Goal: Task Accomplishment & Management: Use online tool/utility

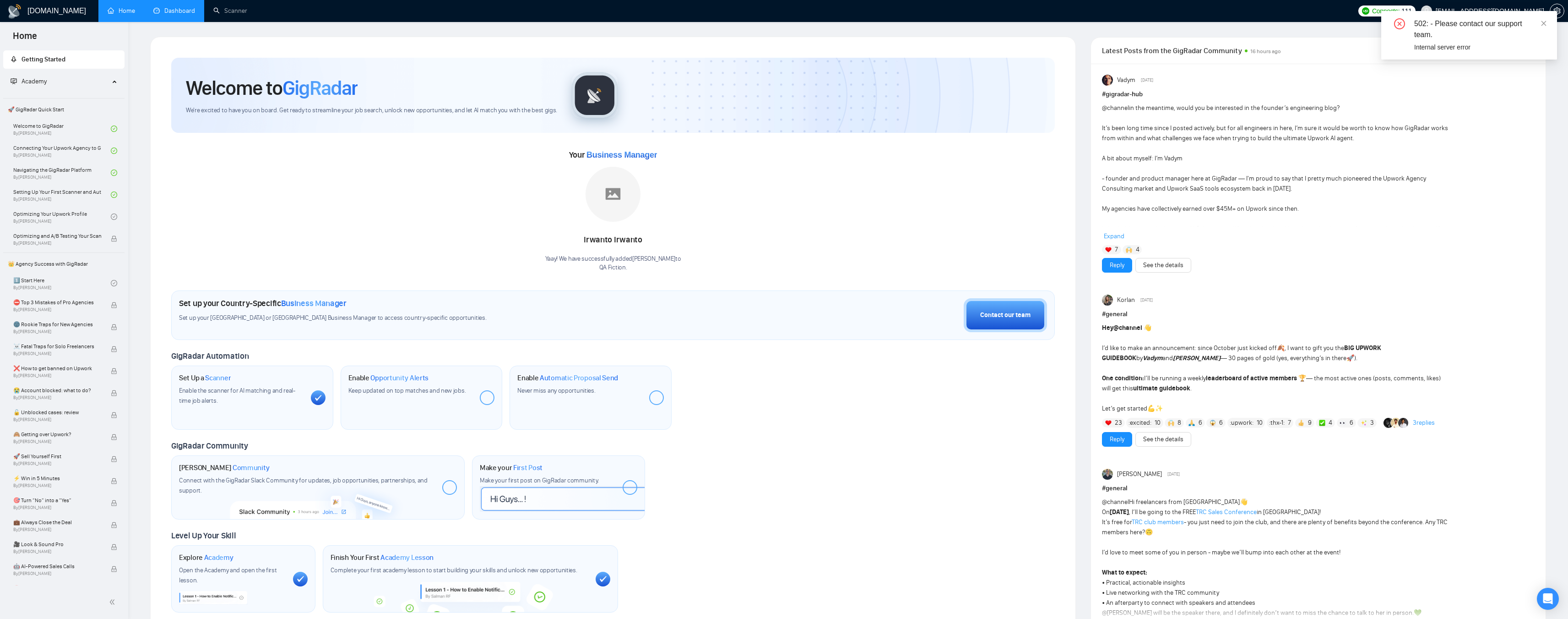
click at [187, 15] on link "Dashboard" at bounding box center [174, 10] width 42 height 8
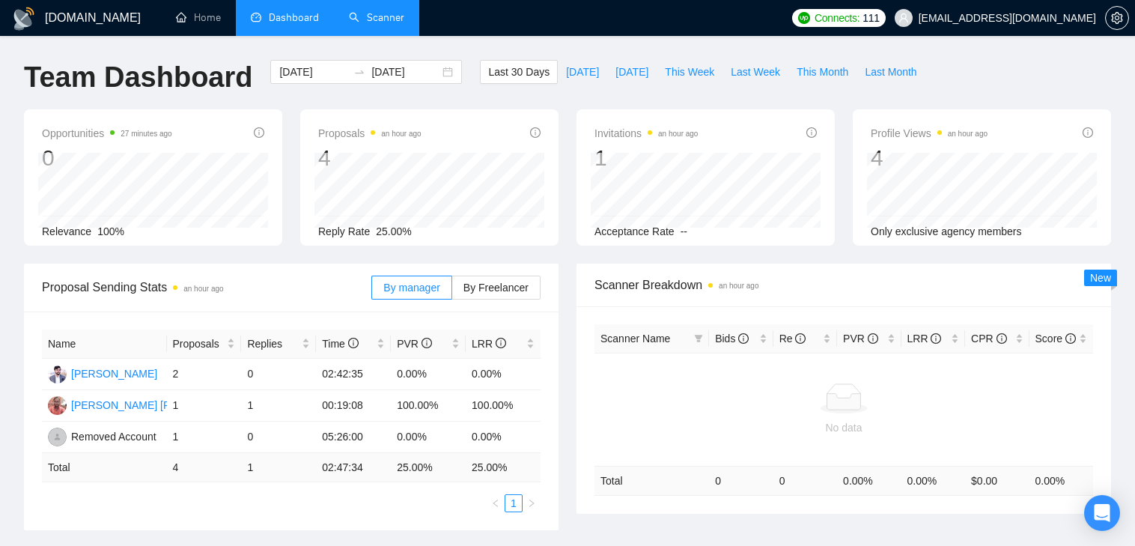
click at [398, 11] on link "Scanner" at bounding box center [376, 17] width 55 height 13
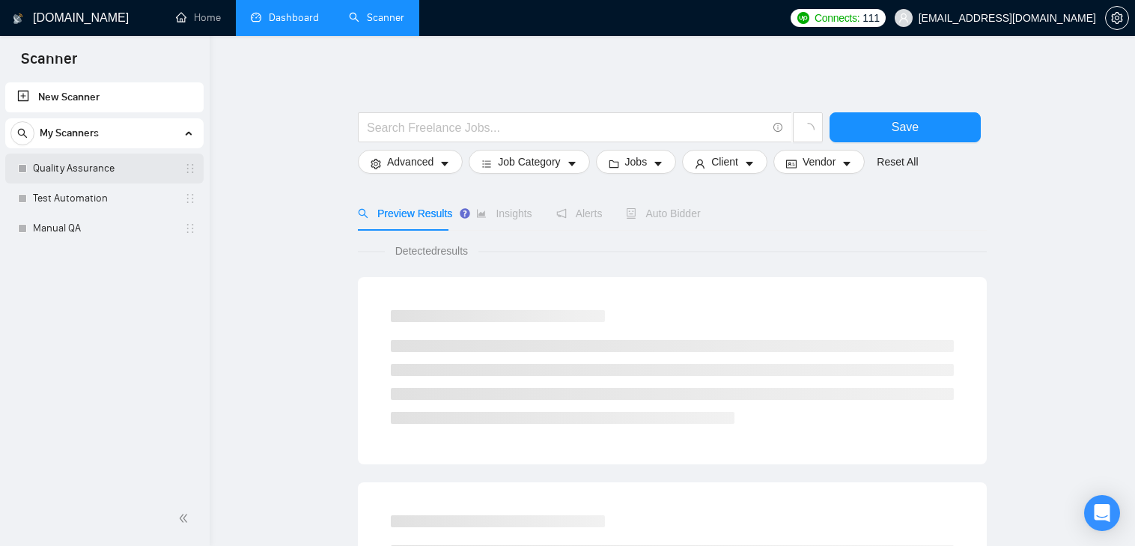
click at [50, 156] on link "Quality Assurance" at bounding box center [104, 169] width 142 height 30
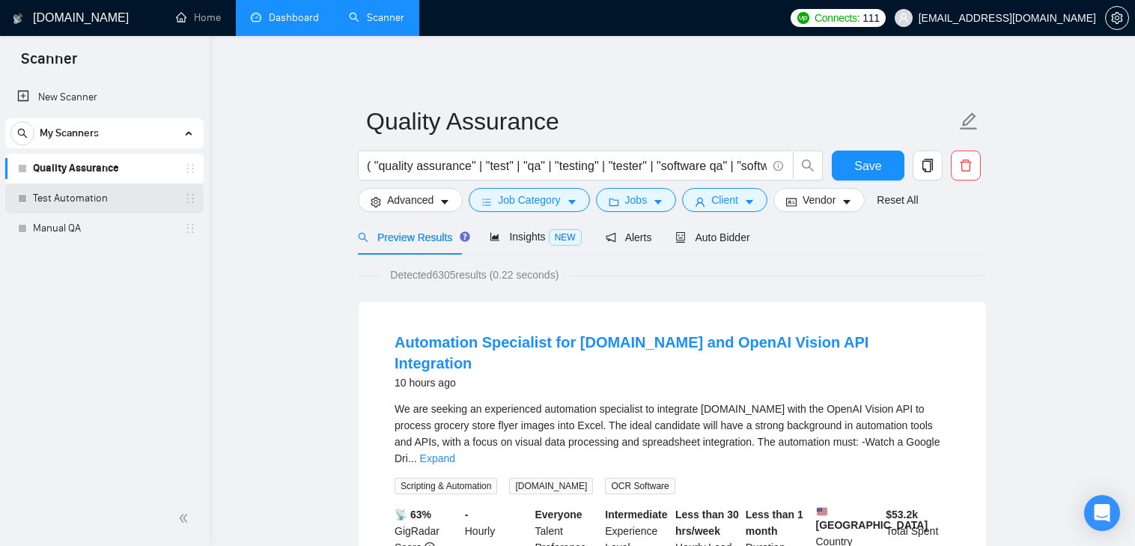
click at [76, 195] on link "Test Automation" at bounding box center [104, 198] width 142 height 30
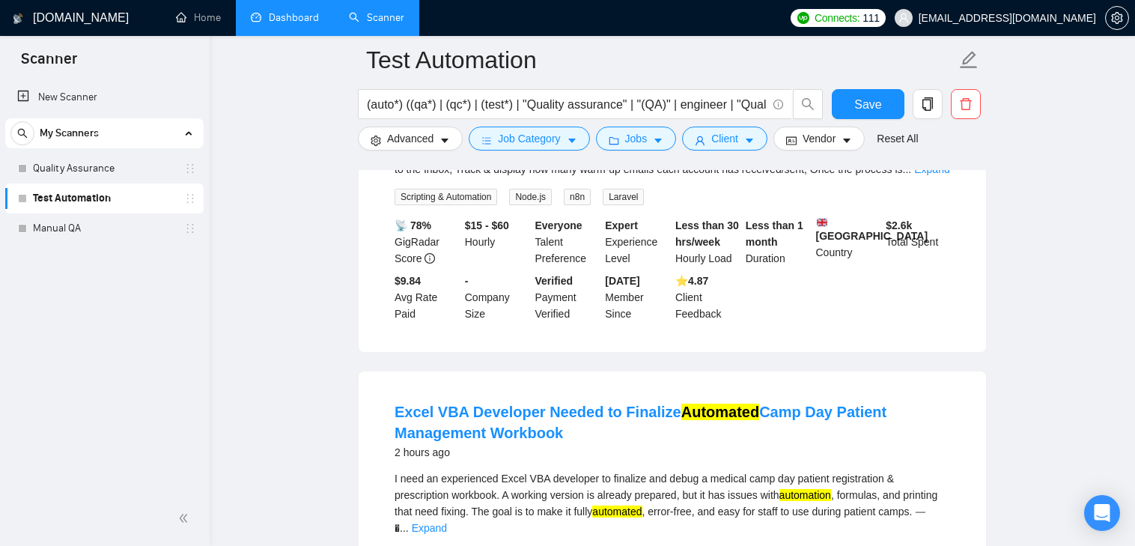
scroll to position [225, 0]
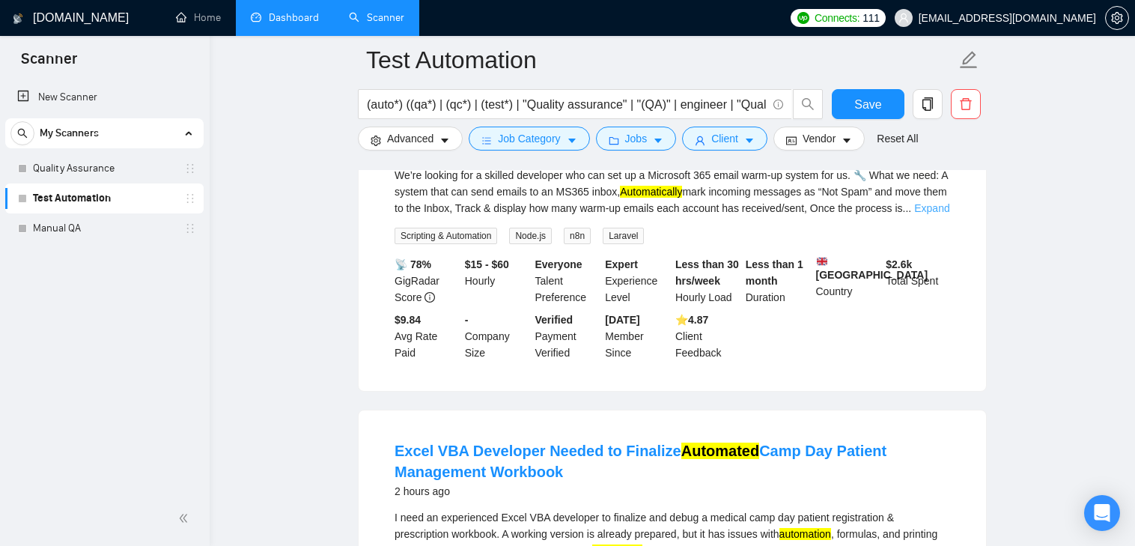
click at [941, 206] on link "Expand" at bounding box center [931, 208] width 35 height 12
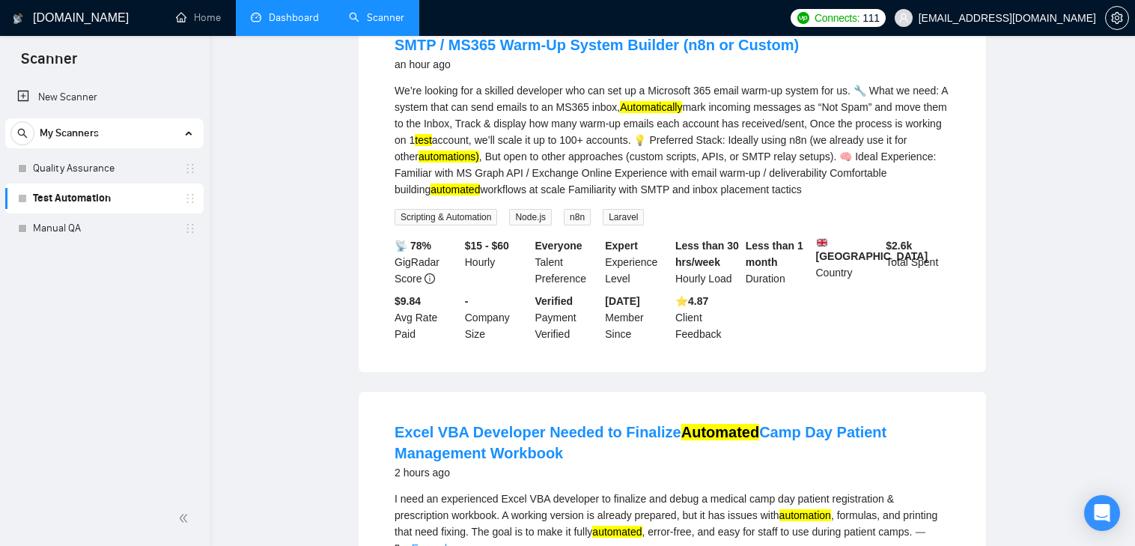
scroll to position [0, 0]
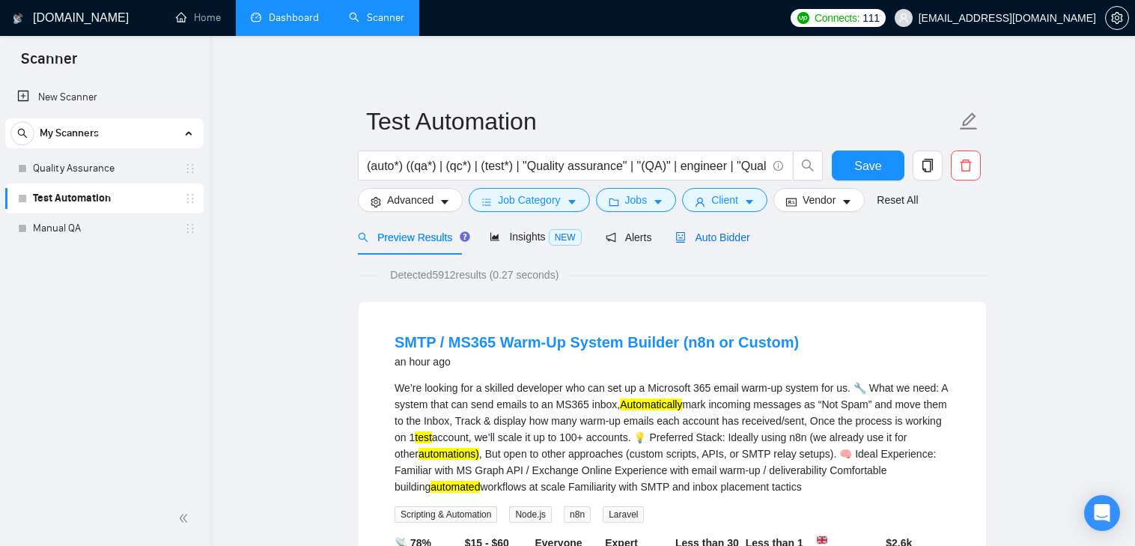
click at [717, 241] on span "Auto Bidder" at bounding box center [712, 237] width 74 height 12
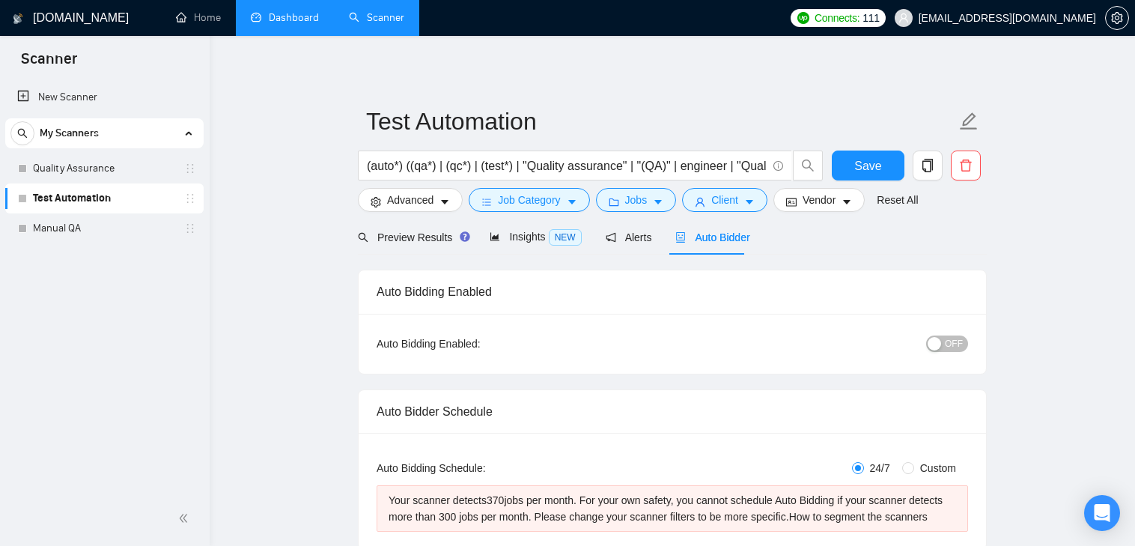
click at [957, 344] on span "OFF" at bounding box center [954, 343] width 18 height 16
click at [870, 166] on span "Save" at bounding box center [867, 166] width 27 height 19
click at [91, 168] on link "Quality Assurance" at bounding box center [104, 169] width 142 height 30
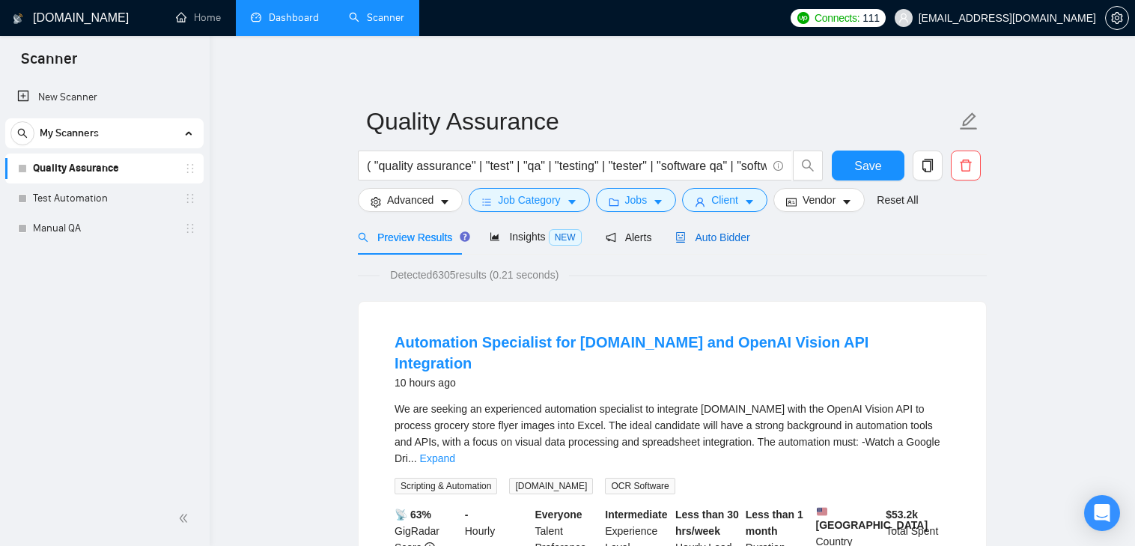
click at [727, 231] on span "Auto Bidder" at bounding box center [712, 237] width 74 height 12
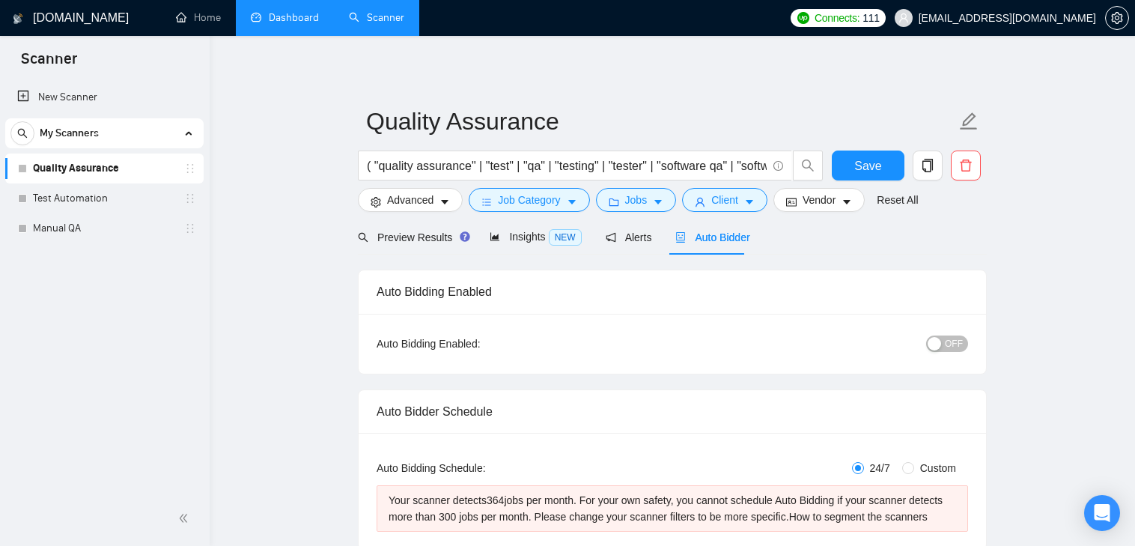
click at [956, 342] on span "OFF" at bounding box center [954, 343] width 18 height 16
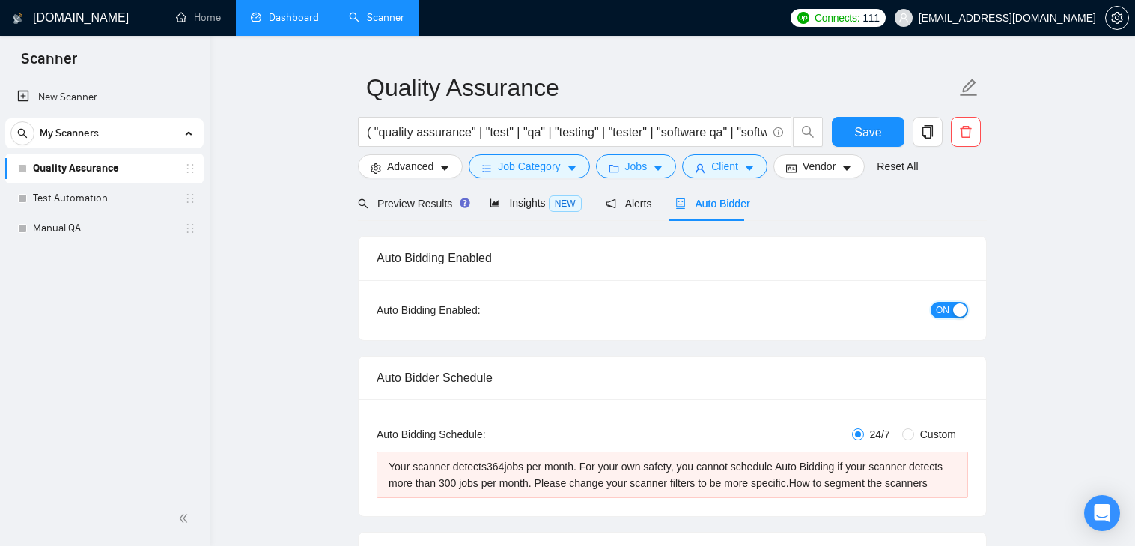
scroll to position [75, 0]
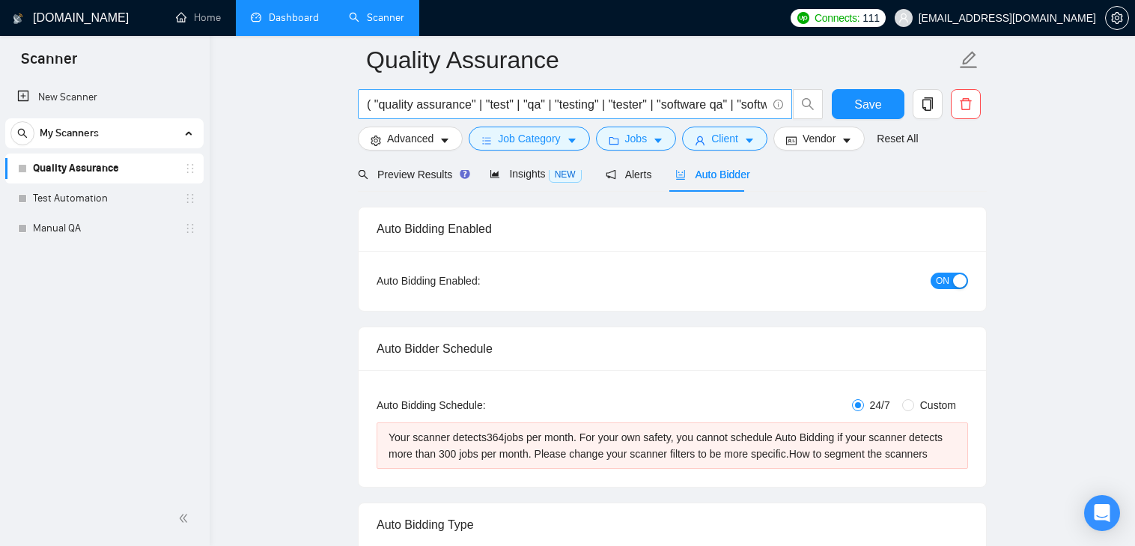
drag, startPoint x: 94, startPoint y: 197, endPoint x: 687, endPoint y: 96, distance: 601.6
click at [94, 197] on link "Test Automation" at bounding box center [104, 198] width 142 height 30
click at [877, 107] on span "Save" at bounding box center [867, 104] width 27 height 19
click at [1099, 514] on icon "Open Intercom Messenger" at bounding box center [1101, 512] width 17 height 19
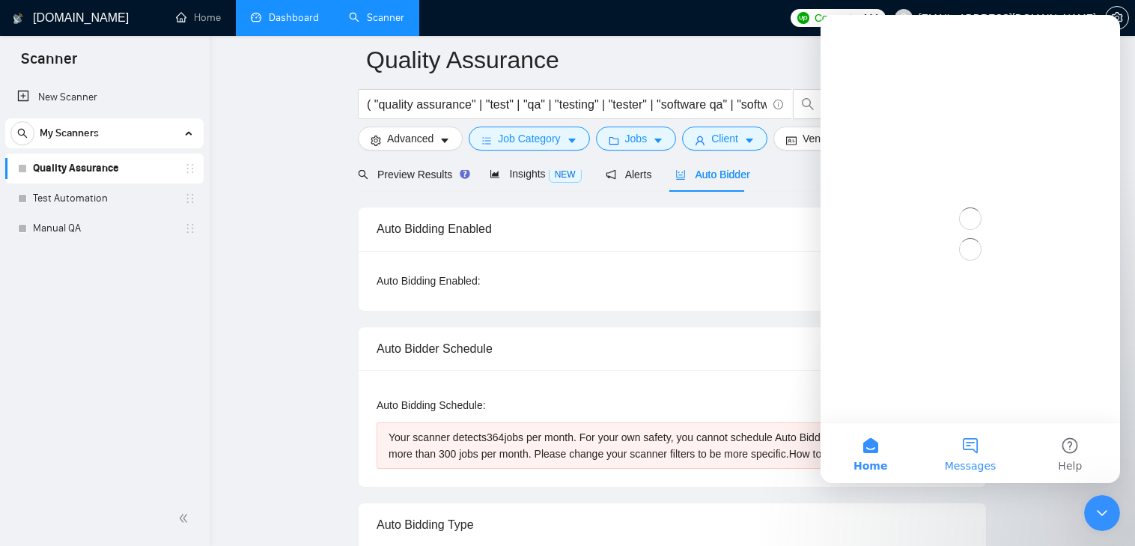
scroll to position [0, 0]
click at [966, 433] on button "Messages" at bounding box center [970, 453] width 100 height 60
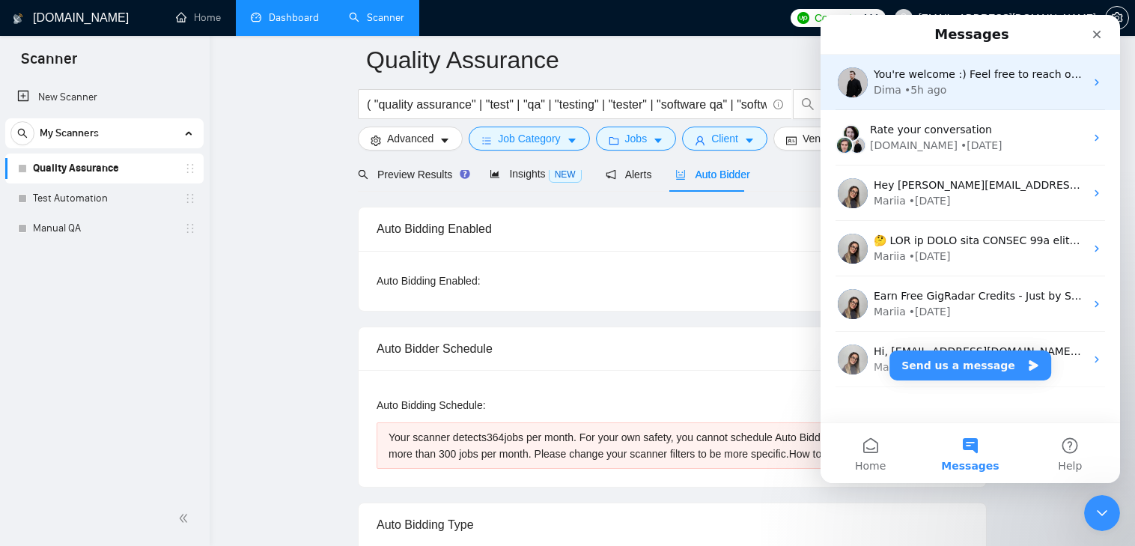
click at [920, 88] on div "• 5h ago" at bounding box center [926, 90] width 43 height 16
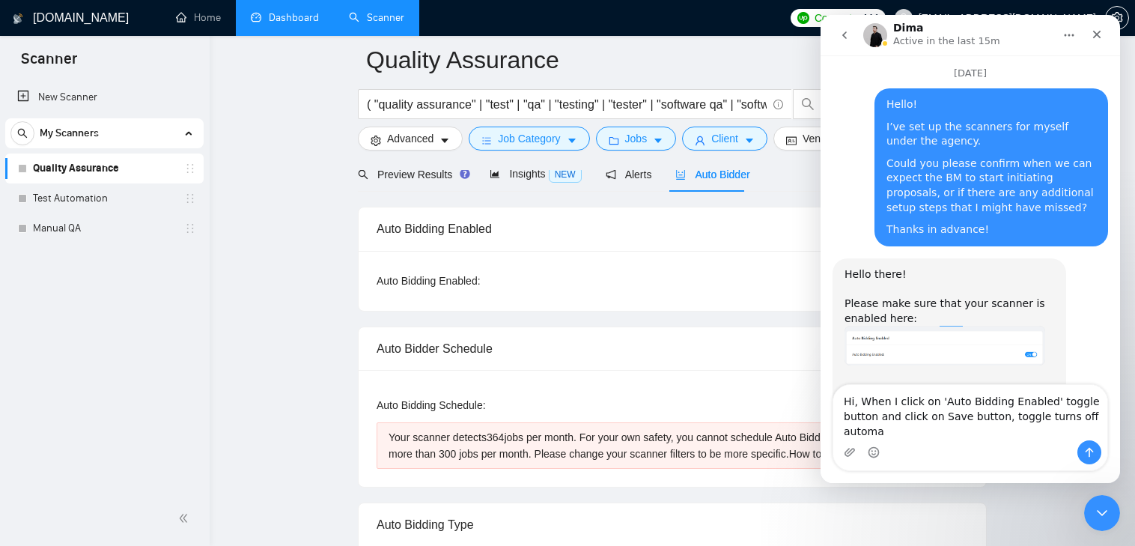
scroll to position [2449, 0]
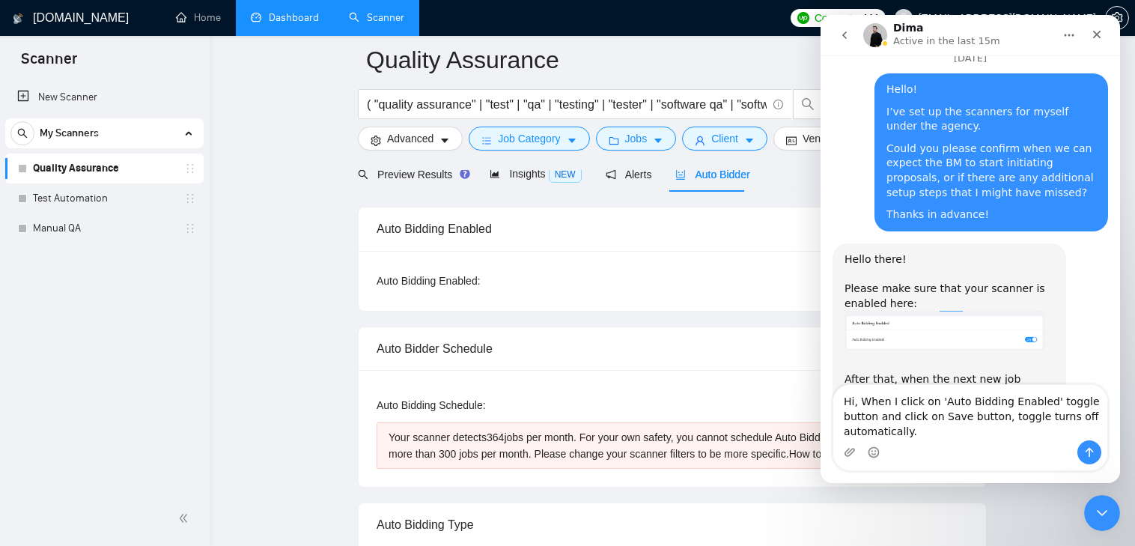
type textarea "Hi, When I click on 'Auto Bidding Enabled' toggle button and click on Save butt…"
click at [1092, 446] on icon "Send a message…" at bounding box center [1090, 452] width 12 height 12
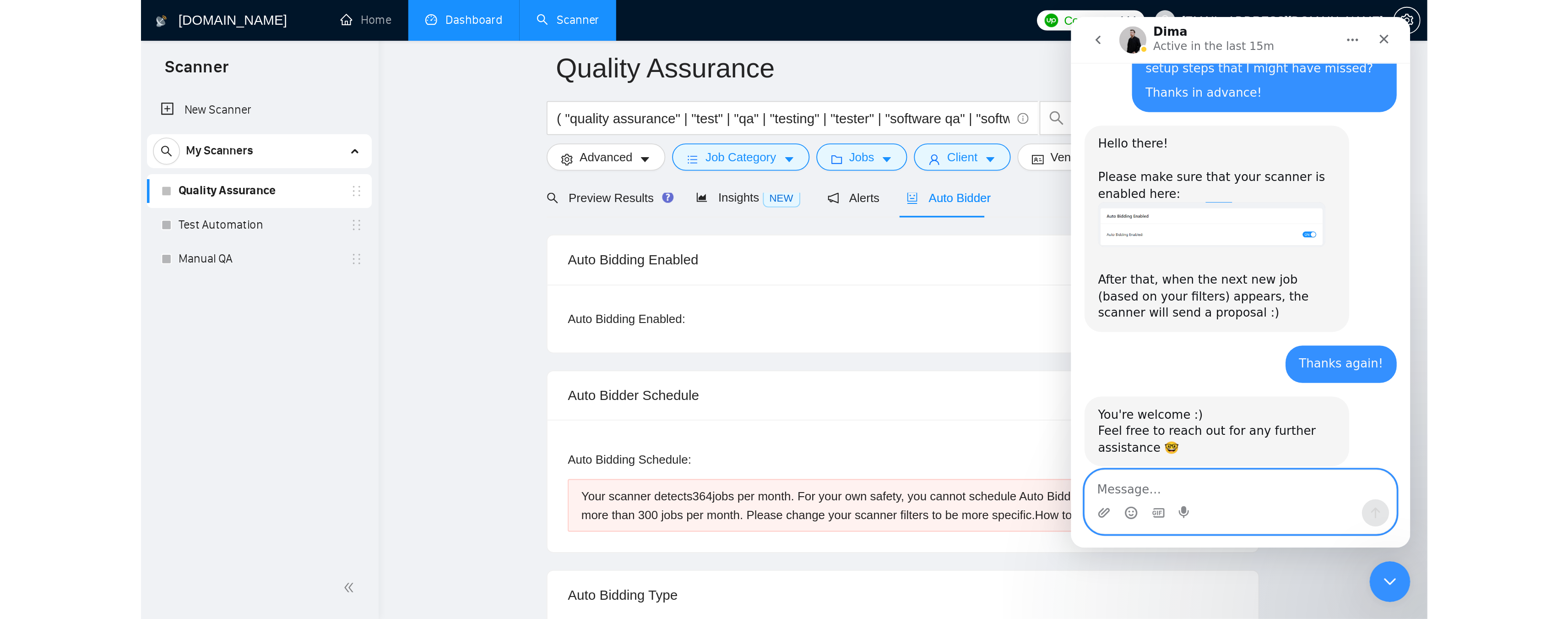
scroll to position [1543, 0]
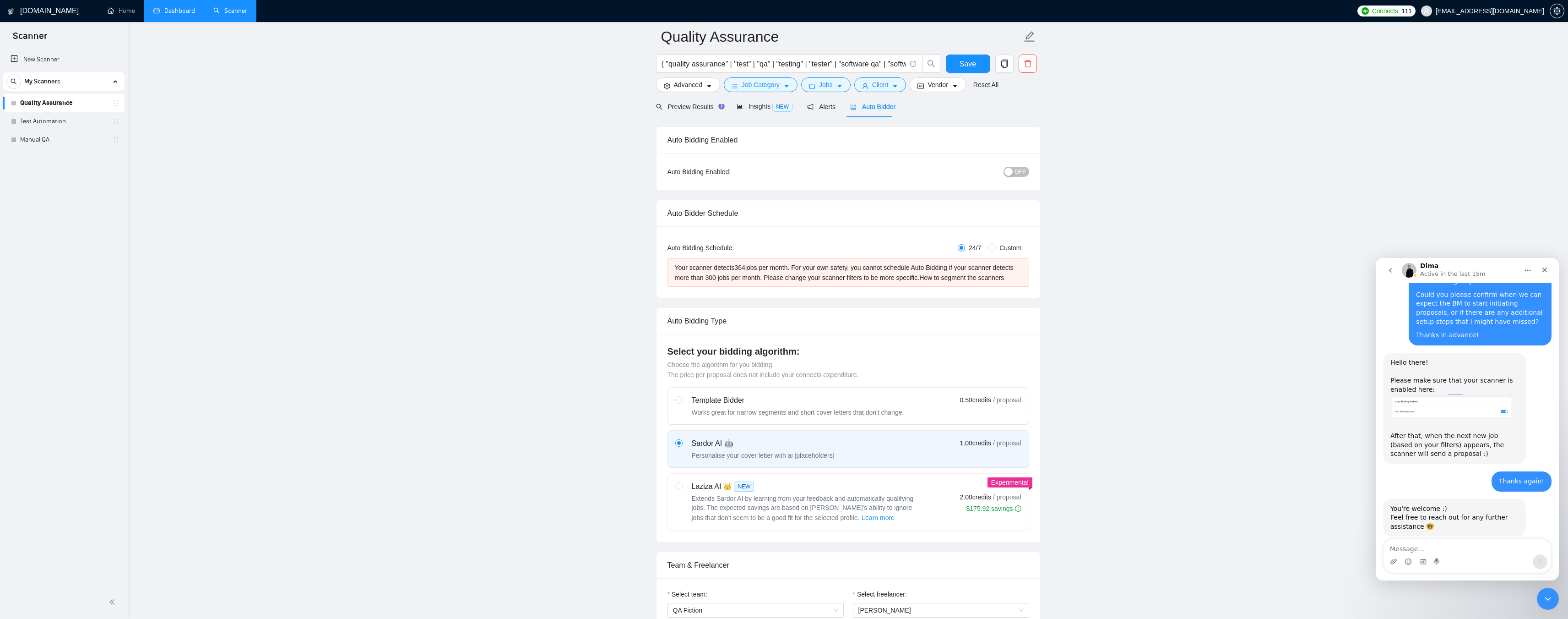
click at [696, 107] on span "Preview Results" at bounding box center [689, 106] width 66 height 7
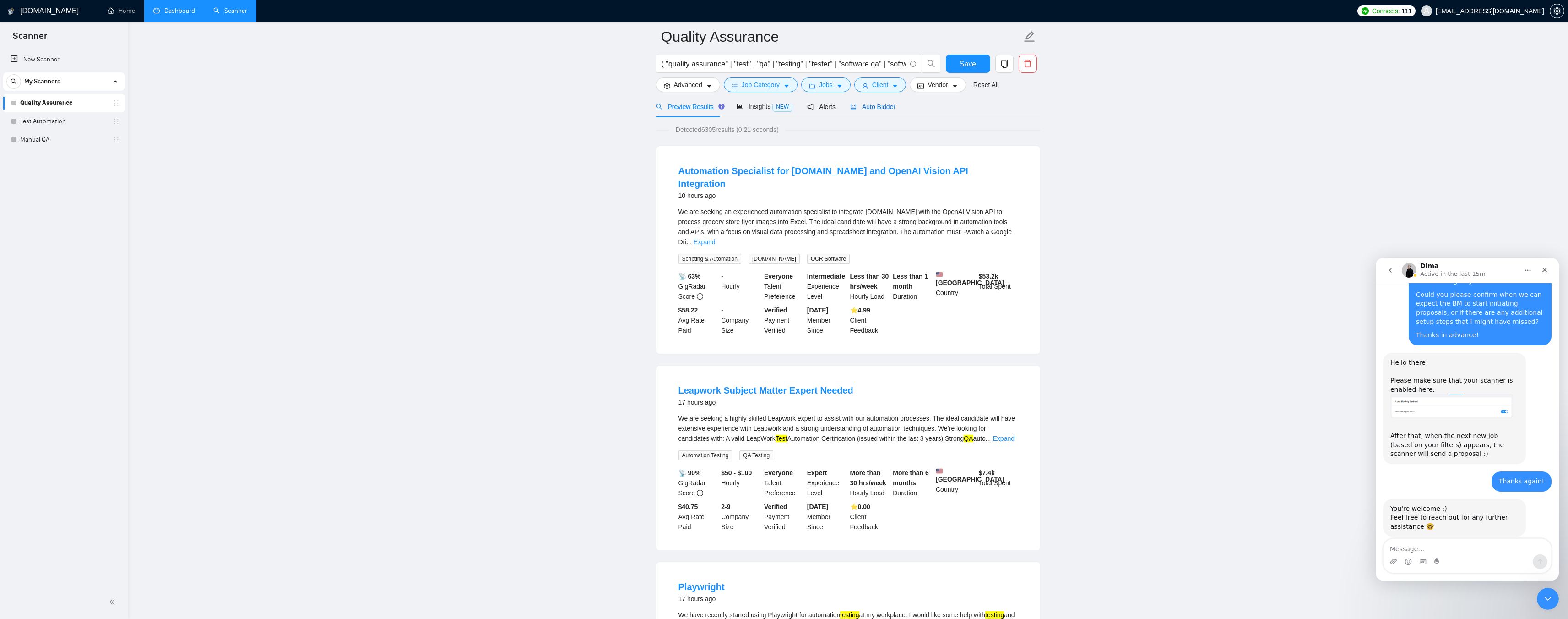
click at [872, 108] on span "Auto Bidder" at bounding box center [873, 106] width 45 height 7
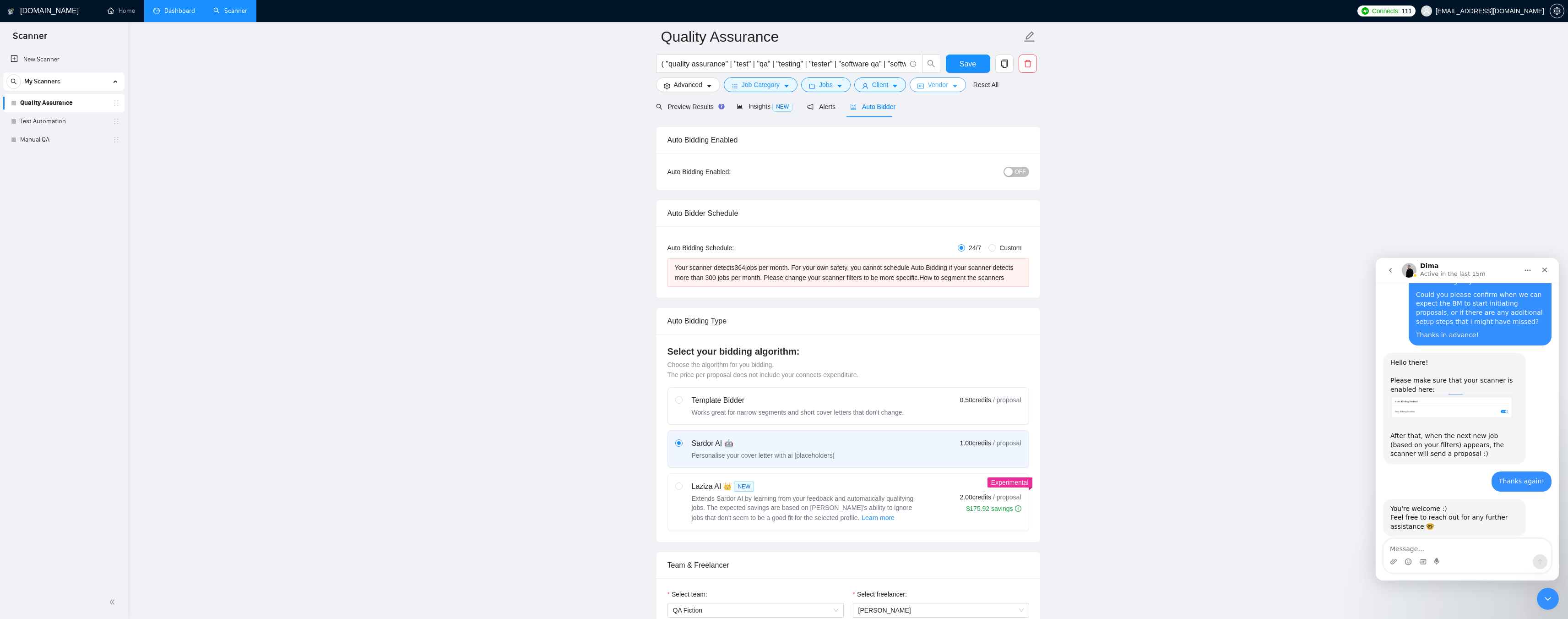
click at [933, 88] on span "Vendor" at bounding box center [937, 84] width 20 height 10
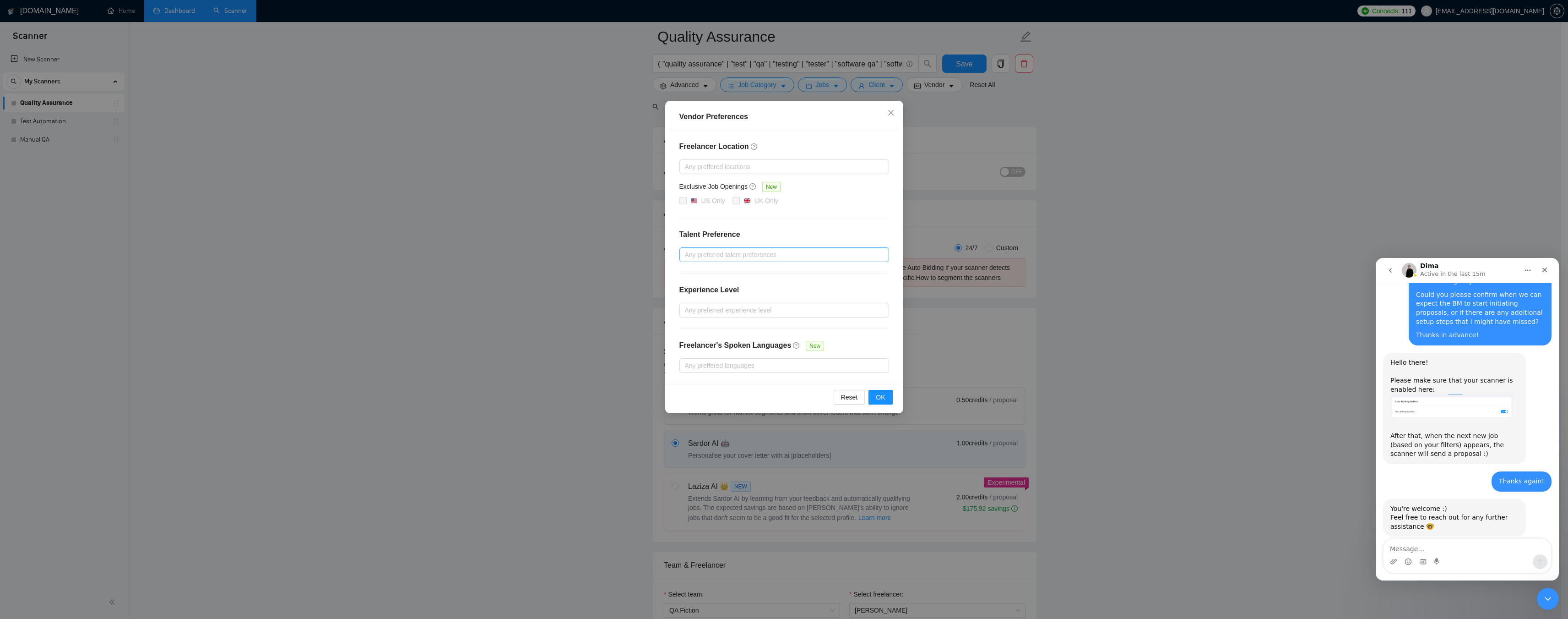
click at [721, 256] on div at bounding box center [779, 254] width 196 height 11
click at [735, 255] on div at bounding box center [779, 254] width 196 height 11
click at [713, 303] on span "Only Agencies" at bounding box center [715, 302] width 41 height 7
click at [691, 303] on input "Only Agencies" at bounding box center [688, 301] width 6 height 6
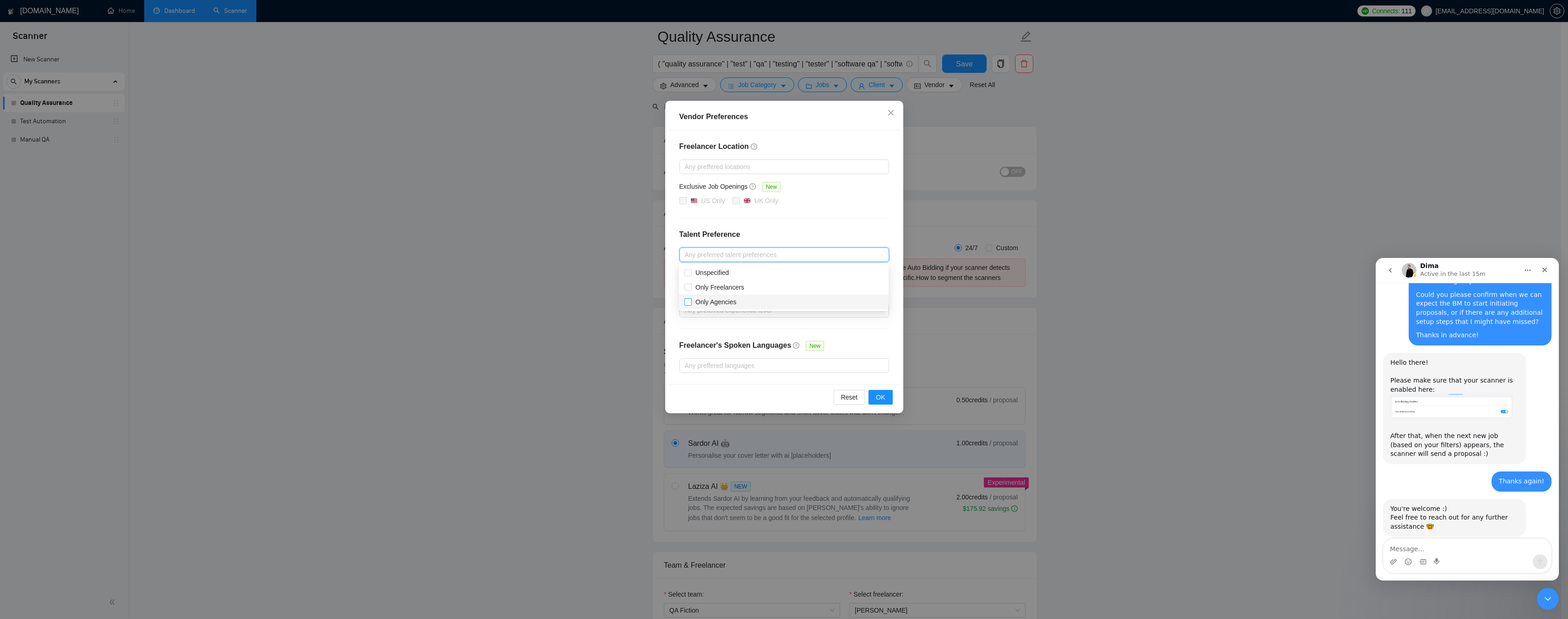
checkbox input "true"
click at [708, 324] on div "Freelancer Location Any preffered locations Exclusive Job Openings New US Only …" at bounding box center [784, 257] width 232 height 254
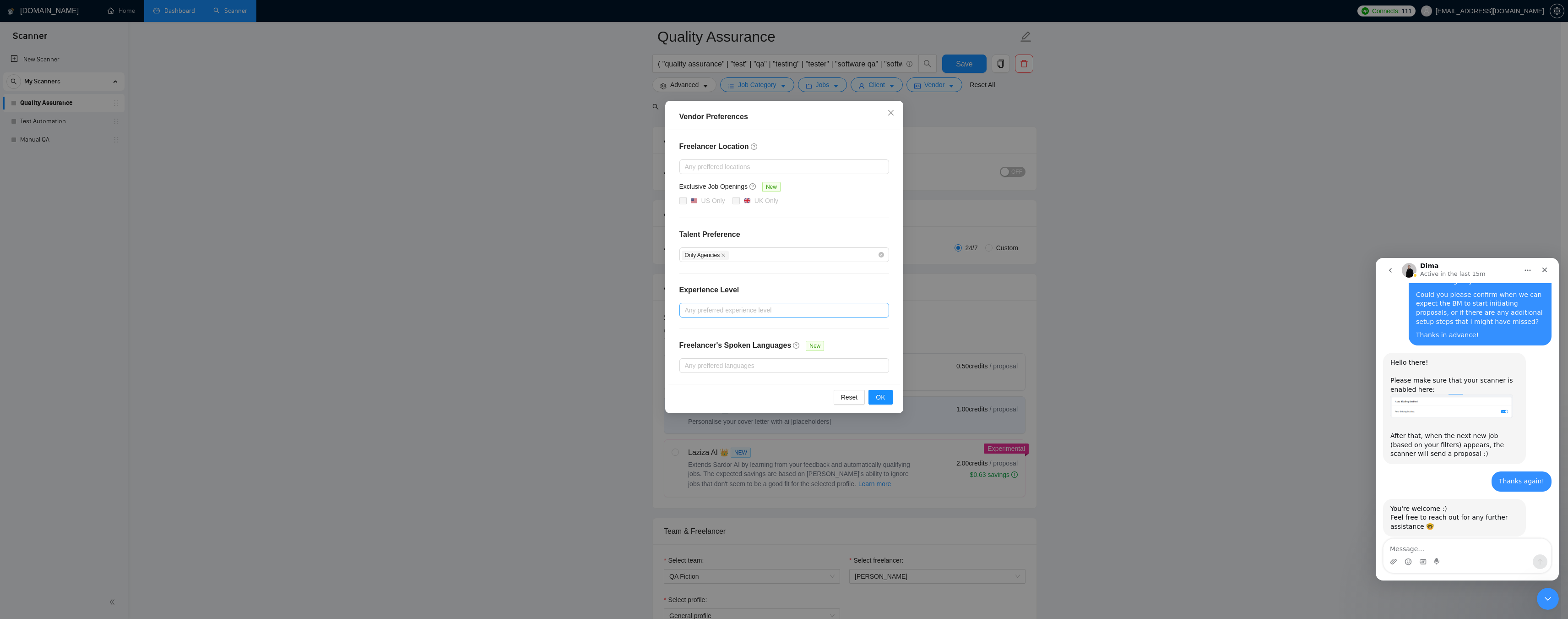
click at [743, 316] on div "Any preferred experience level" at bounding box center [784, 310] width 210 height 15
click at [743, 310] on div at bounding box center [779, 310] width 196 height 11
click at [734, 252] on div "Only Agencies" at bounding box center [779, 254] width 196 height 11
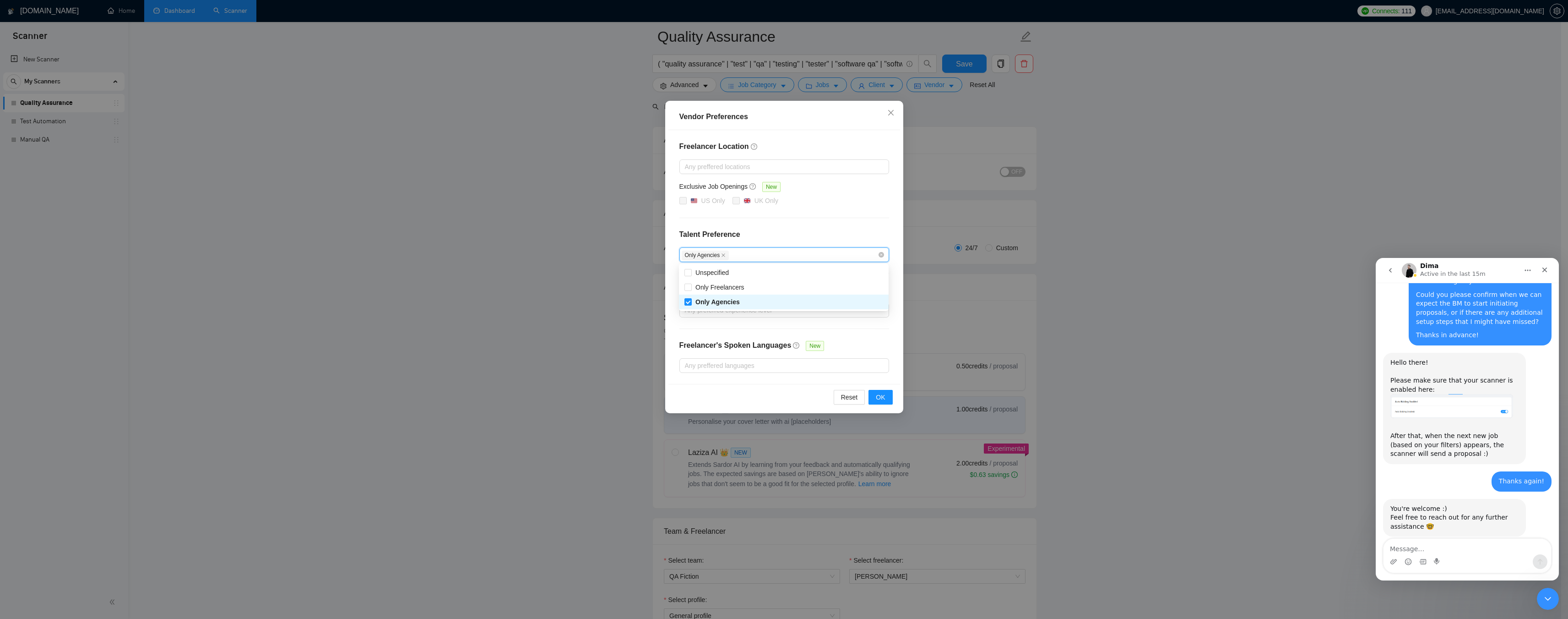
click at [734, 252] on div "Only Agencies" at bounding box center [779, 254] width 196 height 11
click at [763, 253] on div "Only Agencies" at bounding box center [779, 254] width 196 height 11
click at [732, 287] on span "Only Freelancers" at bounding box center [720, 287] width 49 height 7
click at [691, 287] on input "Only Freelancers" at bounding box center [688, 287] width 6 height 6
checkbox input "true"
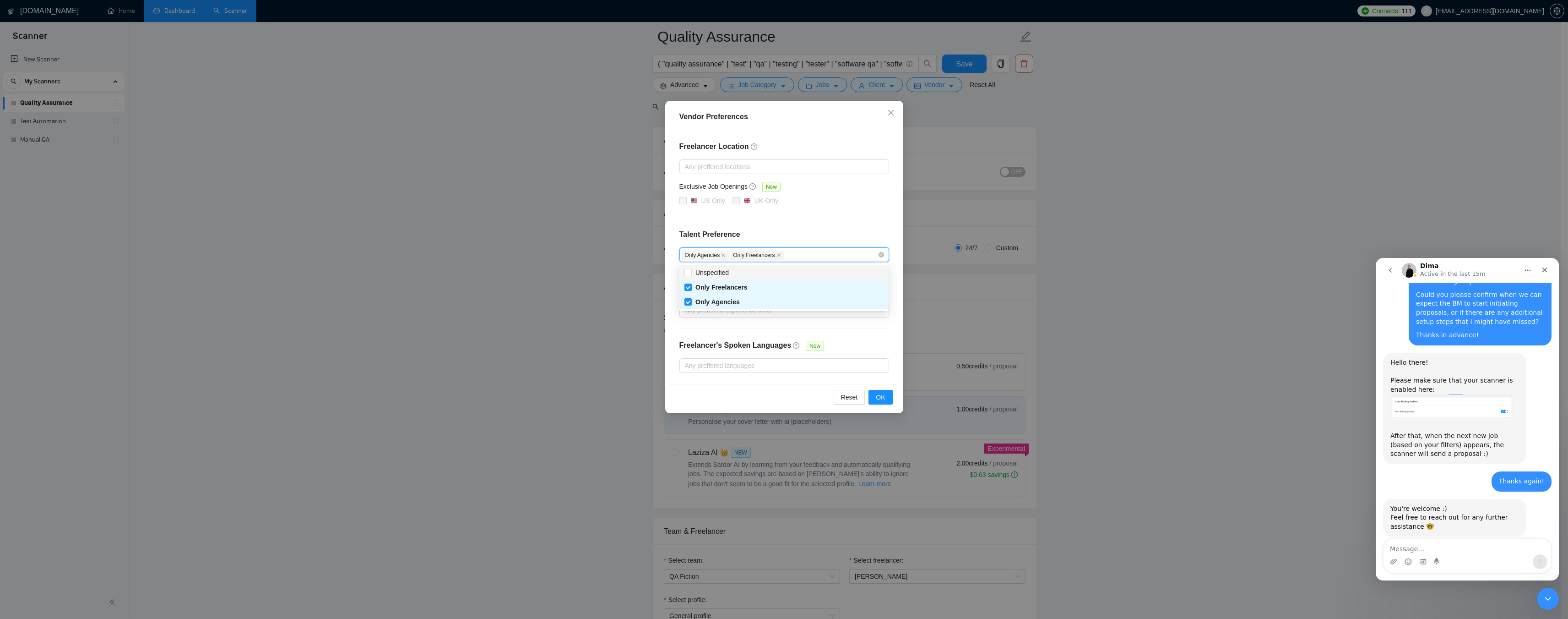
click at [797, 254] on div "Only Agencies Only Freelancers" at bounding box center [779, 254] width 196 height 11
click at [806, 256] on div "Only Agencies Only Freelancers" at bounding box center [779, 254] width 196 height 11
click at [727, 274] on span "Unspecified" at bounding box center [712, 273] width 34 height 7
click at [691, 274] on input "Unspecified" at bounding box center [688, 272] width 6 height 6
checkbox input "true"
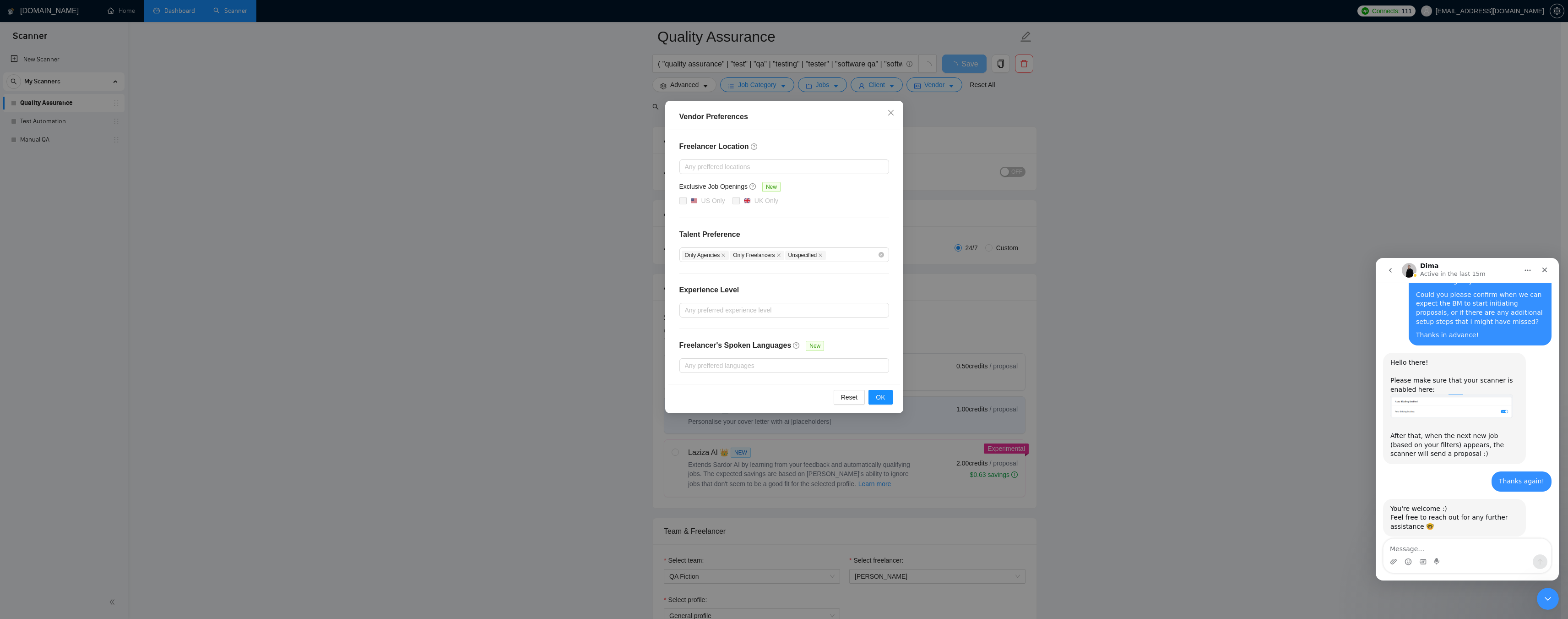
click at [808, 231] on h4 "Talent Preference" at bounding box center [784, 234] width 210 height 11
click at [880, 398] on span "OK" at bounding box center [880, 397] width 9 height 10
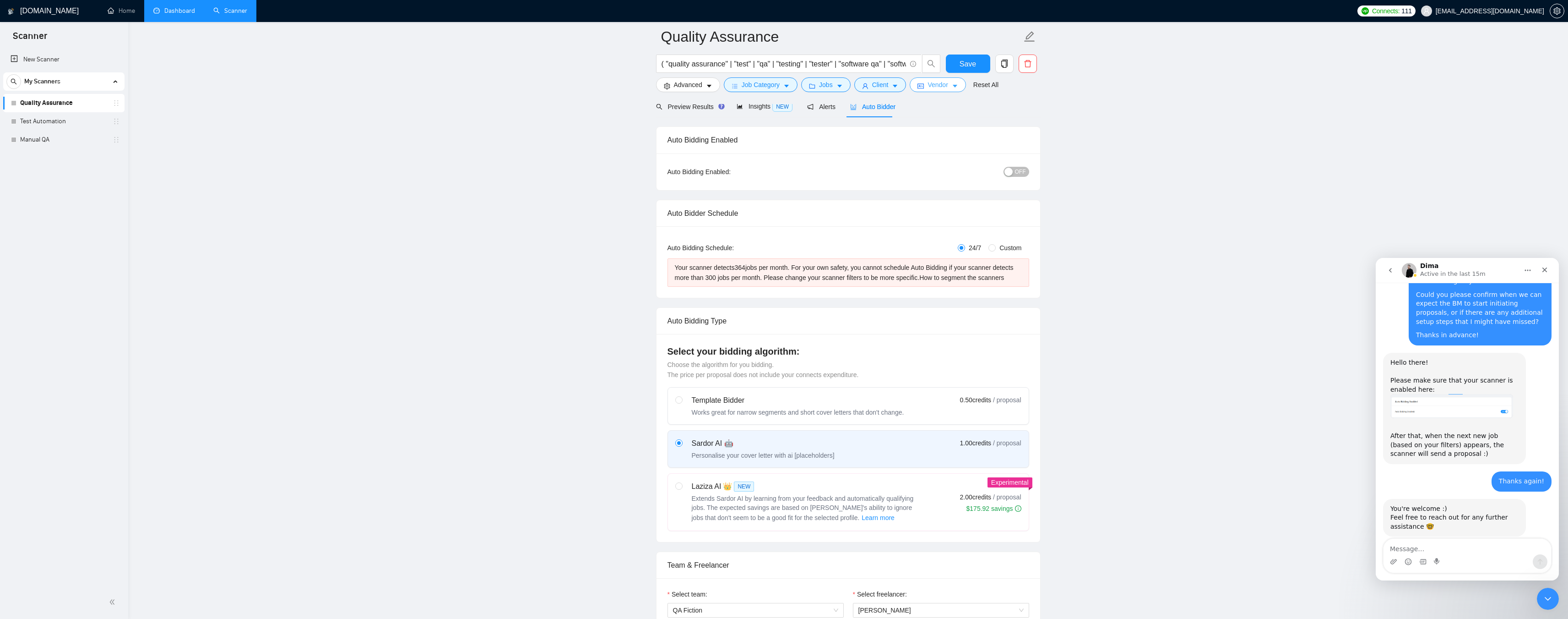
click at [927, 88] on span "Vendor" at bounding box center [937, 84] width 20 height 10
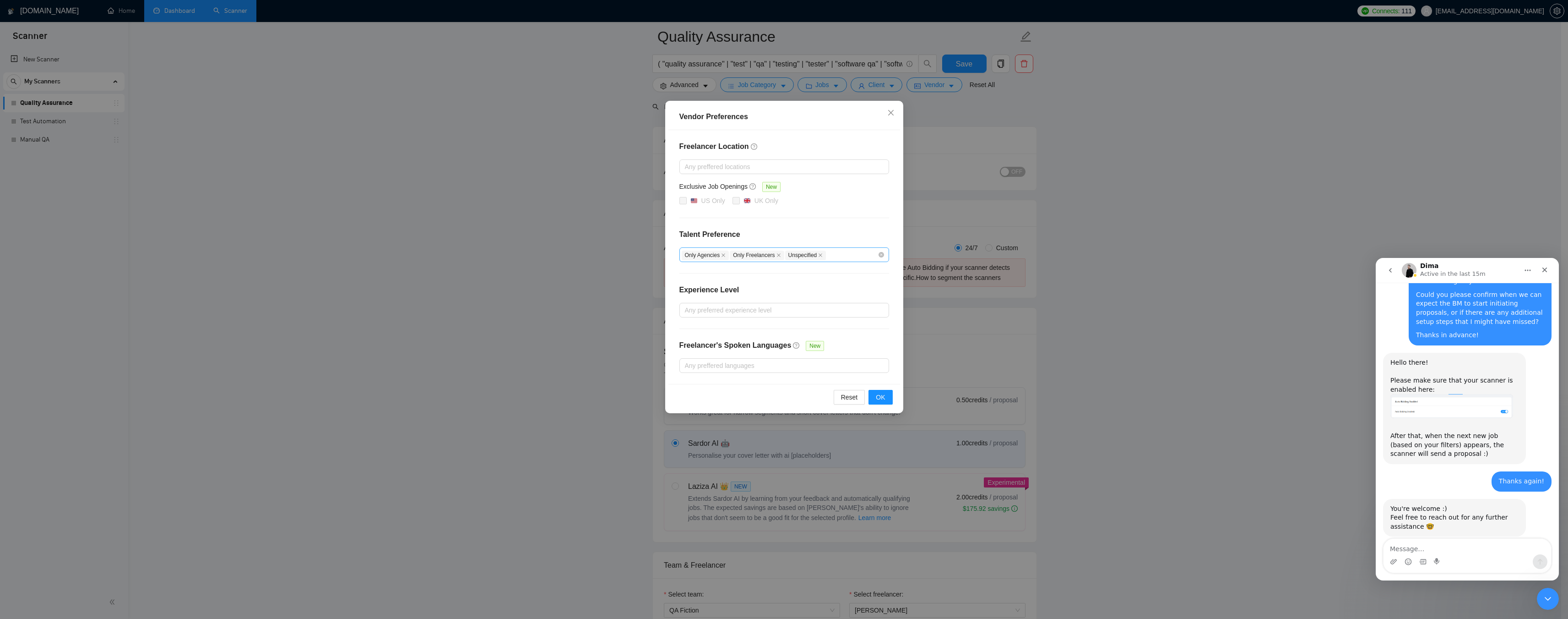
click at [818, 255] on icon "close" at bounding box center [820, 254] width 4 height 4
click at [777, 256] on icon "close" at bounding box center [778, 254] width 4 height 4
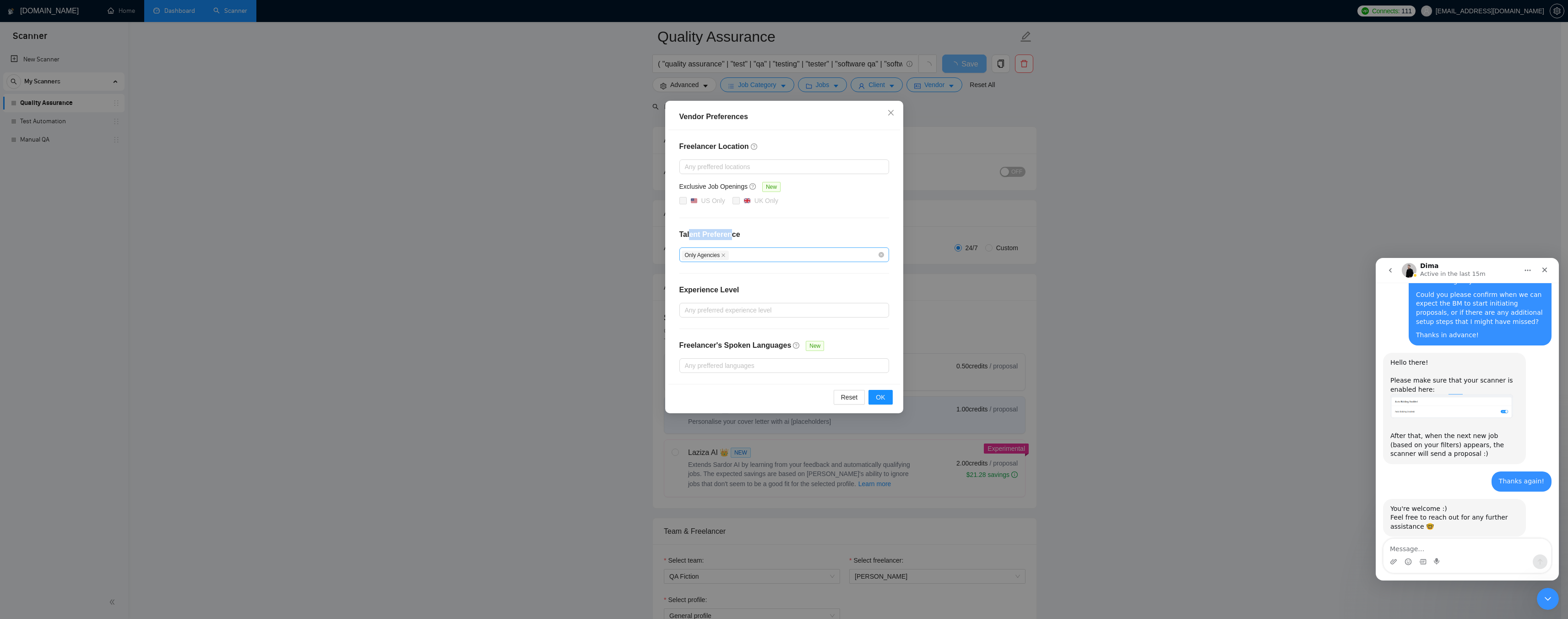
drag, startPoint x: 690, startPoint y: 235, endPoint x: 727, endPoint y: 235, distance: 37.0
click at [727, 235] on h4 "Talent Preference" at bounding box center [784, 234] width 210 height 11
click at [732, 235] on h4 "Talent Preference" at bounding box center [784, 234] width 210 height 11
click at [737, 257] on div "Only Agencies" at bounding box center [779, 254] width 196 height 11
click at [689, 286] on input "Only Freelancers" at bounding box center [688, 287] width 6 height 6
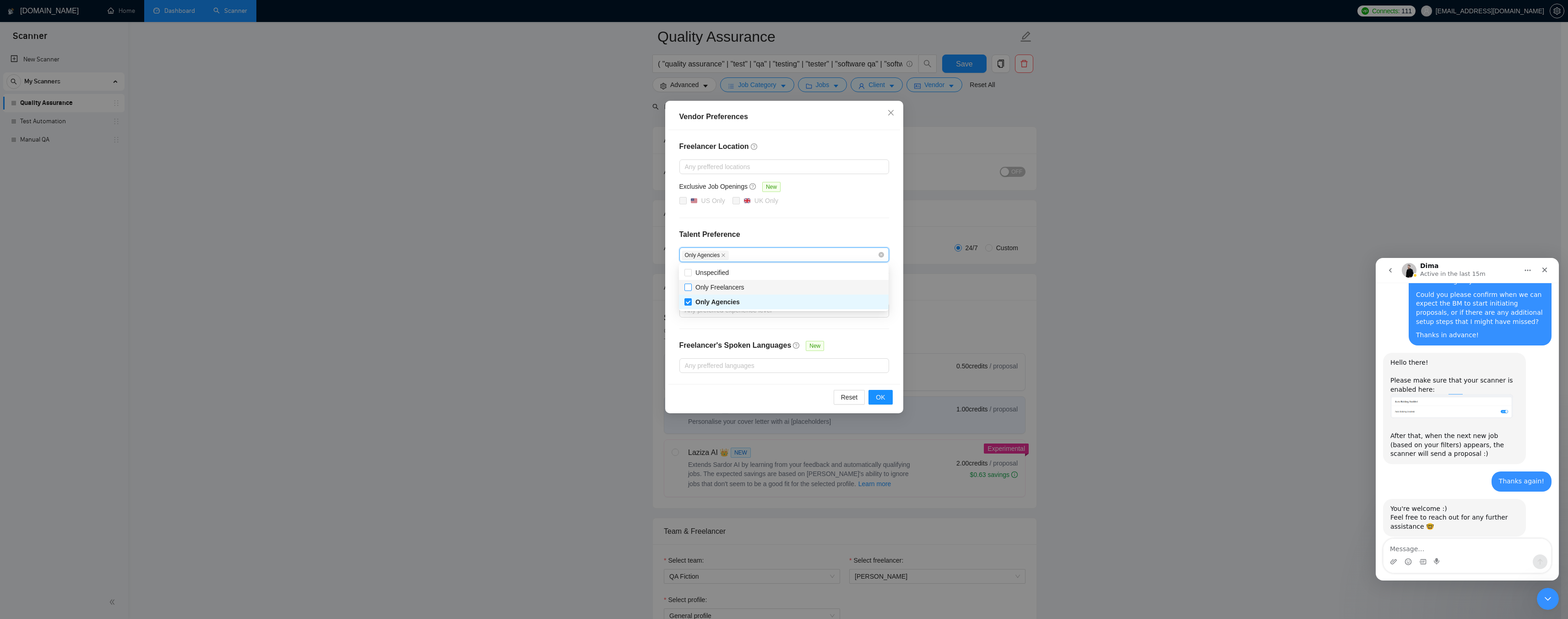
checkbox input "true"
click at [882, 395] on span "OK" at bounding box center [880, 397] width 9 height 10
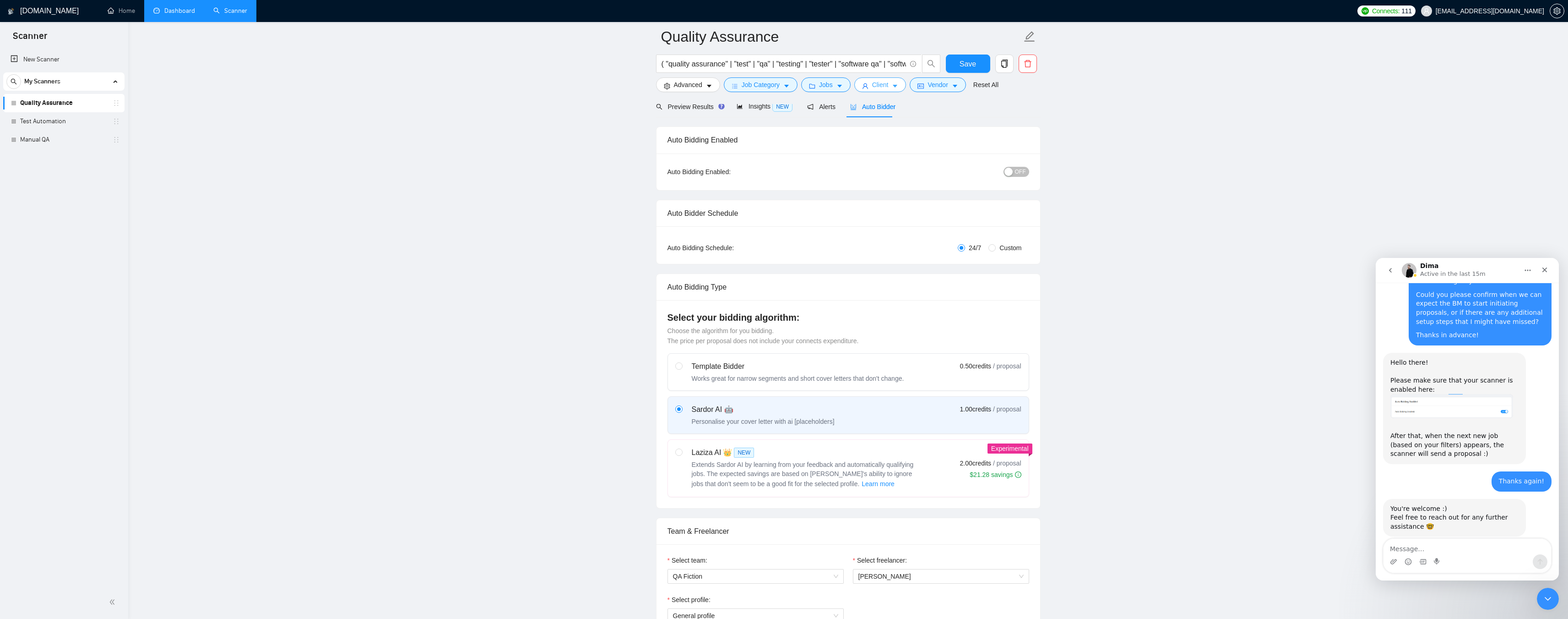
click at [885, 86] on span "Client" at bounding box center [880, 84] width 17 height 10
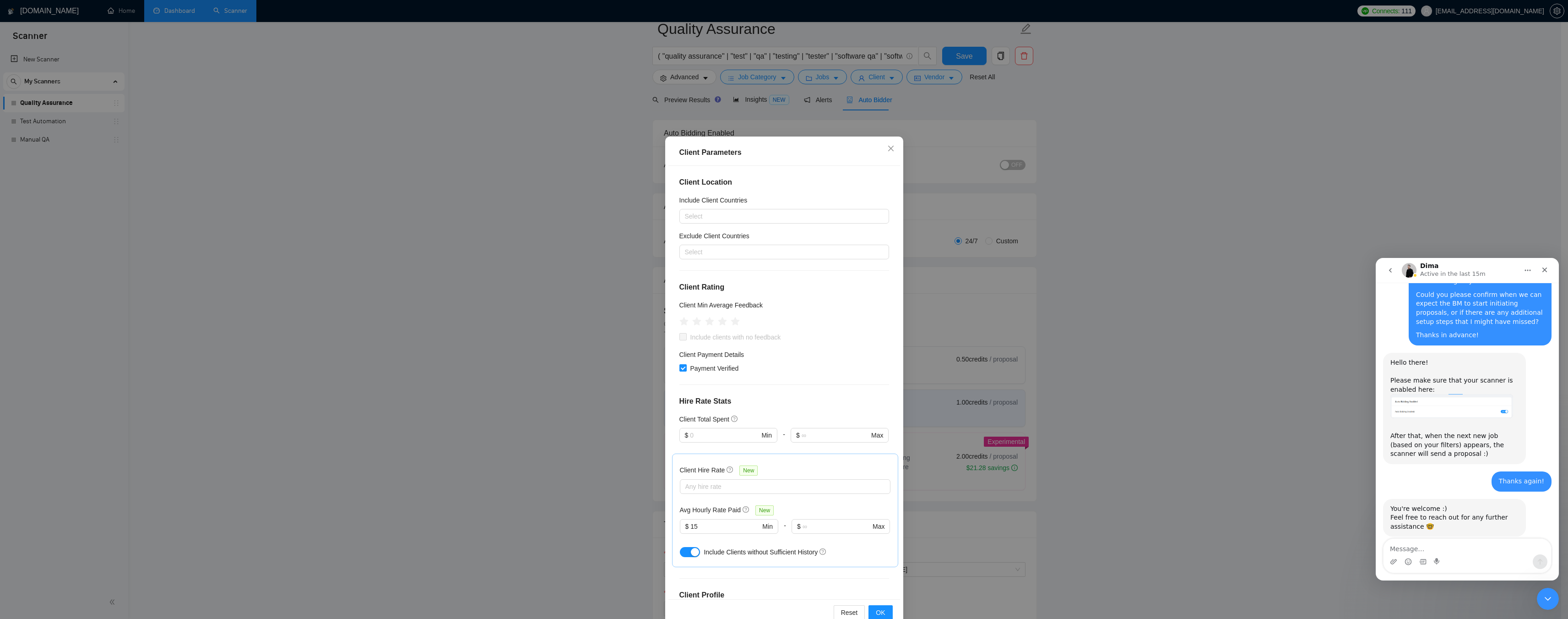
scroll to position [0, 0]
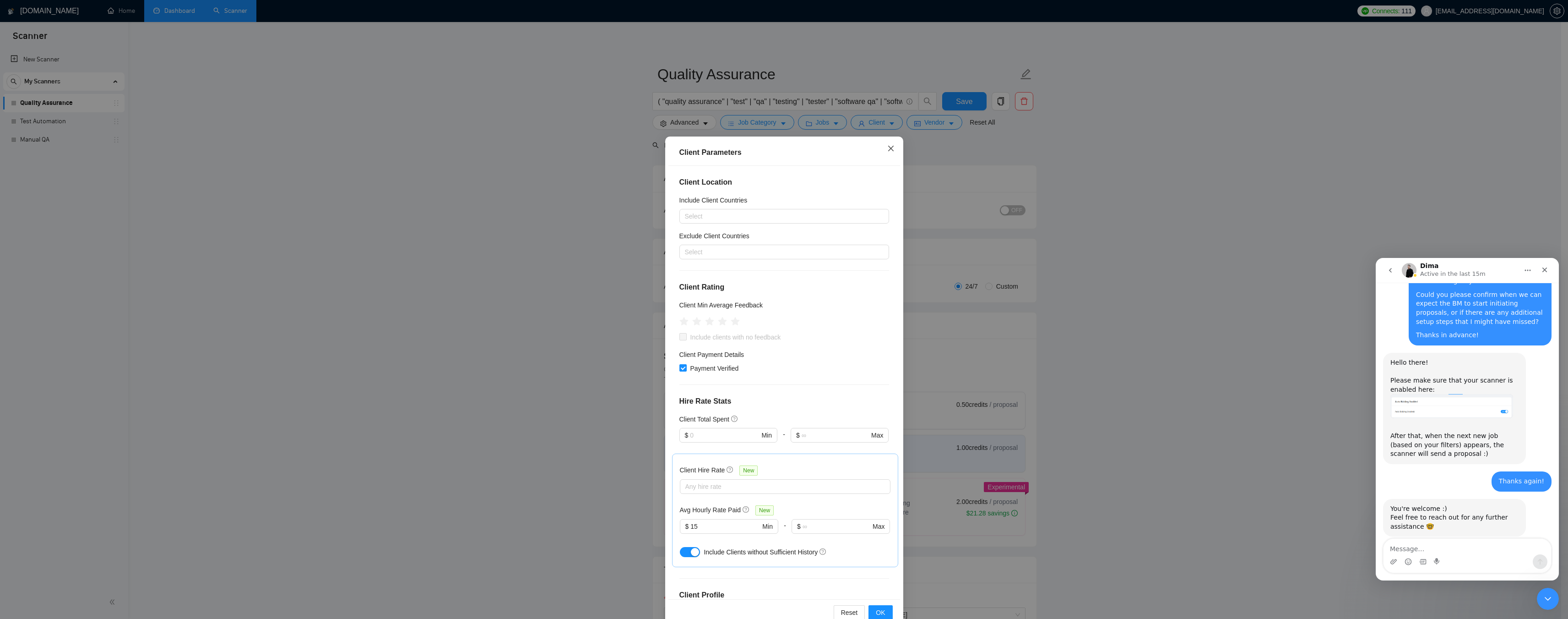
click at [887, 148] on icon "close" at bounding box center [891, 149] width 7 height 7
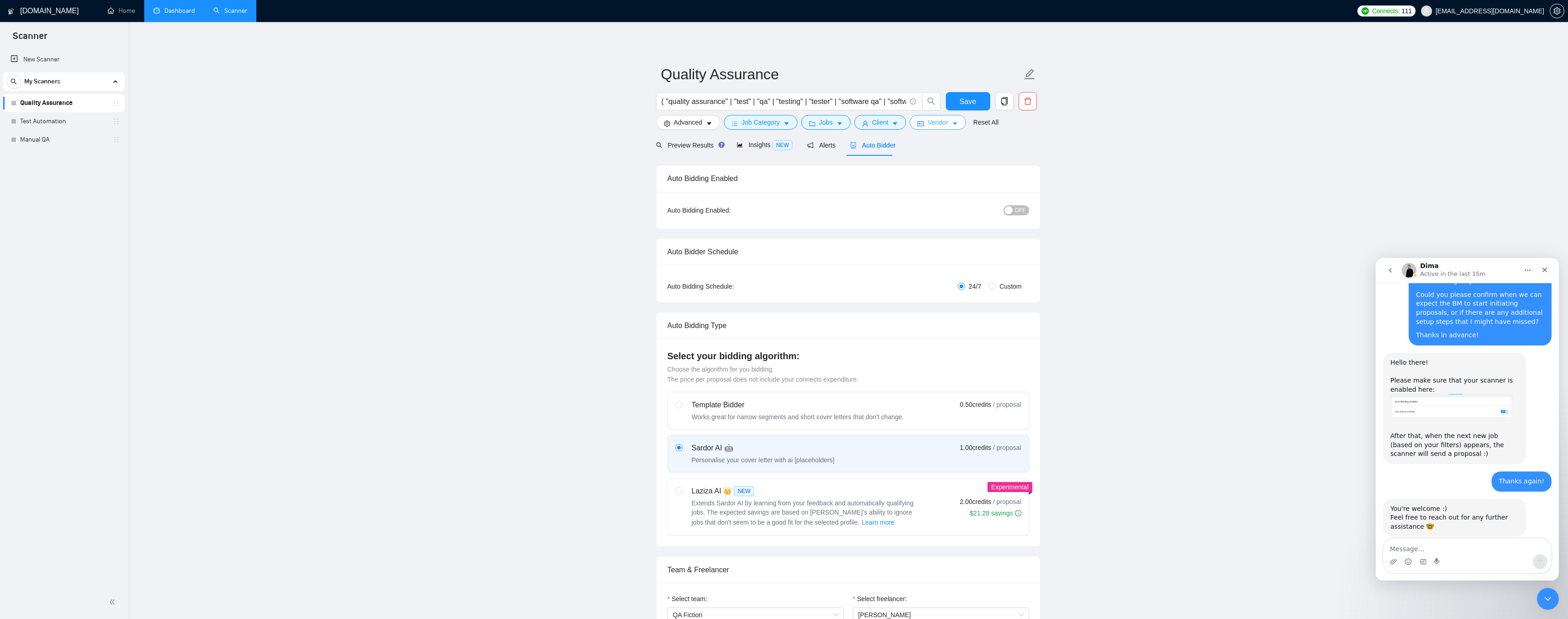
click at [927, 124] on span "Vendor" at bounding box center [937, 122] width 20 height 10
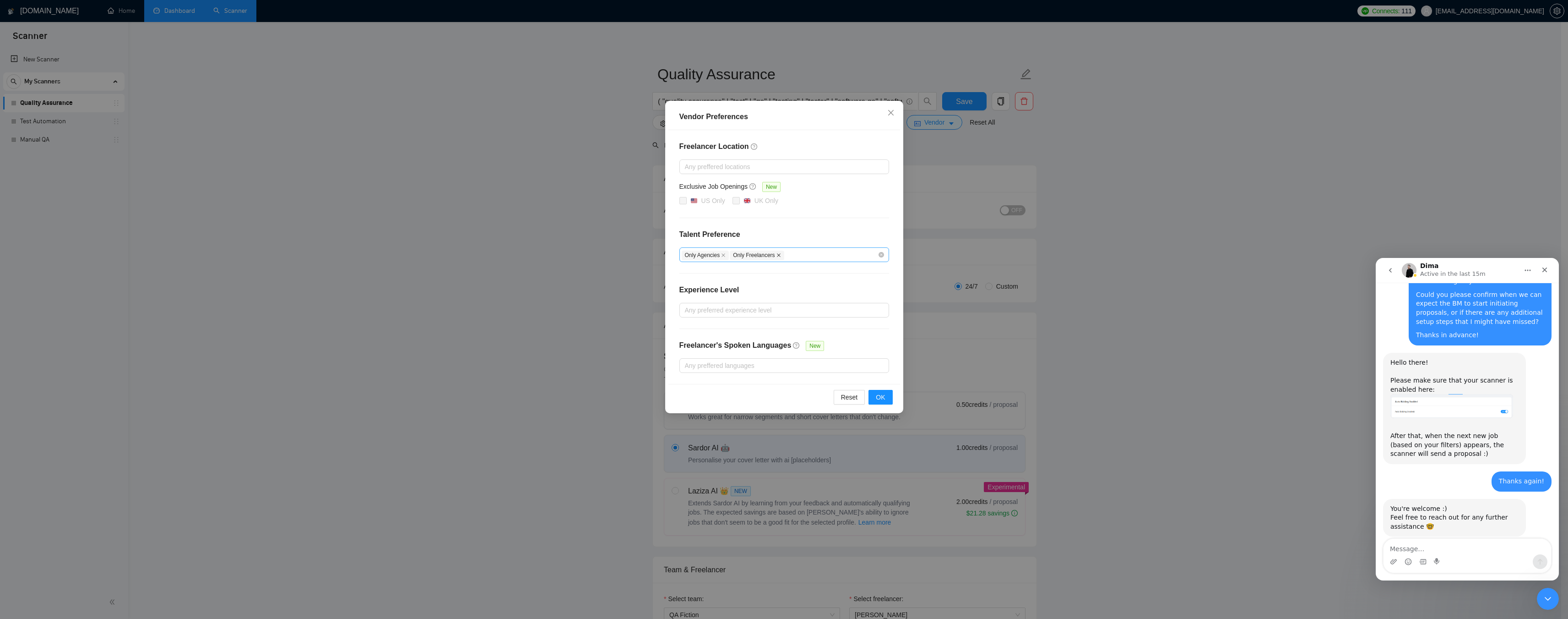
click at [776, 256] on icon "close" at bounding box center [778, 254] width 4 height 4
checkbox input "false"
click at [775, 253] on div "Only Agencies" at bounding box center [779, 254] width 196 height 11
click at [746, 270] on div "Unspecified" at bounding box center [784, 272] width 199 height 10
checkbox input "true"
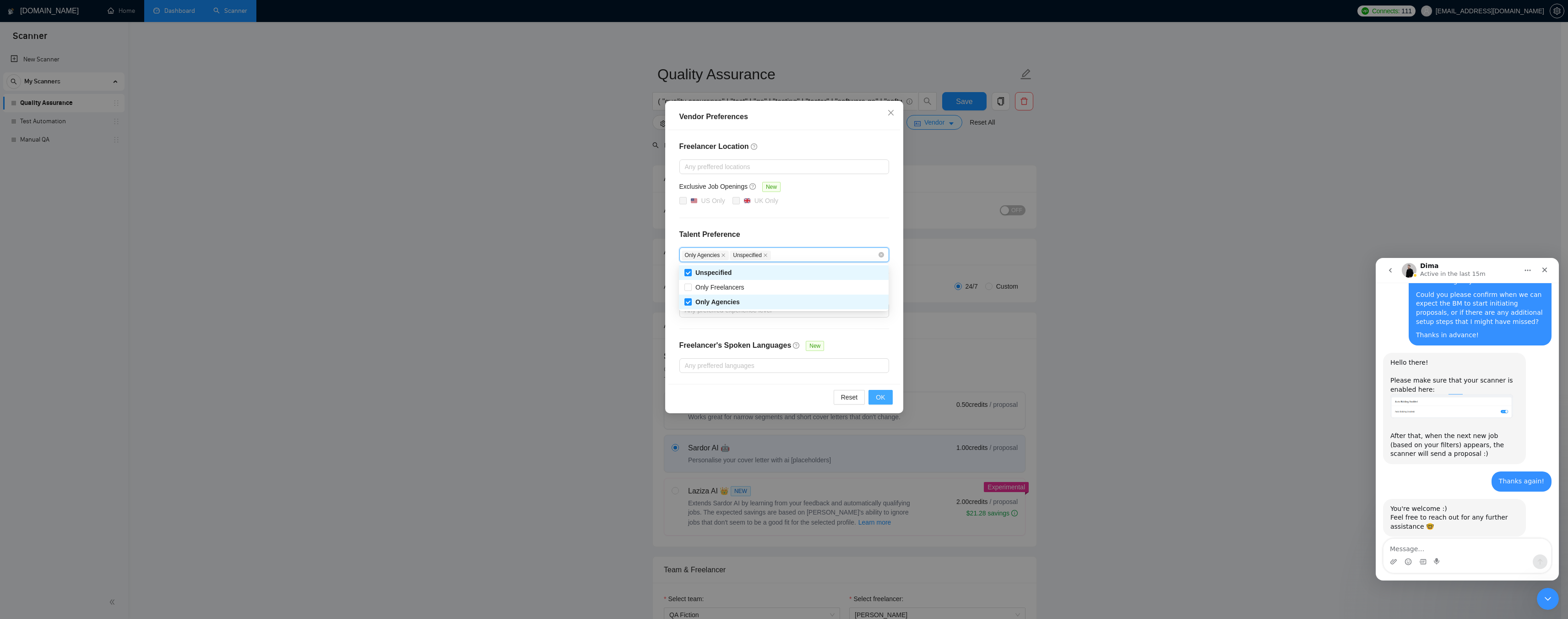
click at [876, 393] on button "OK" at bounding box center [880, 397] width 24 height 15
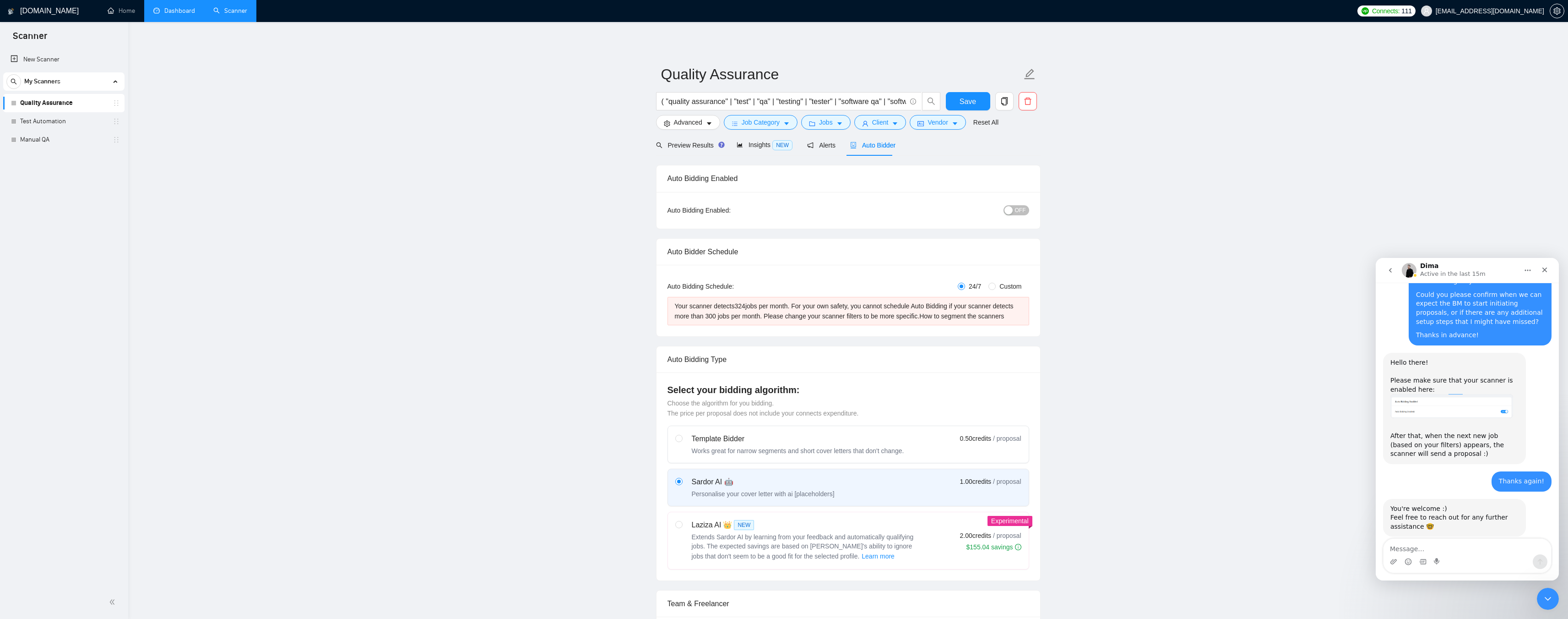
click at [875, 146] on span "Auto Bidder" at bounding box center [873, 145] width 45 height 7
click at [941, 123] on span "Vendor" at bounding box center [937, 122] width 20 height 10
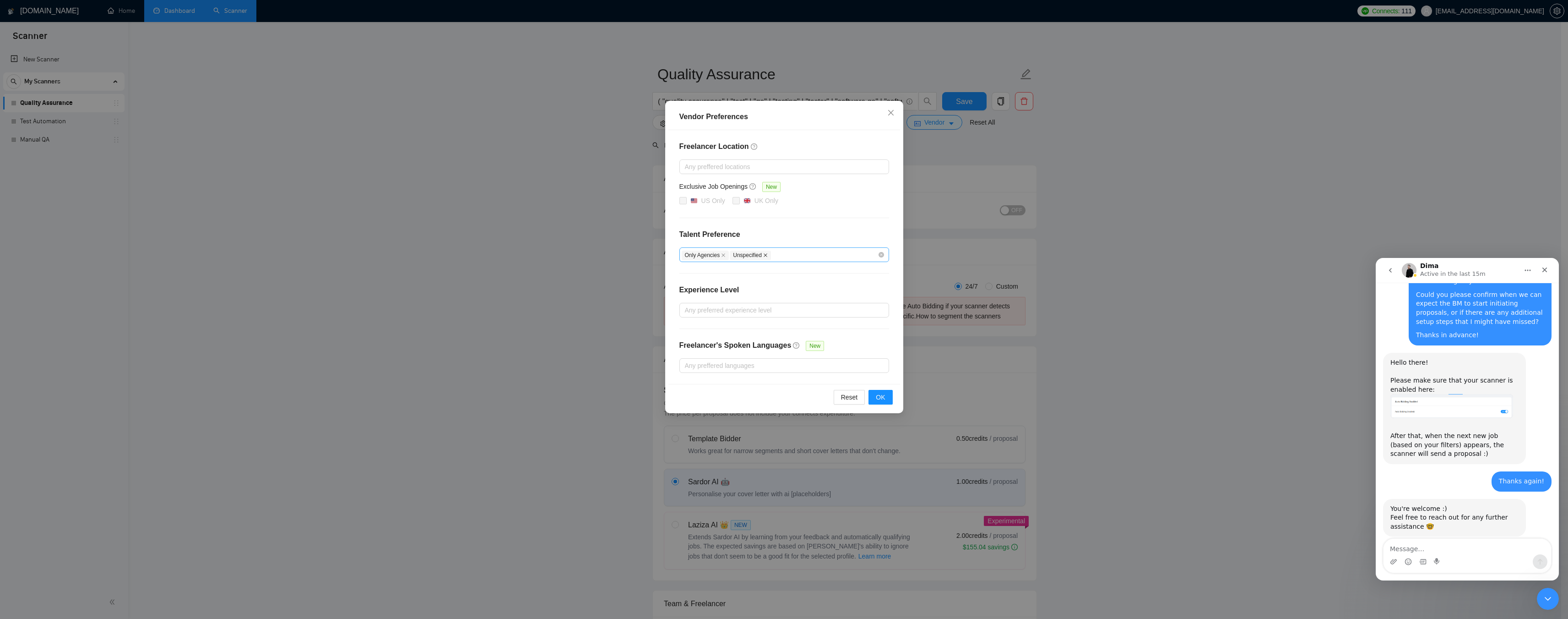
click at [764, 254] on icon "close" at bounding box center [765, 254] width 4 height 4
checkbox input "false"
click at [762, 254] on div "Only Agencies" at bounding box center [779, 254] width 196 height 11
click at [724, 289] on span "Only Freelancers" at bounding box center [720, 287] width 49 height 7
click at [691, 289] on input "Only Freelancers" at bounding box center [688, 287] width 6 height 6
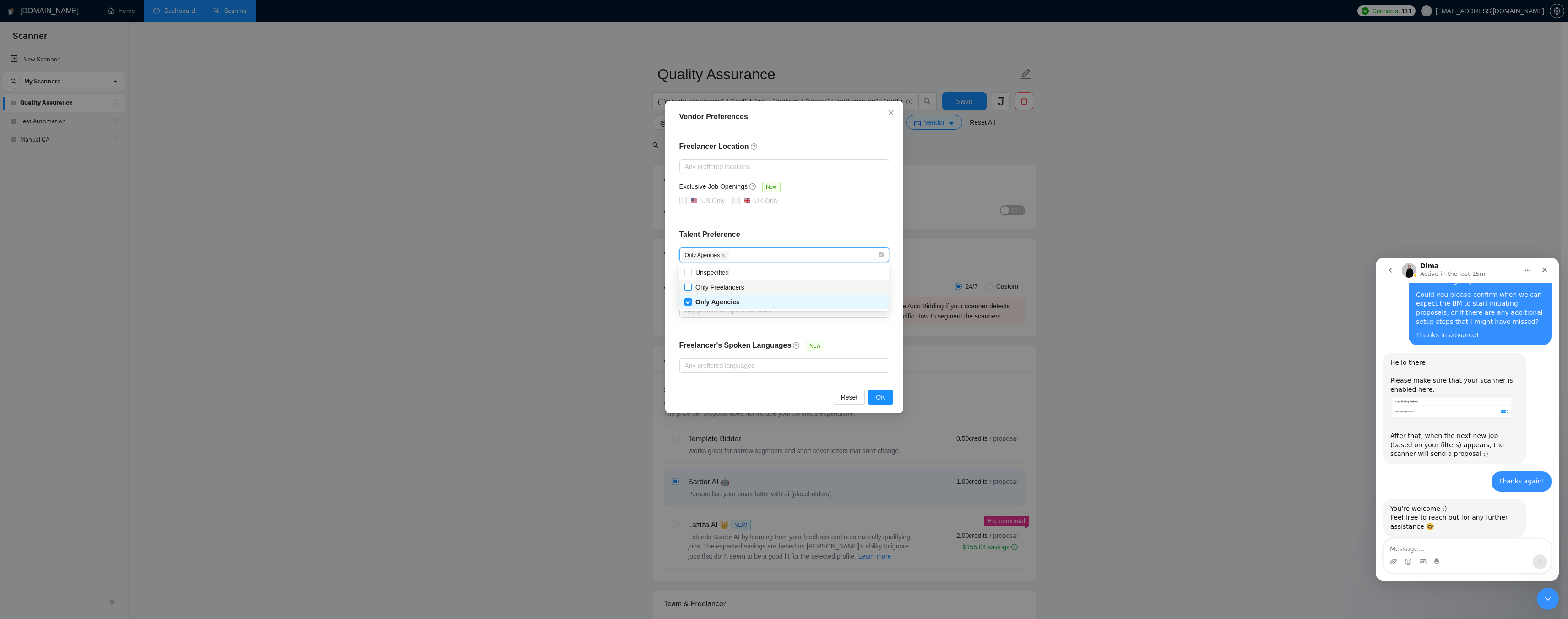
checkbox input "true"
click at [883, 396] on span "OK" at bounding box center [880, 397] width 9 height 10
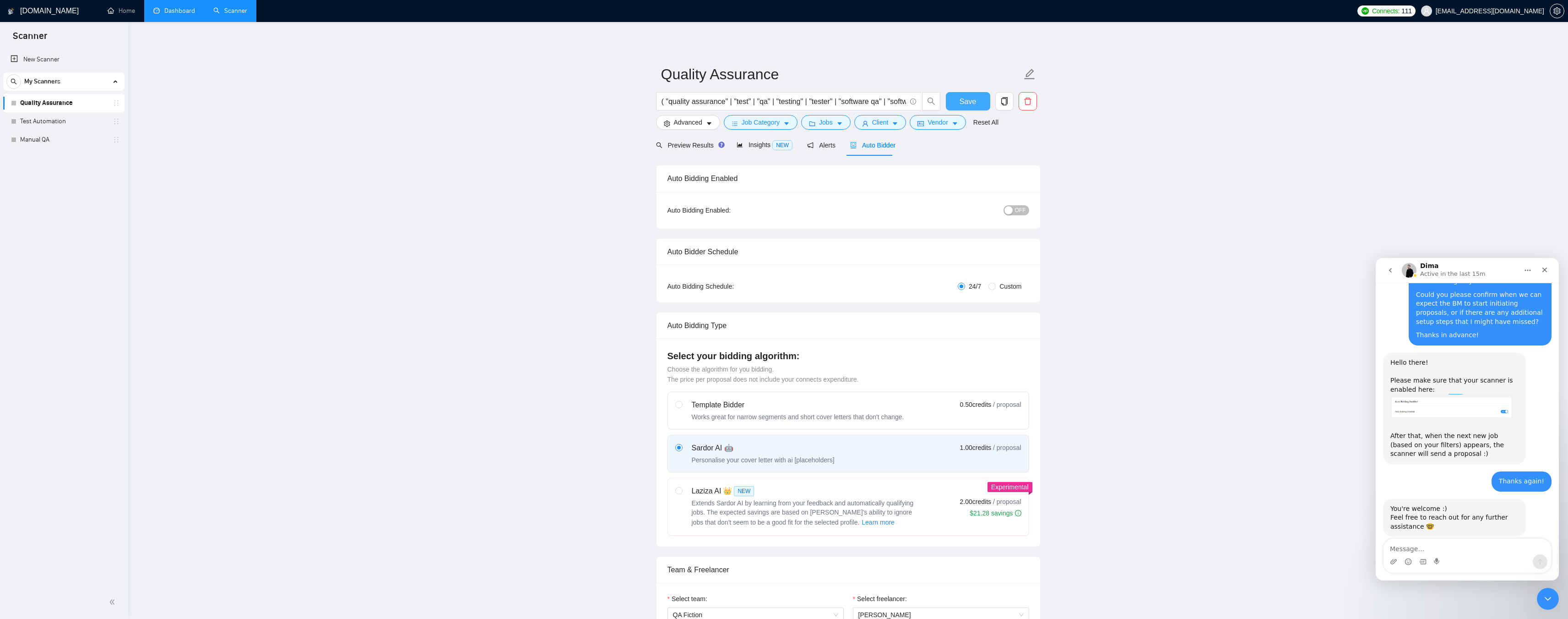
click at [968, 101] on span "Save" at bounding box center [968, 102] width 17 height 12
click at [1024, 209] on span "OFF" at bounding box center [1020, 210] width 11 height 10
click at [976, 103] on button "Save" at bounding box center [968, 102] width 45 height 18
click at [952, 121] on icon "caret-down" at bounding box center [955, 124] width 6 height 6
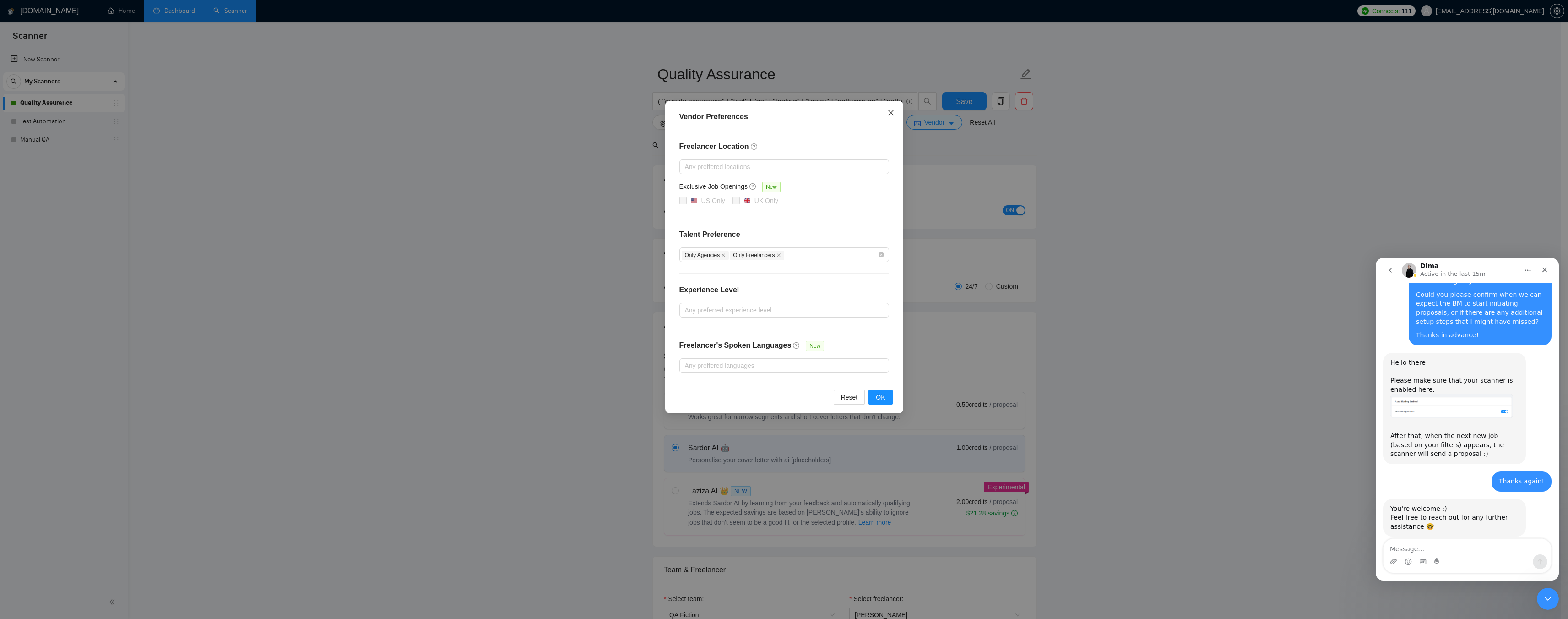
click at [892, 114] on icon "close" at bounding box center [890, 113] width 6 height 6
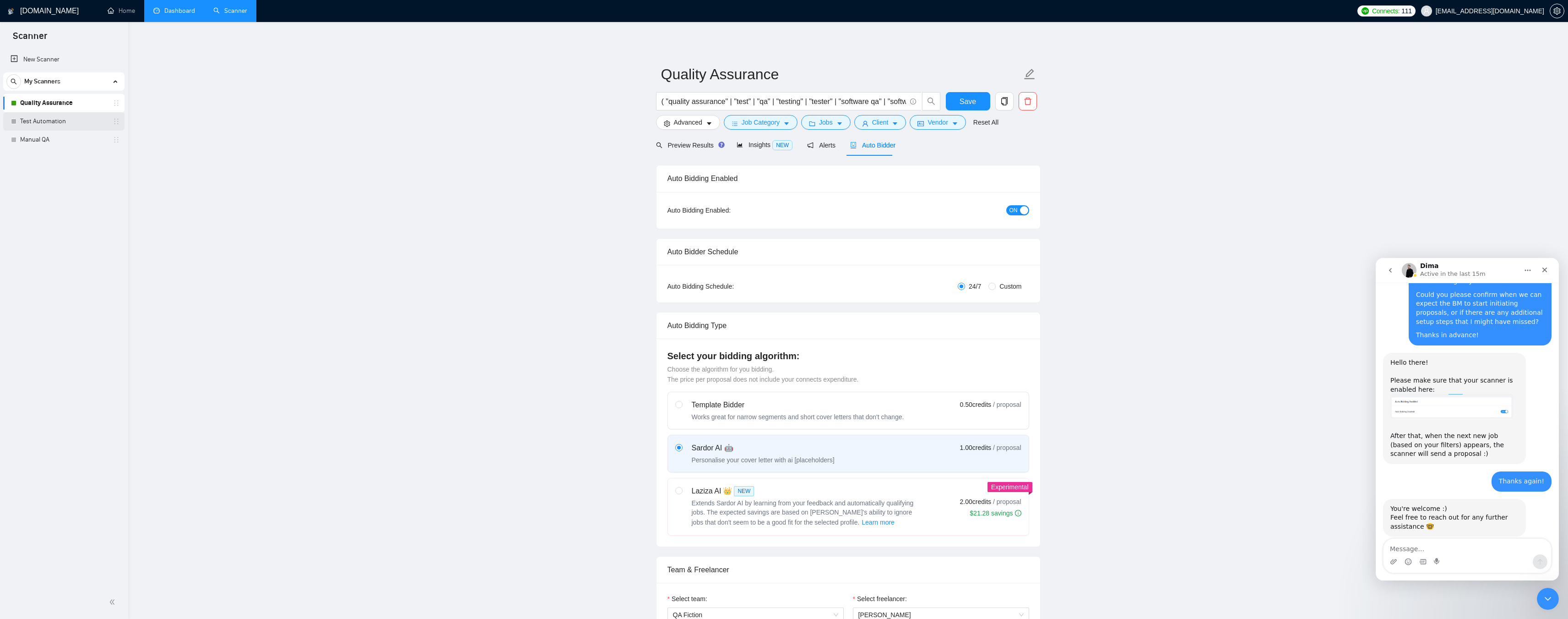
click at [50, 119] on link "Test Automation" at bounding box center [64, 121] width 87 height 18
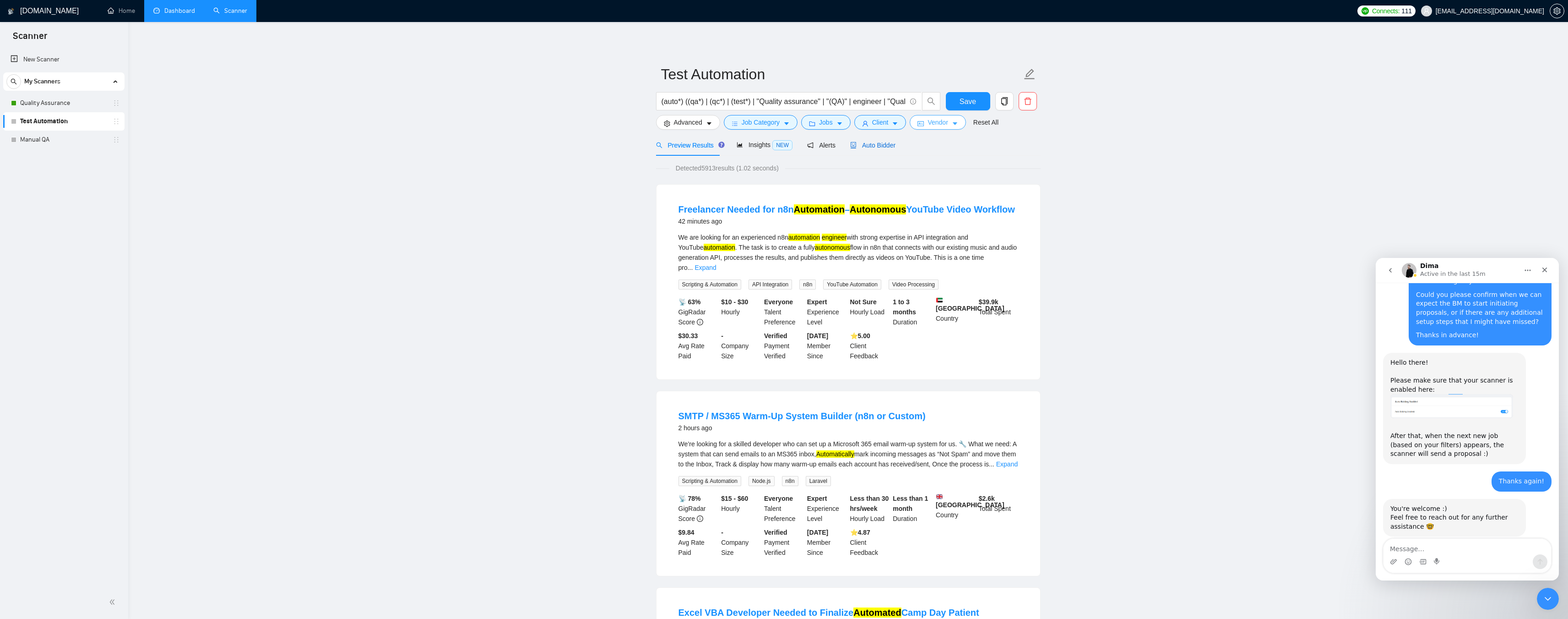
click at [861, 146] on span "Auto Bidder" at bounding box center [873, 145] width 45 height 7
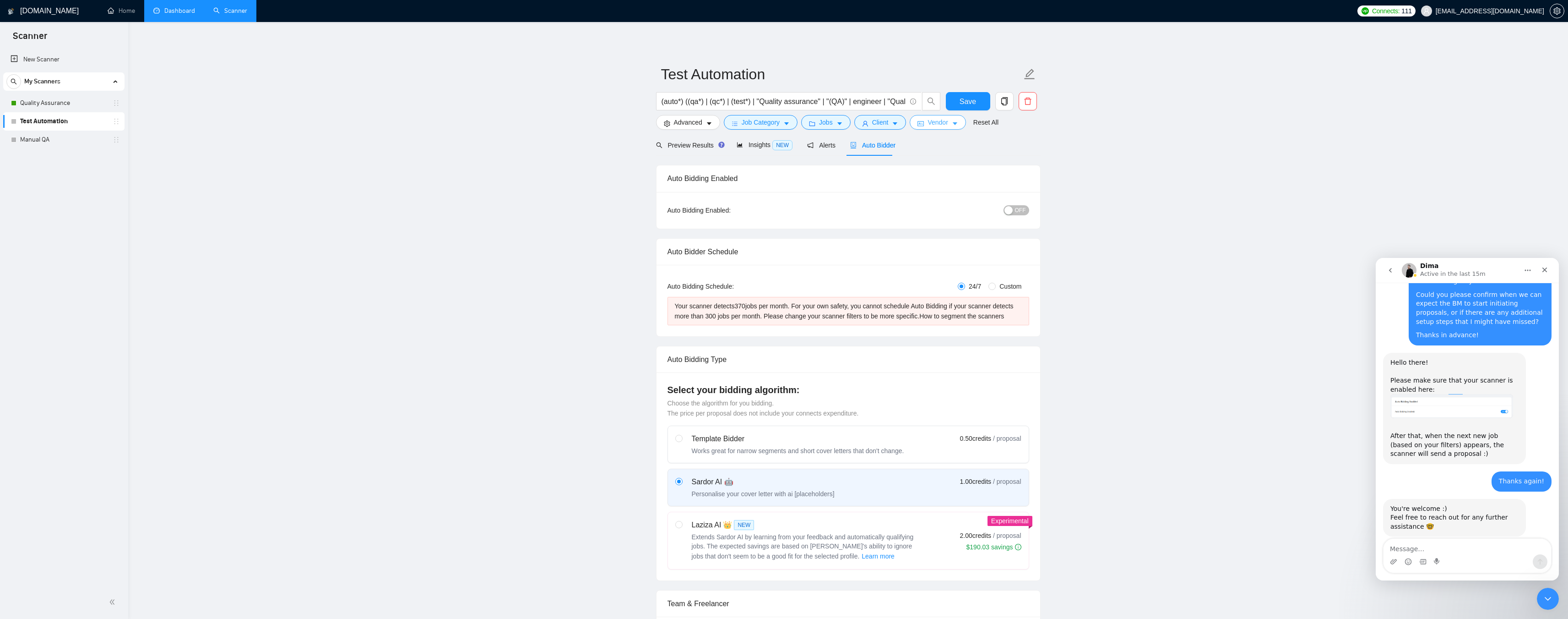
click at [943, 125] on span "Vendor" at bounding box center [937, 122] width 20 height 10
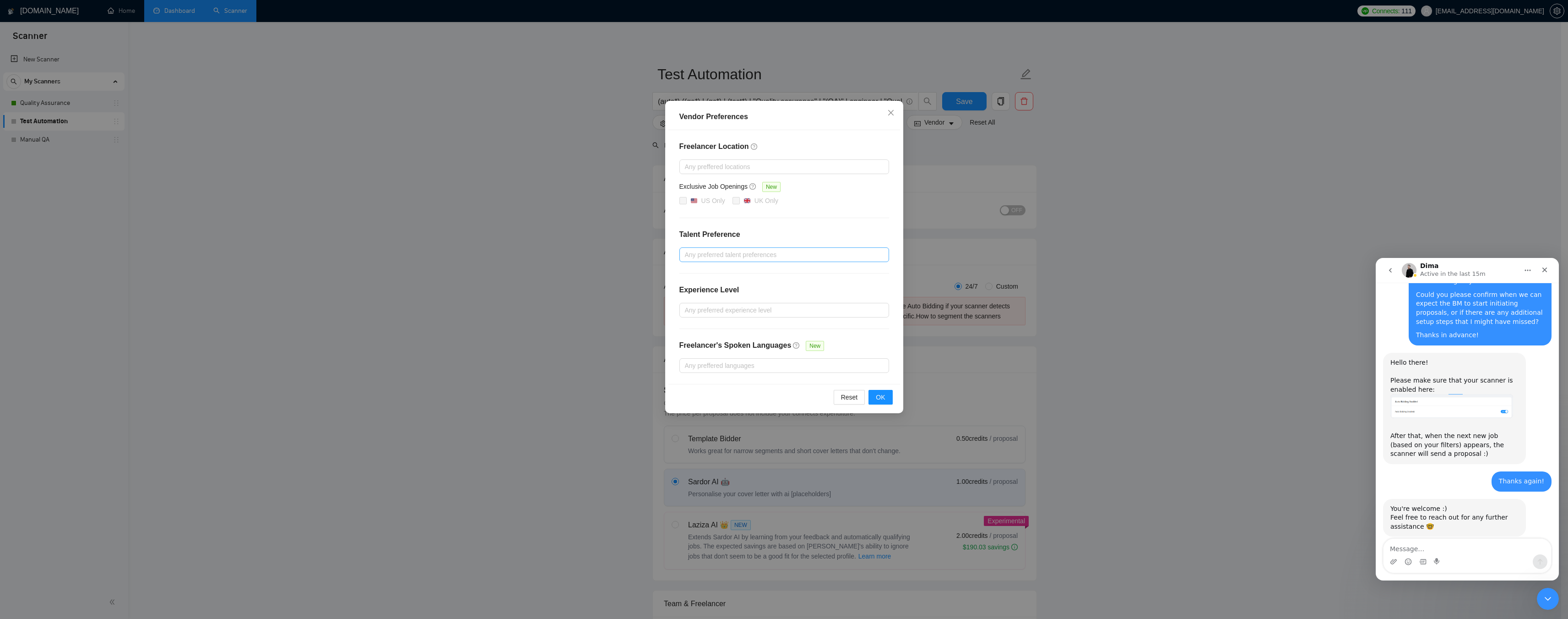
click at [754, 254] on div at bounding box center [779, 254] width 196 height 11
click at [726, 300] on span "Only Agencies" at bounding box center [715, 302] width 41 height 7
click at [691, 300] on input "Only Agencies" at bounding box center [688, 301] width 6 height 6
checkbox input "true"
click at [724, 274] on span "Unspecified" at bounding box center [712, 273] width 34 height 7
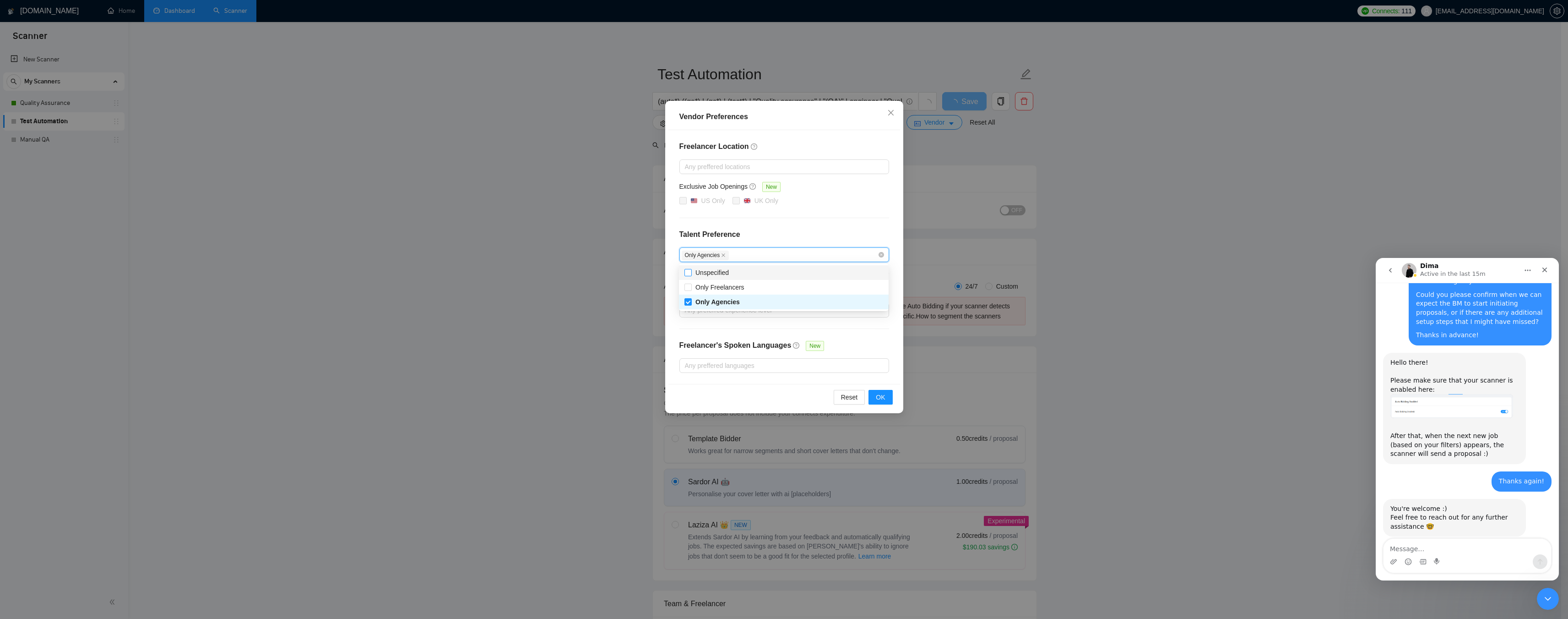
click at [691, 274] on input "Unspecified" at bounding box center [688, 272] width 6 height 6
checkbox input "true"
click at [881, 396] on span "OK" at bounding box center [880, 397] width 9 height 10
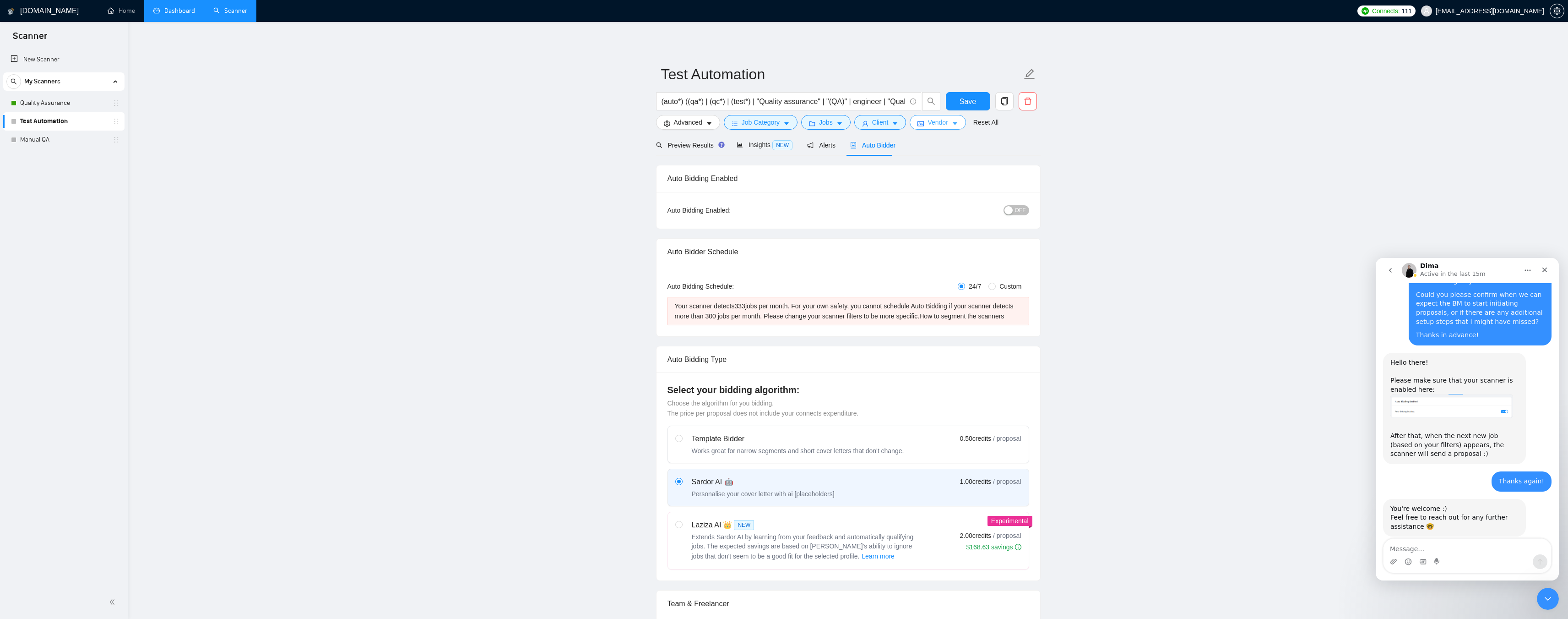
click at [943, 123] on span "Vendor" at bounding box center [937, 122] width 20 height 10
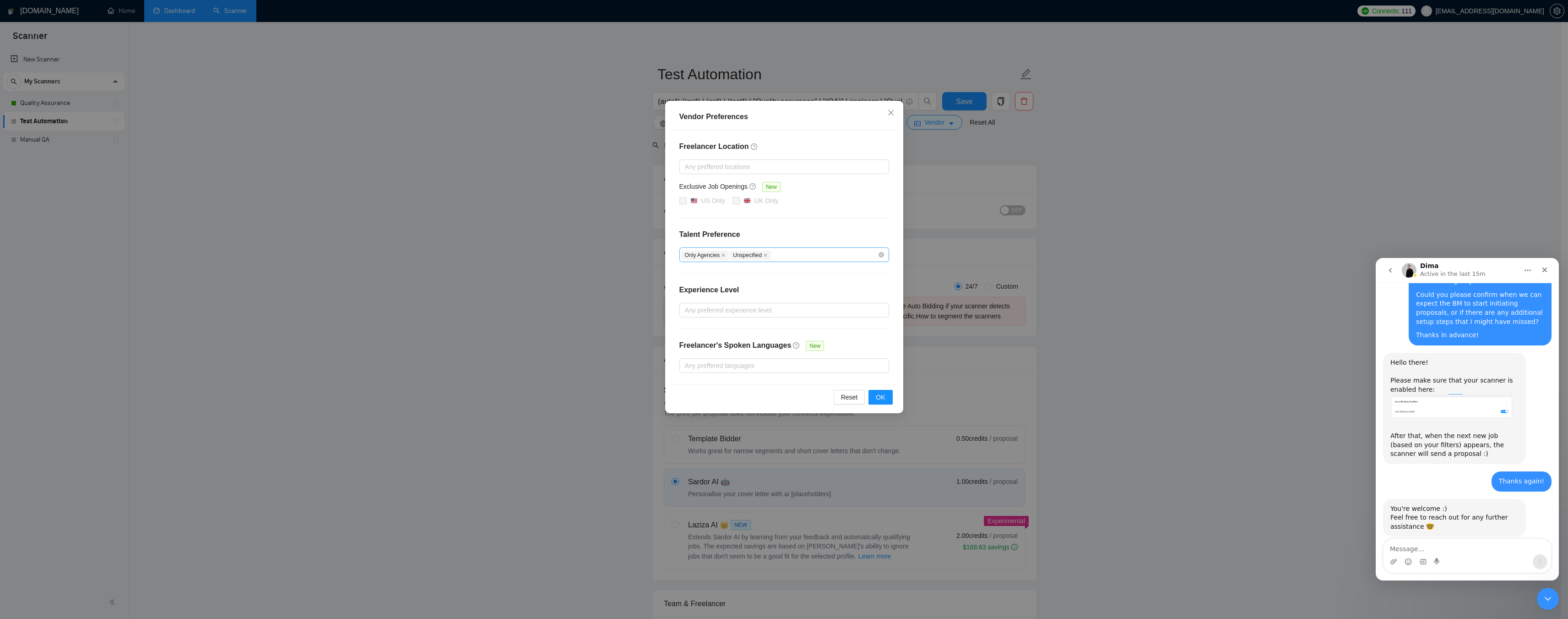
click at [766, 254] on icon "close" at bounding box center [765, 254] width 4 height 4
checkbox input "false"
click at [771, 254] on div "Only Agencies" at bounding box center [779, 254] width 196 height 11
click at [734, 286] on span "Only Freelancers" at bounding box center [720, 287] width 49 height 7
click at [691, 286] on input "Only Freelancers" at bounding box center [688, 287] width 6 height 6
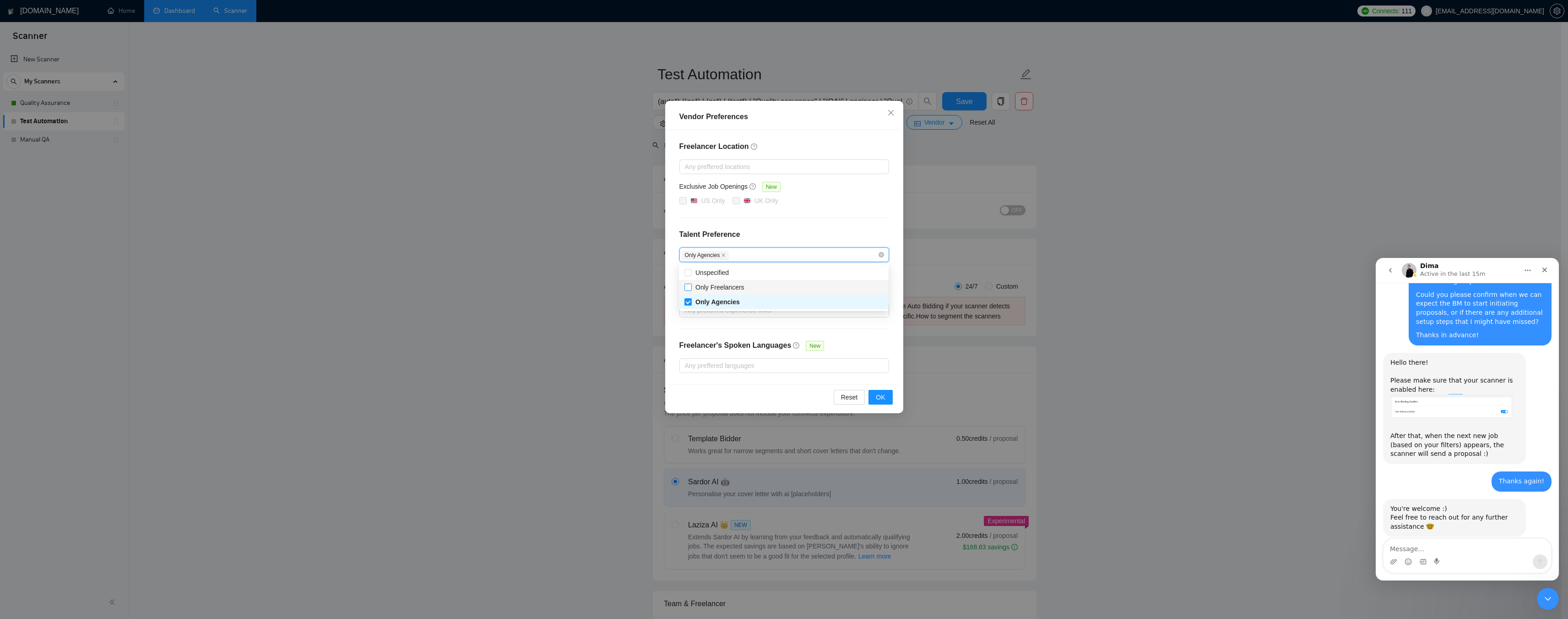
checkbox input "true"
click at [879, 396] on span "OK" at bounding box center [880, 397] width 9 height 10
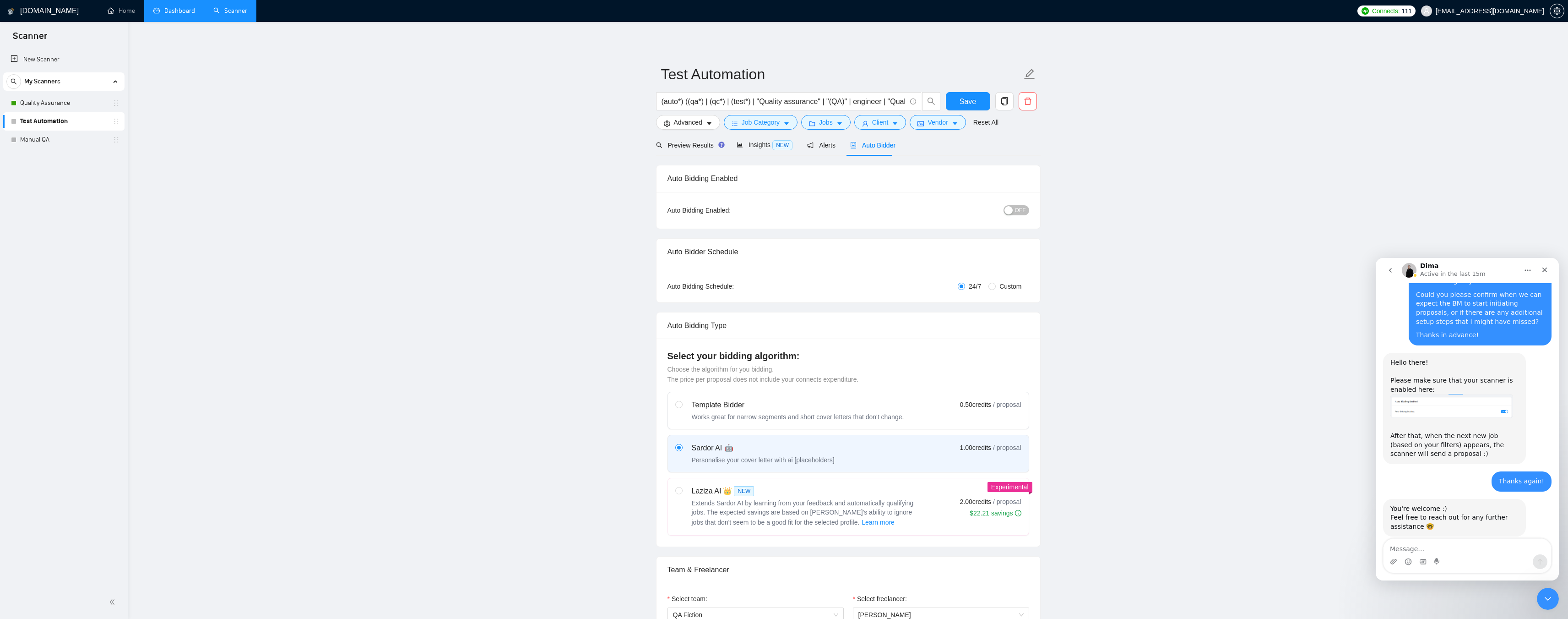
click at [1023, 211] on span "OFF" at bounding box center [1020, 210] width 11 height 10
click at [966, 102] on span "Save" at bounding box center [968, 102] width 17 height 12
click at [1435, 547] on textarea "Message…" at bounding box center [1467, 546] width 167 height 15
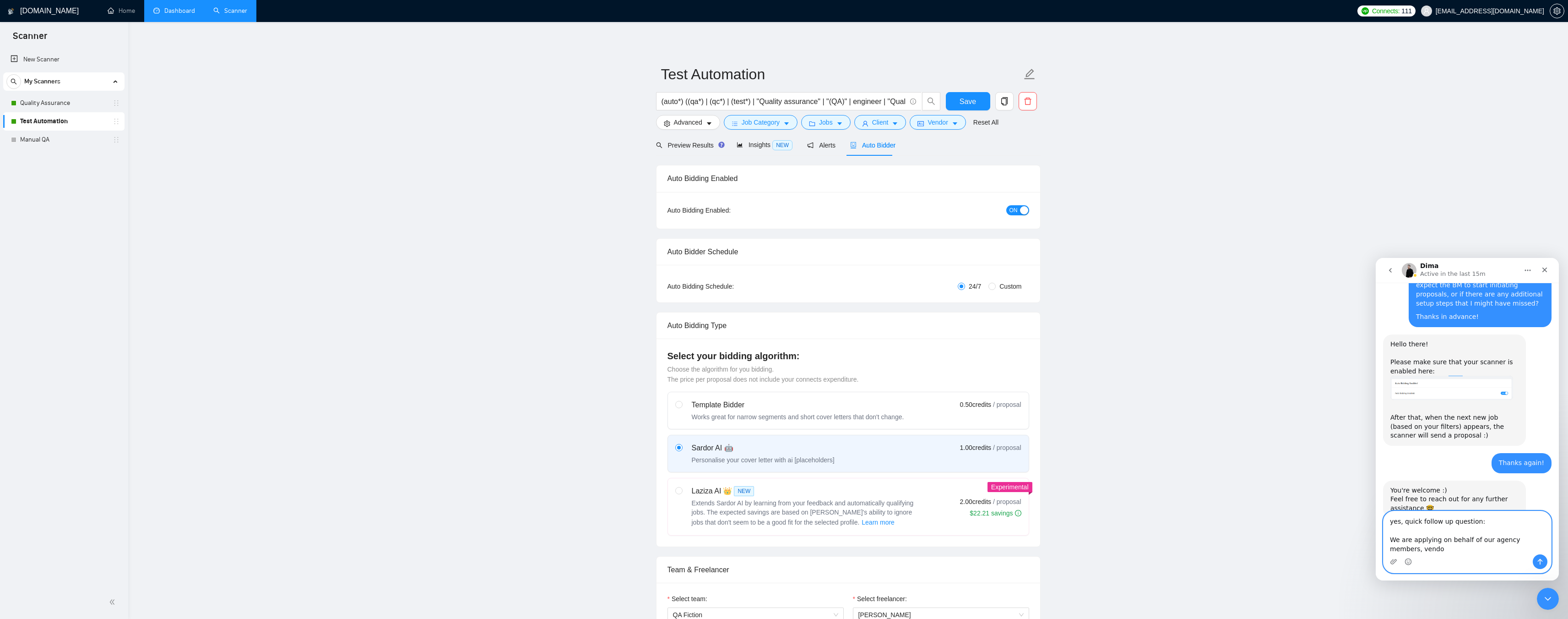
scroll to position [1570, 0]
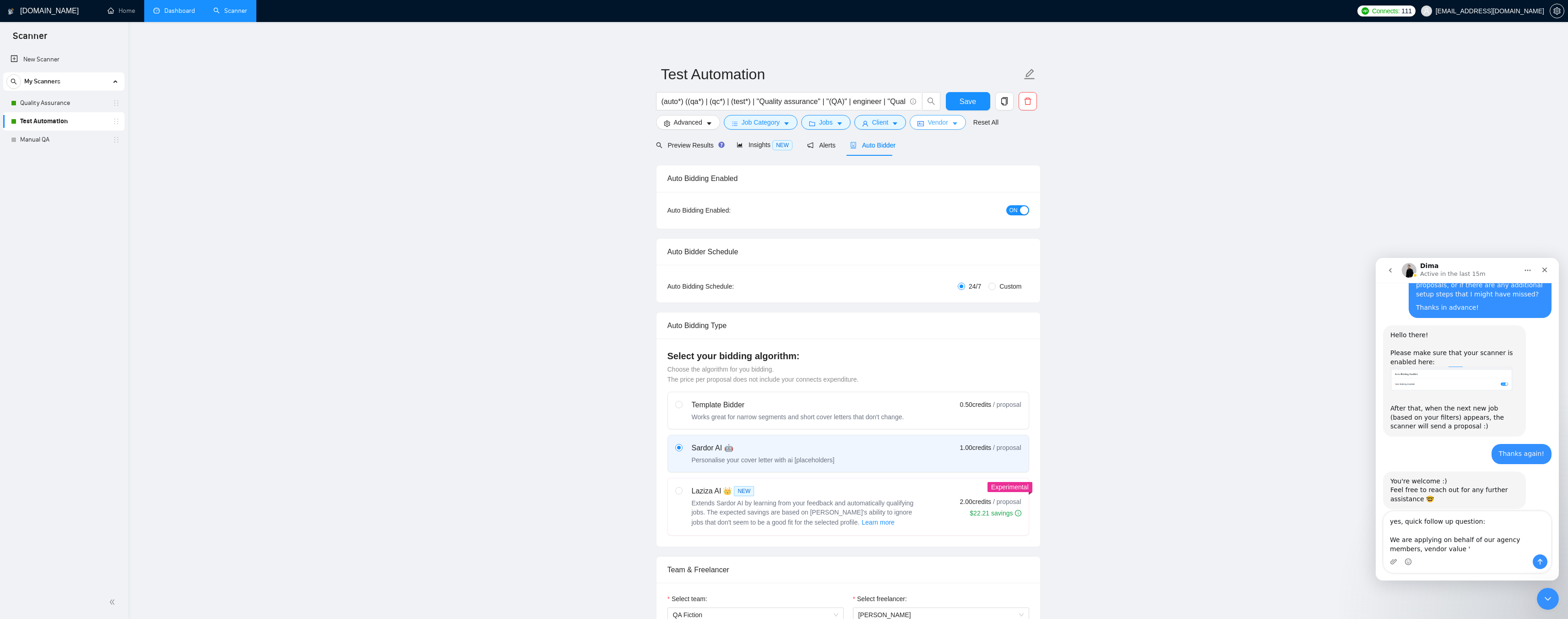
click at [952, 122] on icon "caret-down" at bounding box center [955, 124] width 6 height 6
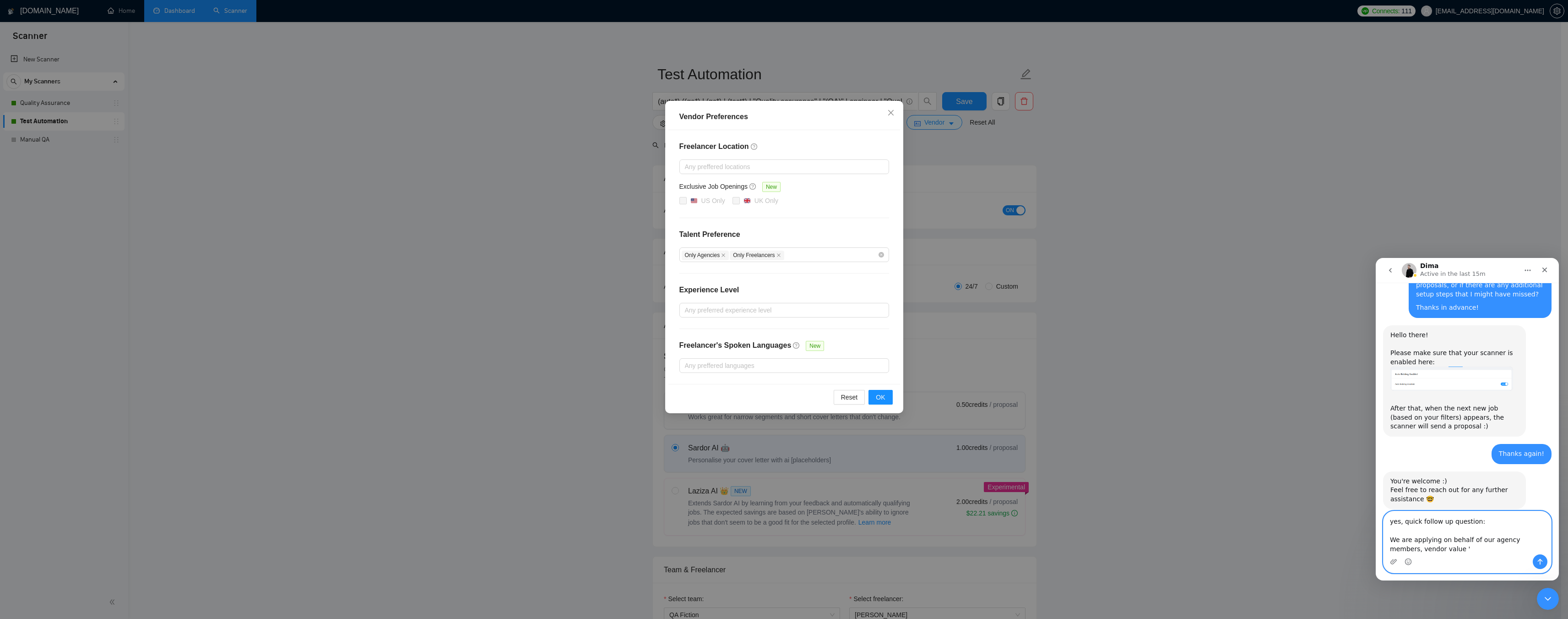
click at [1451, 549] on textarea "yes, quick follow up question: We are applying on behalf of our agency members,…" at bounding box center [1467, 533] width 167 height 43
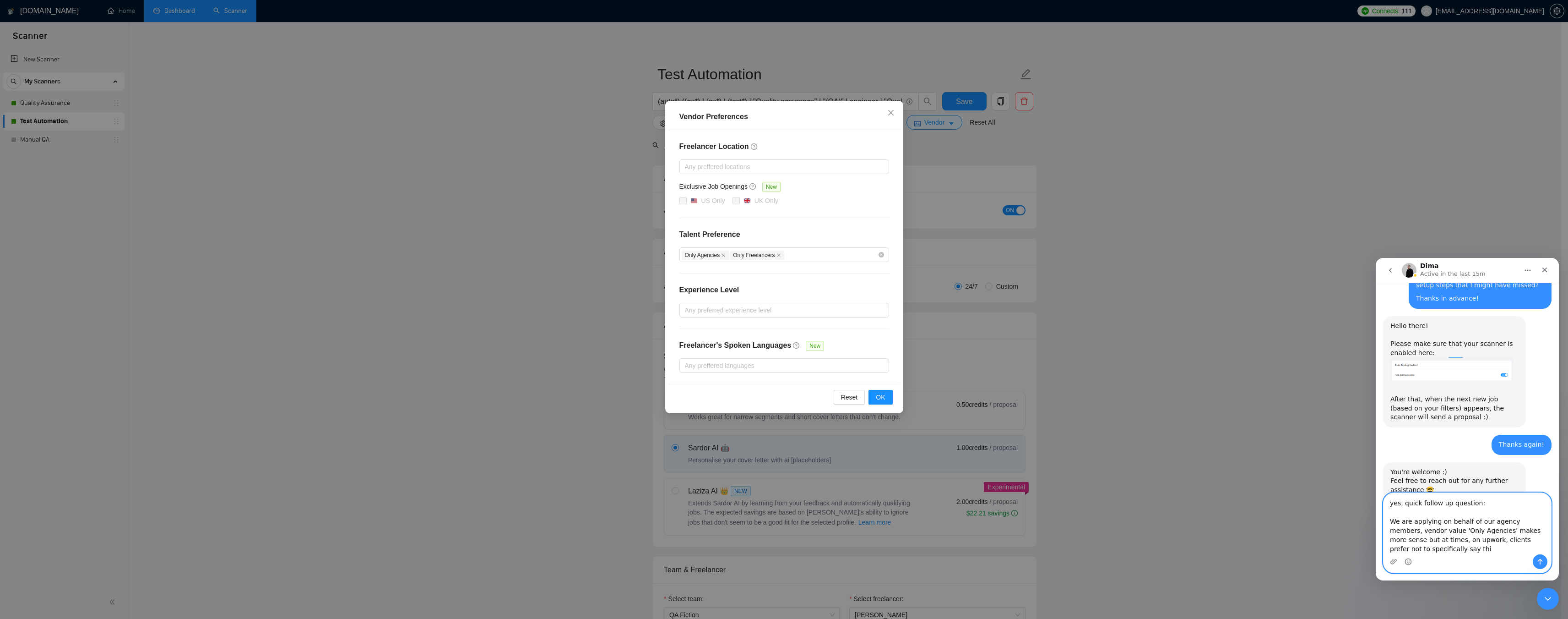
scroll to position [1588, 0]
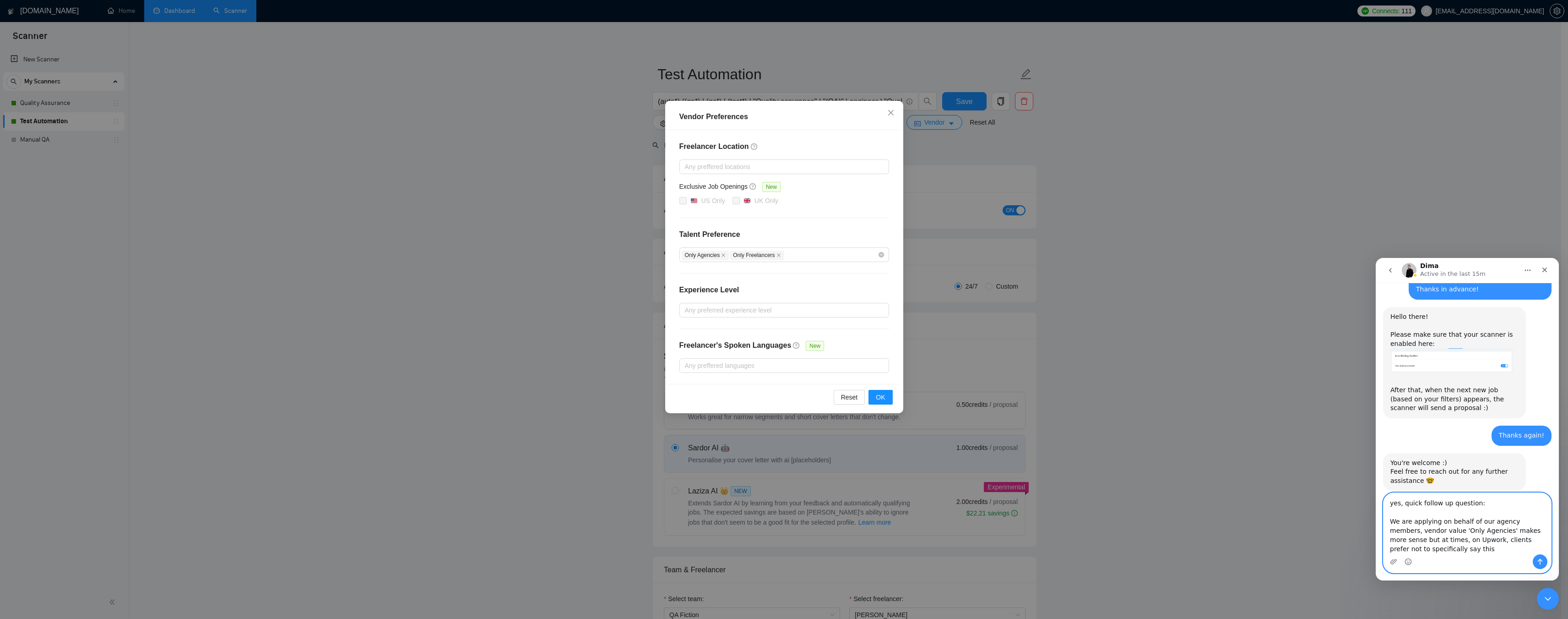
click at [1413, 547] on textarea "yes, quick follow up question: We are applying on behalf of our agency members,…" at bounding box center [1467, 524] width 167 height 61
drag, startPoint x: 1467, startPoint y: 547, endPoint x: 1415, endPoint y: 548, distance: 52.0
click at [1415, 548] on textarea "yes, quick follow up question: We are applying on behalf of our agency members,…" at bounding box center [1467, 519] width 167 height 70
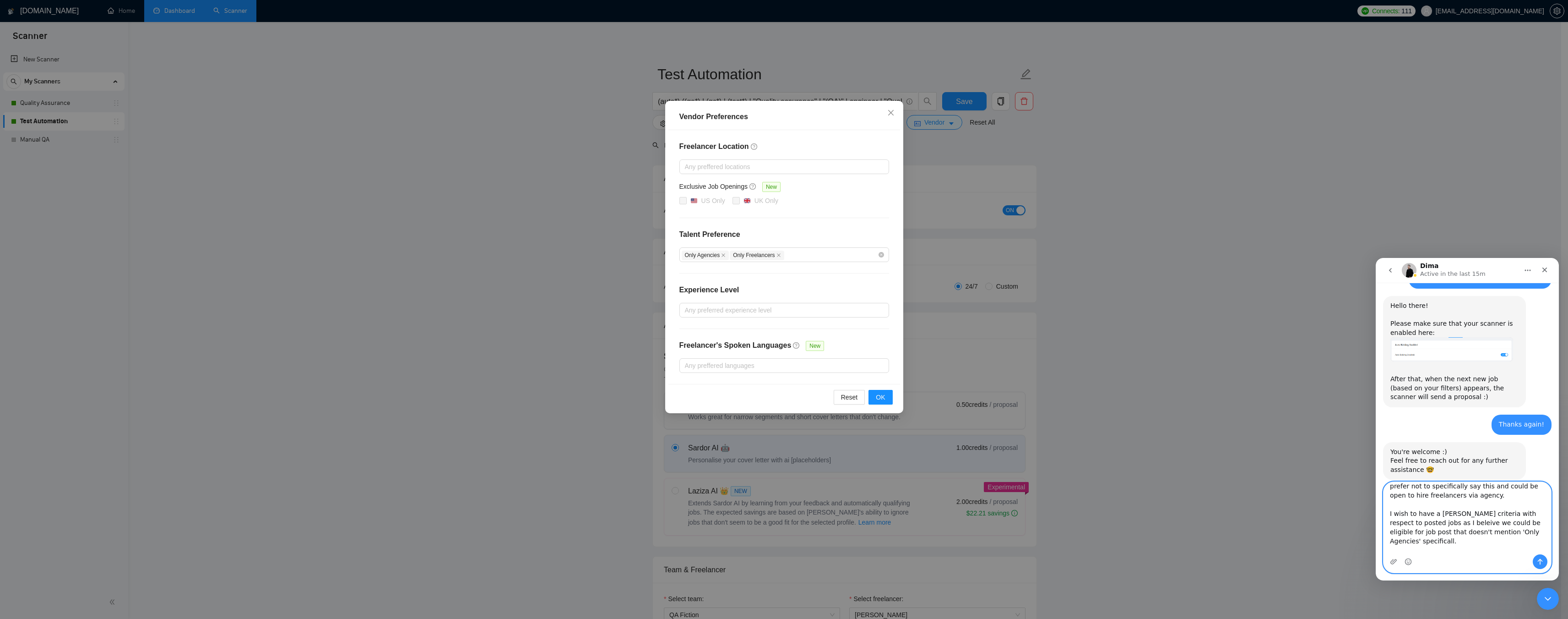
scroll to position [61, 0]
click at [1466, 525] on textarea "yes, quick follow up question: We are applying on behalf of our agency members,…" at bounding box center [1467, 518] width 167 height 72
drag, startPoint x: 1539, startPoint y: 522, endPoint x: 1330, endPoint y: 475, distance: 214.2
click at [1375, 475] on html "Dima Active in the last 15m Ask us anything, or share your feedback. Hey, there…" at bounding box center [1467, 419] width 183 height 322
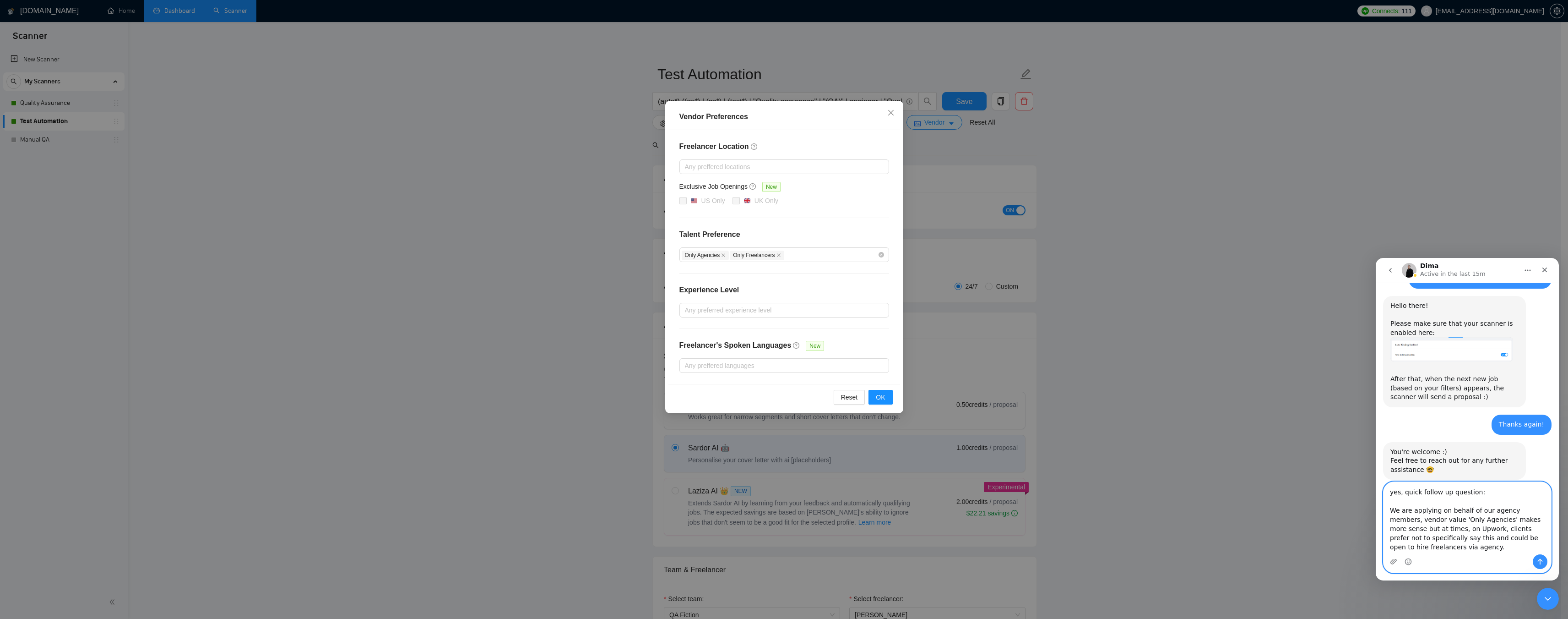
paste textarea "Yes, a quick follow-up question: Since we are applying on behalf of our agency …"
type textarea "Yes, a quick follow-up question: Since we are applying on behalf of our agency …"
click at [1542, 560] on icon "Send a message…" at bounding box center [1540, 562] width 7 height 7
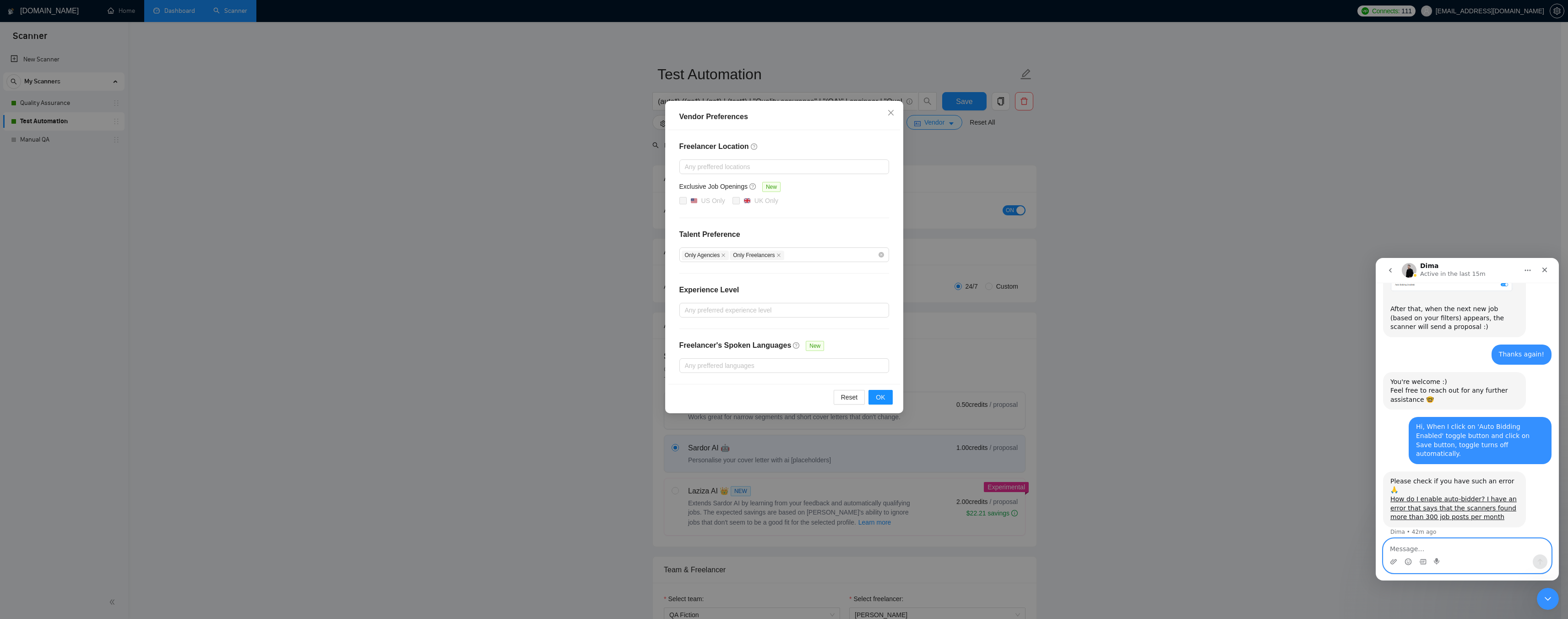
scroll to position [1691, 0]
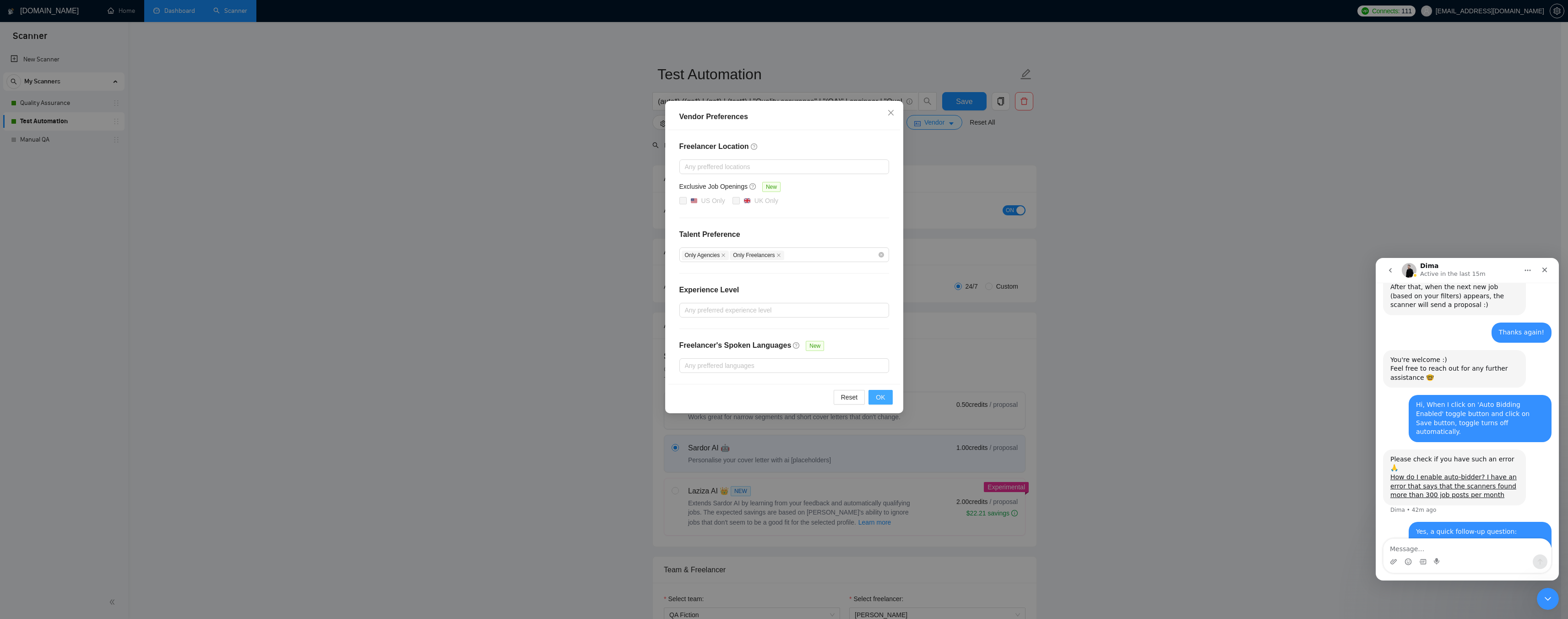
click at [876, 396] on button "OK" at bounding box center [880, 397] width 24 height 15
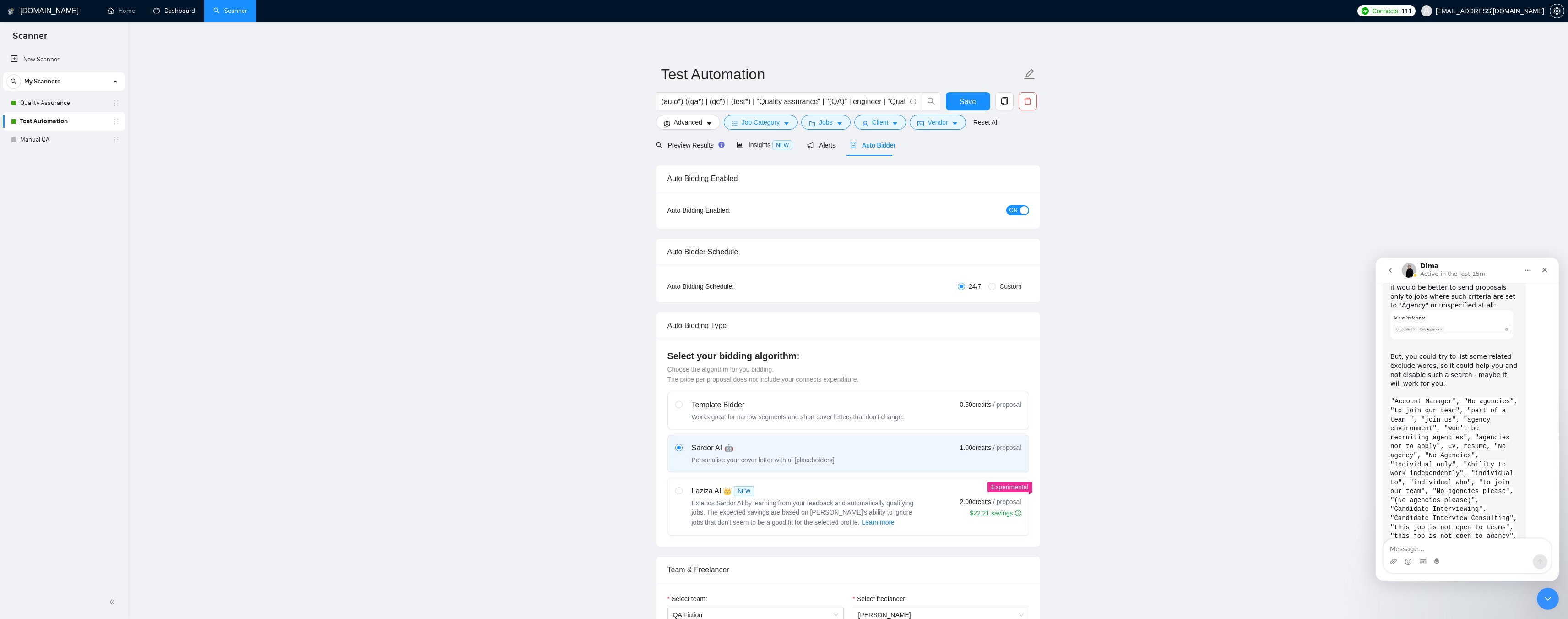
scroll to position [2184, 0]
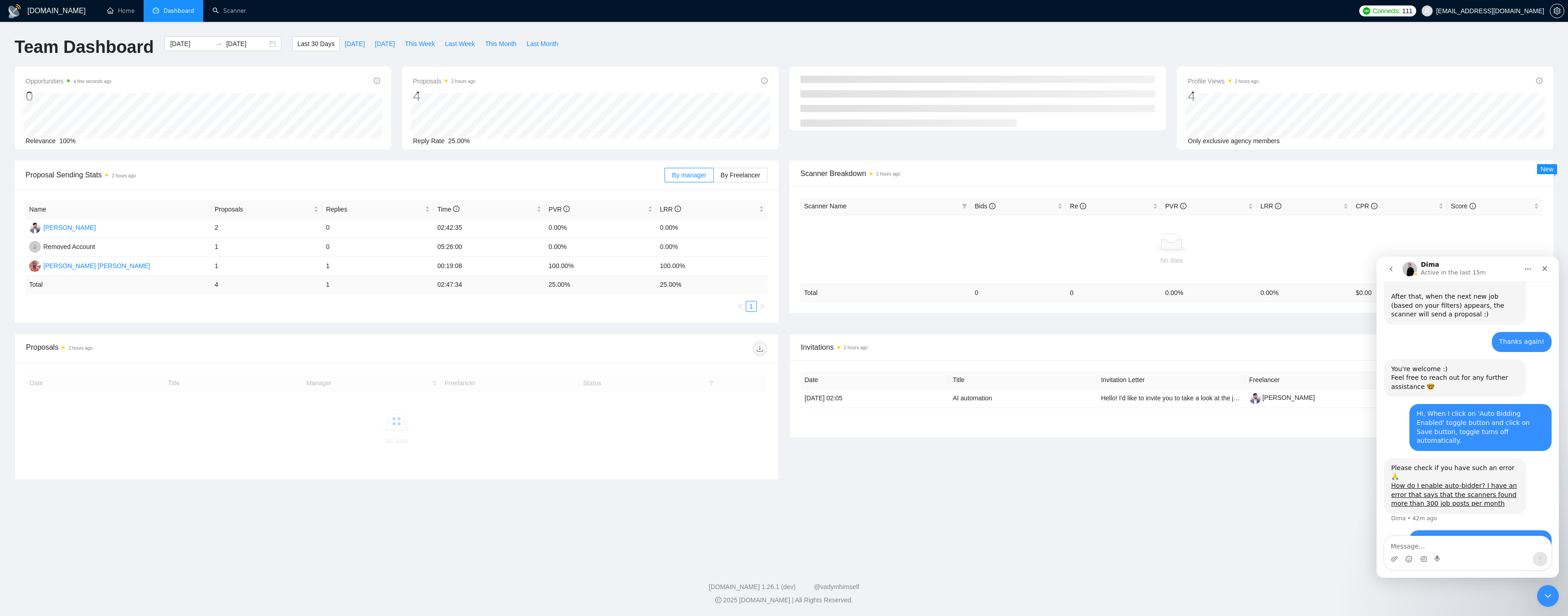
scroll to position [1683, 0]
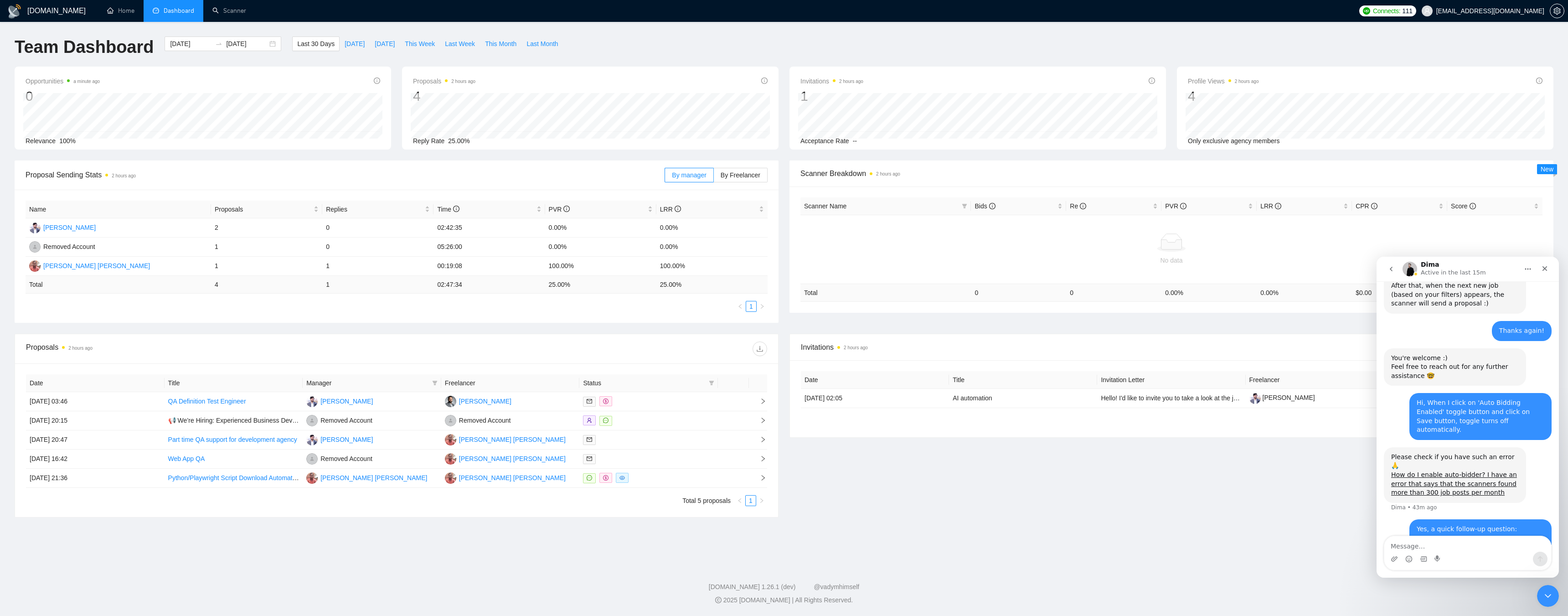
click at [1488, 538] on div "Since we are applying on behalf of our agency members, selecting the vendor val…" at bounding box center [1480, 569] width 128 height 63
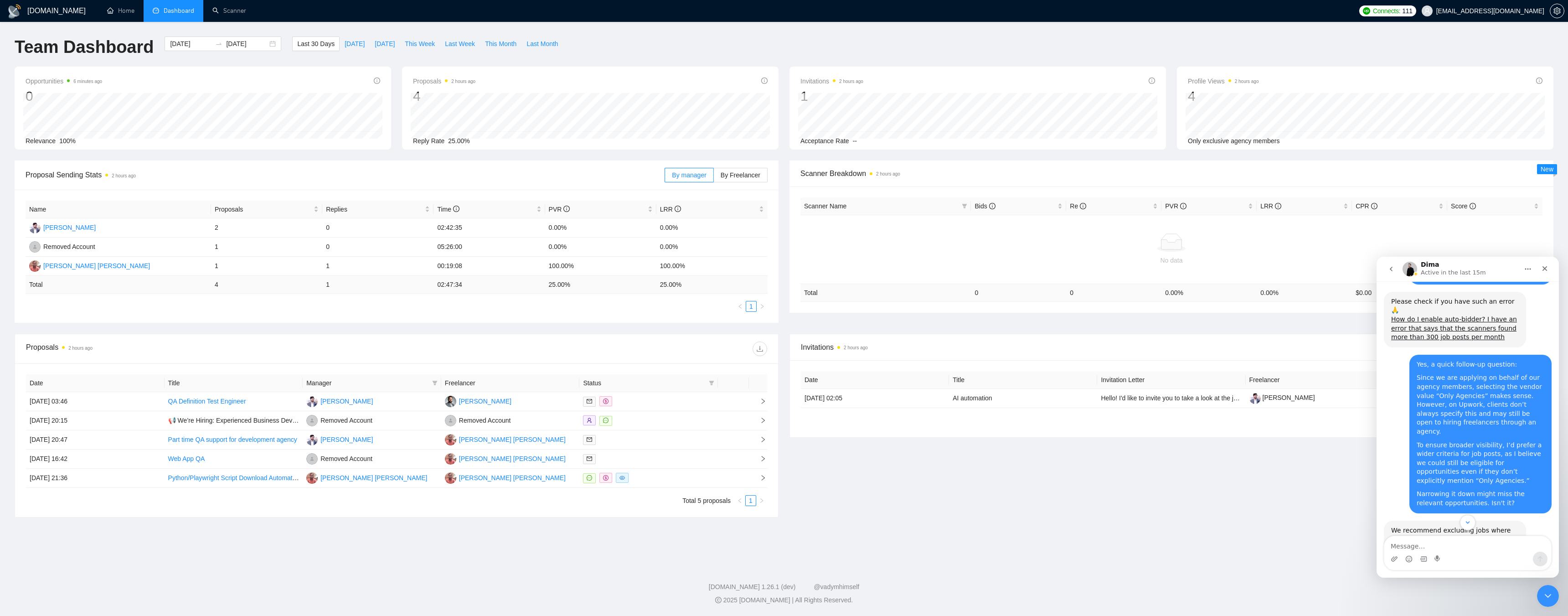
scroll to position [1863, 0]
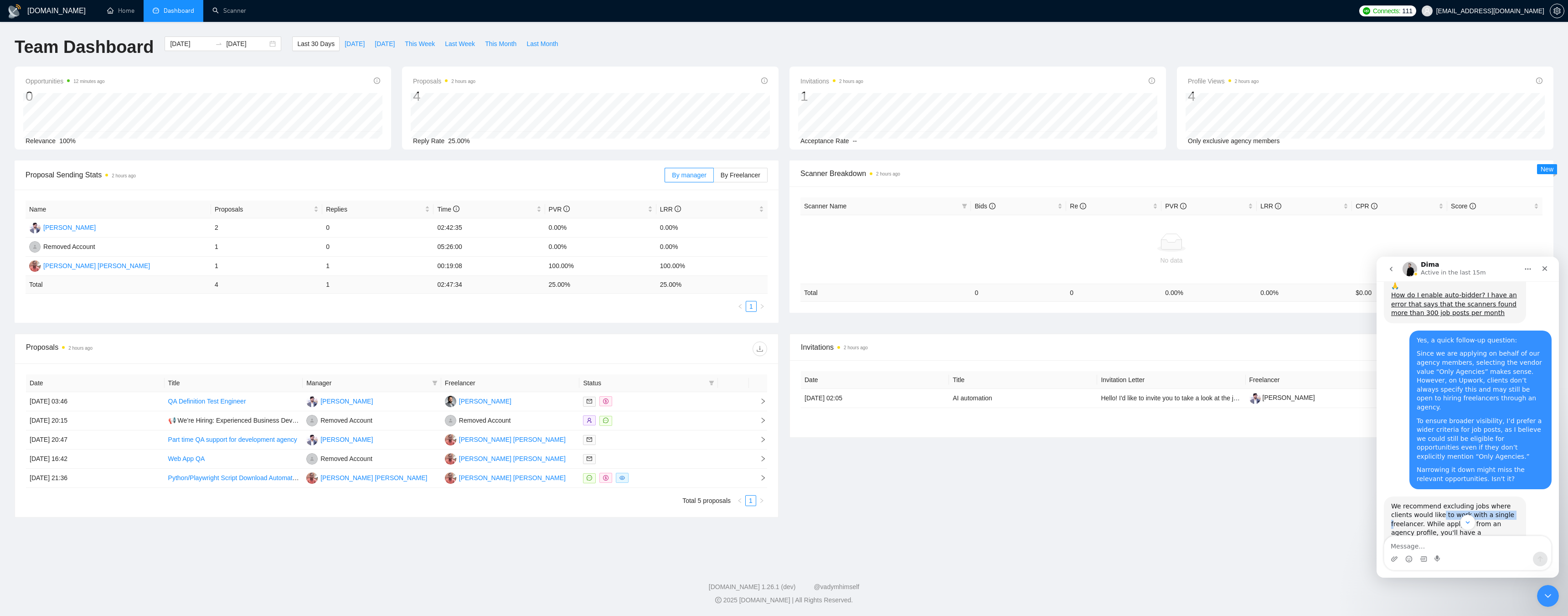
drag, startPoint x: 1420, startPoint y: 363, endPoint x: 1485, endPoint y: 363, distance: 65.0
click at [1485, 502] on div "We recommend excluding jobs where clients would like to work with a single free…" at bounding box center [1455, 542] width 128 height 80
drag, startPoint x: 1405, startPoint y: 373, endPoint x: 1464, endPoint y: 373, distance: 59.0
click at [1464, 502] on div "We recommend excluding jobs where clients would like to work with a single free…" at bounding box center [1455, 542] width 128 height 80
drag, startPoint x: 1401, startPoint y: 384, endPoint x: 1470, endPoint y: 383, distance: 69.0
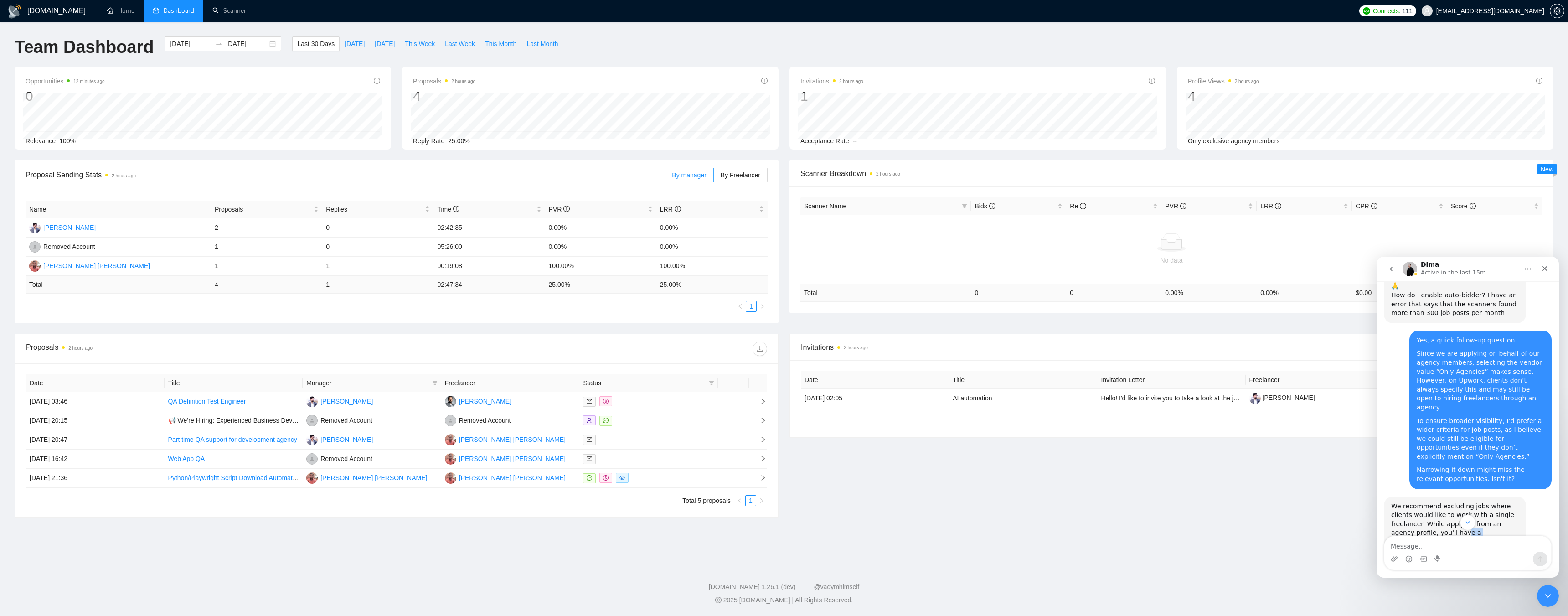
click at [1470, 502] on div "We recommend excluding jobs where clients would like to work with a single free…" at bounding box center [1455, 542] width 128 height 80
drag, startPoint x: 1405, startPoint y: 391, endPoint x: 1491, endPoint y: 388, distance: 86.1
click at [1491, 502] on div "We recommend excluding jobs where clients would like to work with a single free…" at bounding box center [1455, 542] width 128 height 80
drag, startPoint x: 1401, startPoint y: 400, endPoint x: 1485, endPoint y: 402, distance: 84.0
click at [1485, 502] on div "We recommend excluding jobs where clients would like to work with a single free…" at bounding box center [1455, 542] width 128 height 80
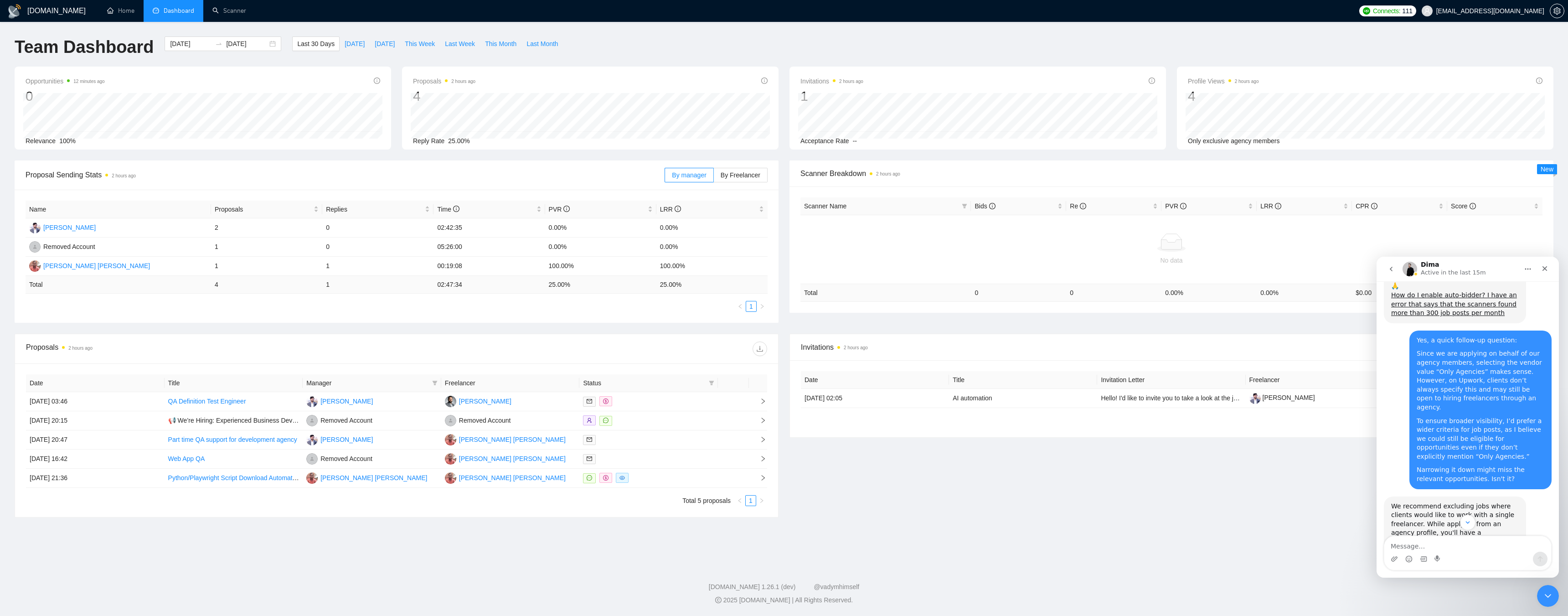
drag, startPoint x: 1401, startPoint y: 410, endPoint x: 1469, endPoint y: 408, distance: 68.0
click at [1469, 502] on div "We recommend excluding jobs where clients would like to work with a single free…" at bounding box center [1455, 542] width 128 height 80
drag, startPoint x: 1395, startPoint y: 419, endPoint x: 1426, endPoint y: 418, distance: 31.0
click at [1426, 502] on div "We recommend excluding jobs where clients would like to work with a single free…" at bounding box center [1455, 542] width 128 height 80
click at [1435, 502] on div "We recommend excluding jobs where clients would like to work with a single free…" at bounding box center [1455, 542] width 128 height 80
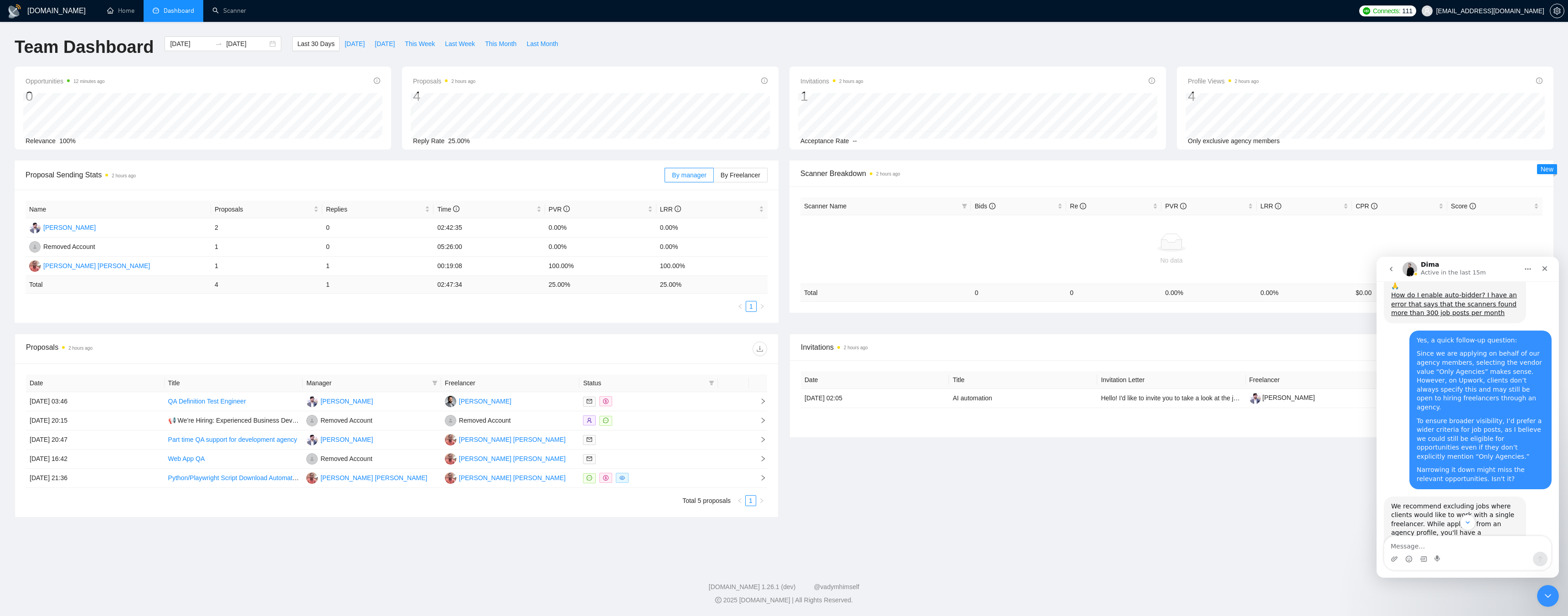
drag, startPoint x: 1419, startPoint y: 469, endPoint x: 1471, endPoint y: 469, distance: 52.0
drag, startPoint x: 1399, startPoint y: 477, endPoint x: 1447, endPoint y: 477, distance: 48.0
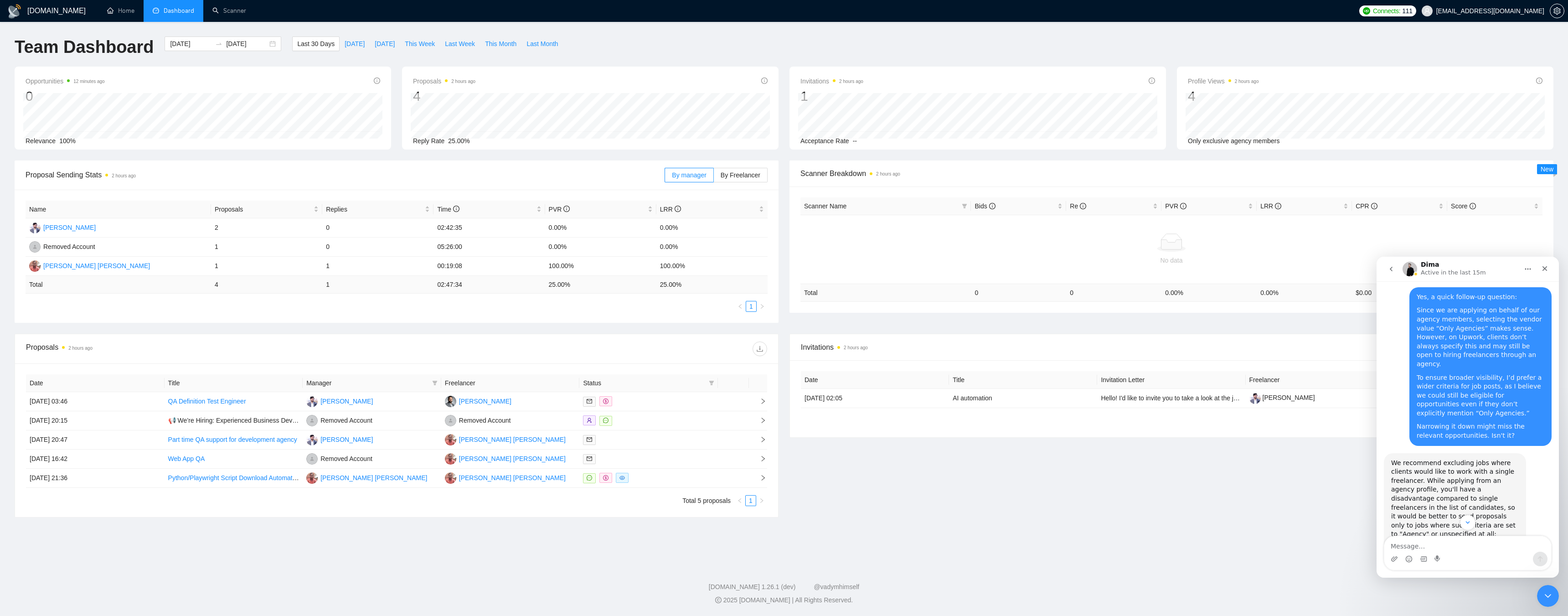
scroll to position [1908, 0]
drag, startPoint x: 1402, startPoint y: 439, endPoint x: 1451, endPoint y: 440, distance: 49.0
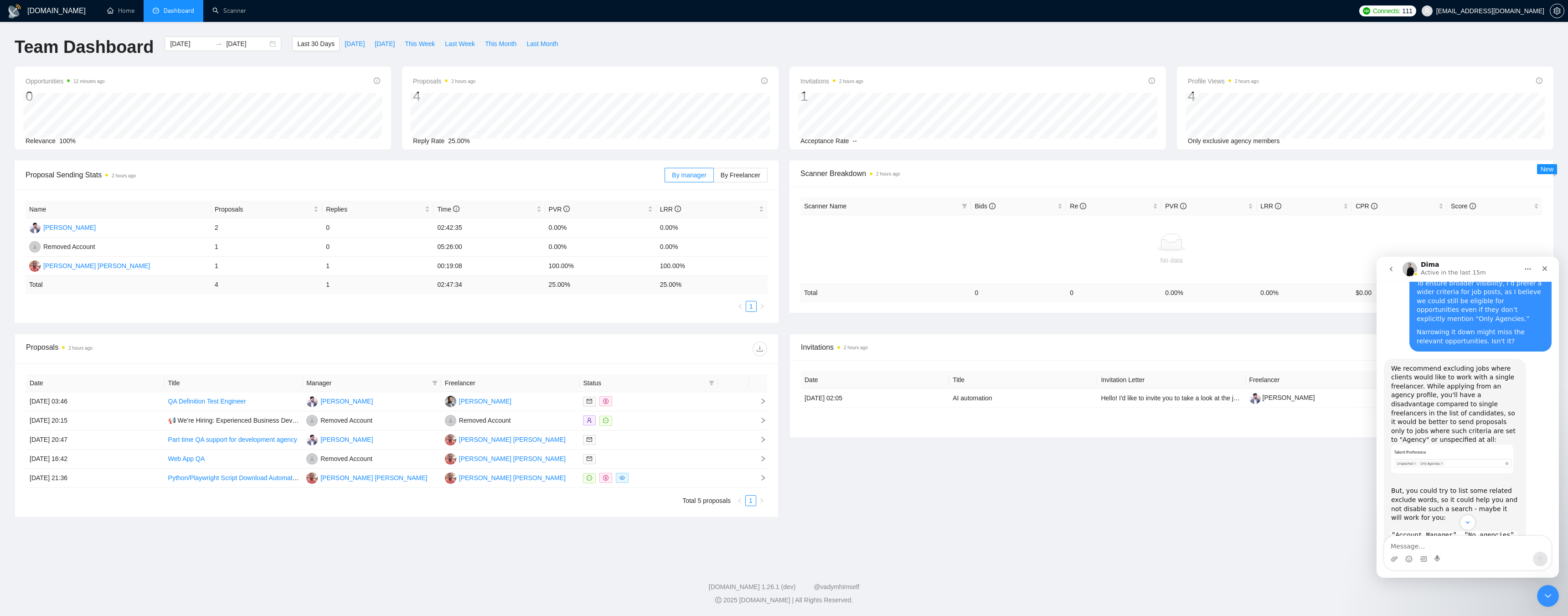
scroll to position [2000, 0]
drag, startPoint x: 1403, startPoint y: 341, endPoint x: 1501, endPoint y: 337, distance: 98.1
drag, startPoint x: 1471, startPoint y: 340, endPoint x: 1505, endPoint y: 338, distance: 34.1
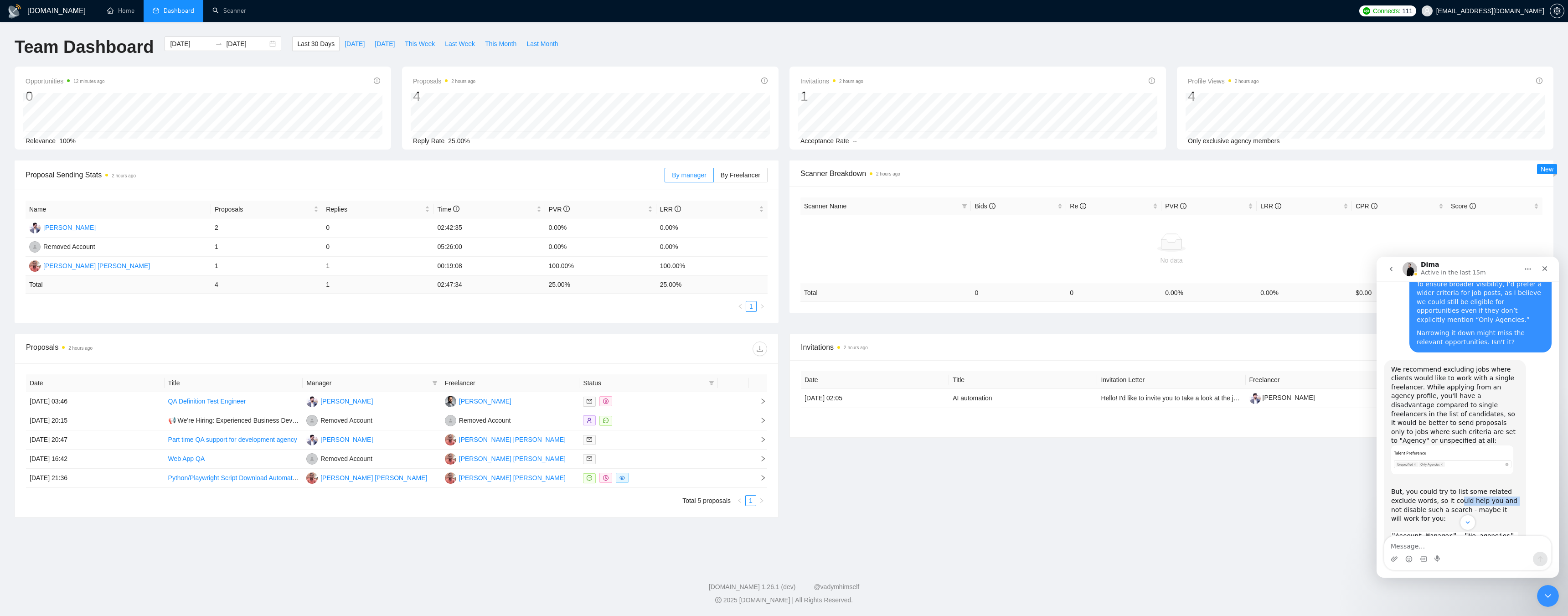
drag, startPoint x: 1402, startPoint y: 351, endPoint x: 1489, endPoint y: 348, distance: 87.1
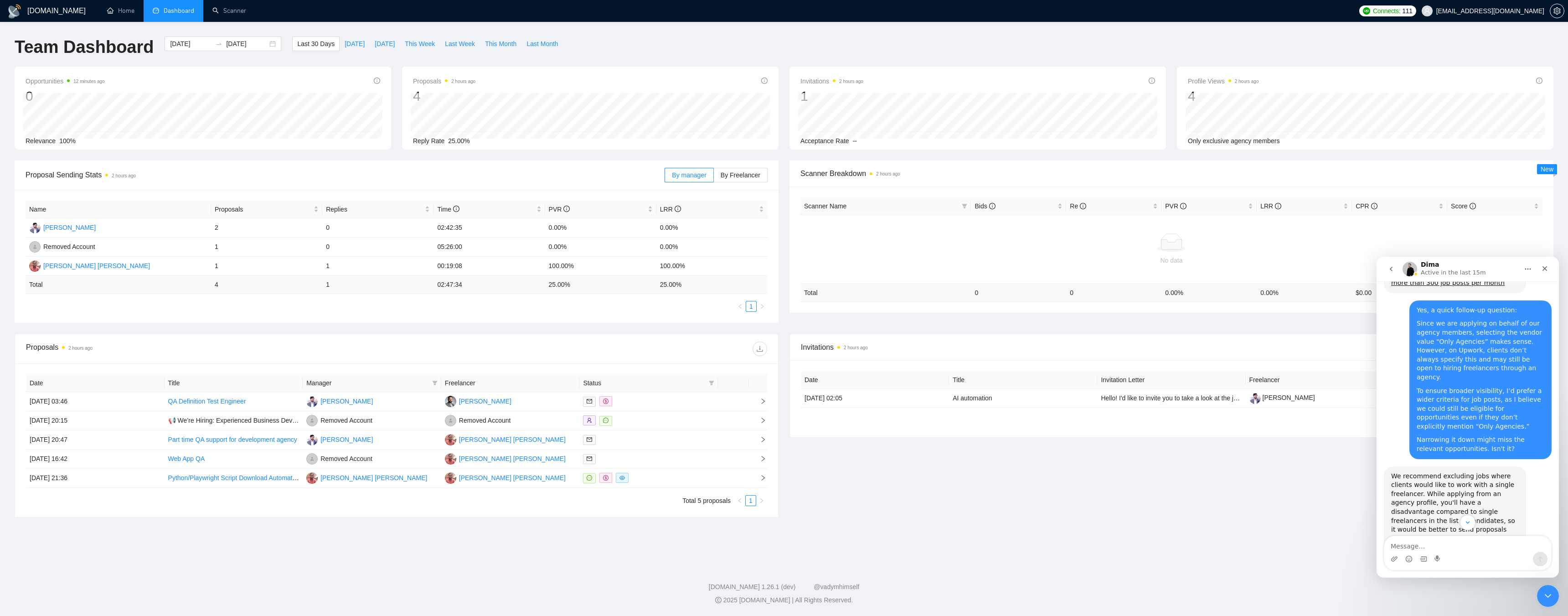
scroll to position [1863, 0]
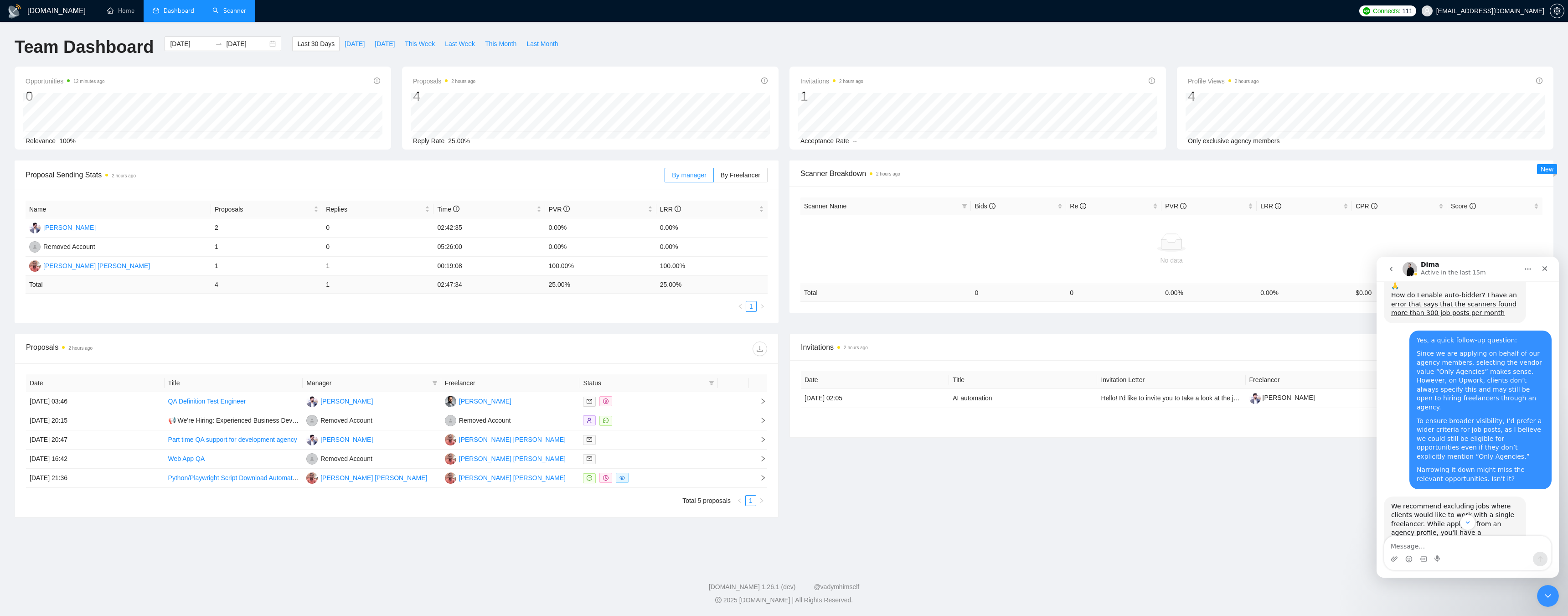
click at [231, 12] on link "Scanner" at bounding box center [229, 10] width 33 height 8
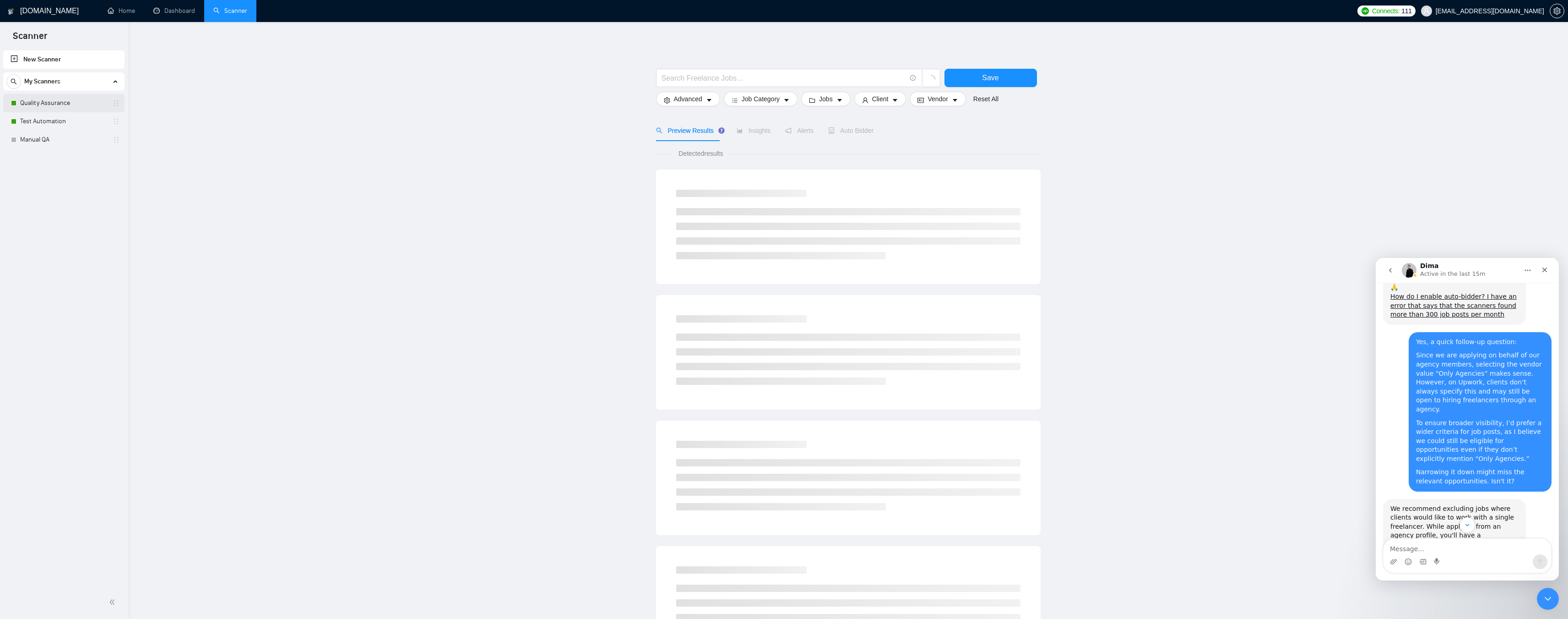
click at [54, 104] on link "Quality Assurance" at bounding box center [64, 103] width 87 height 18
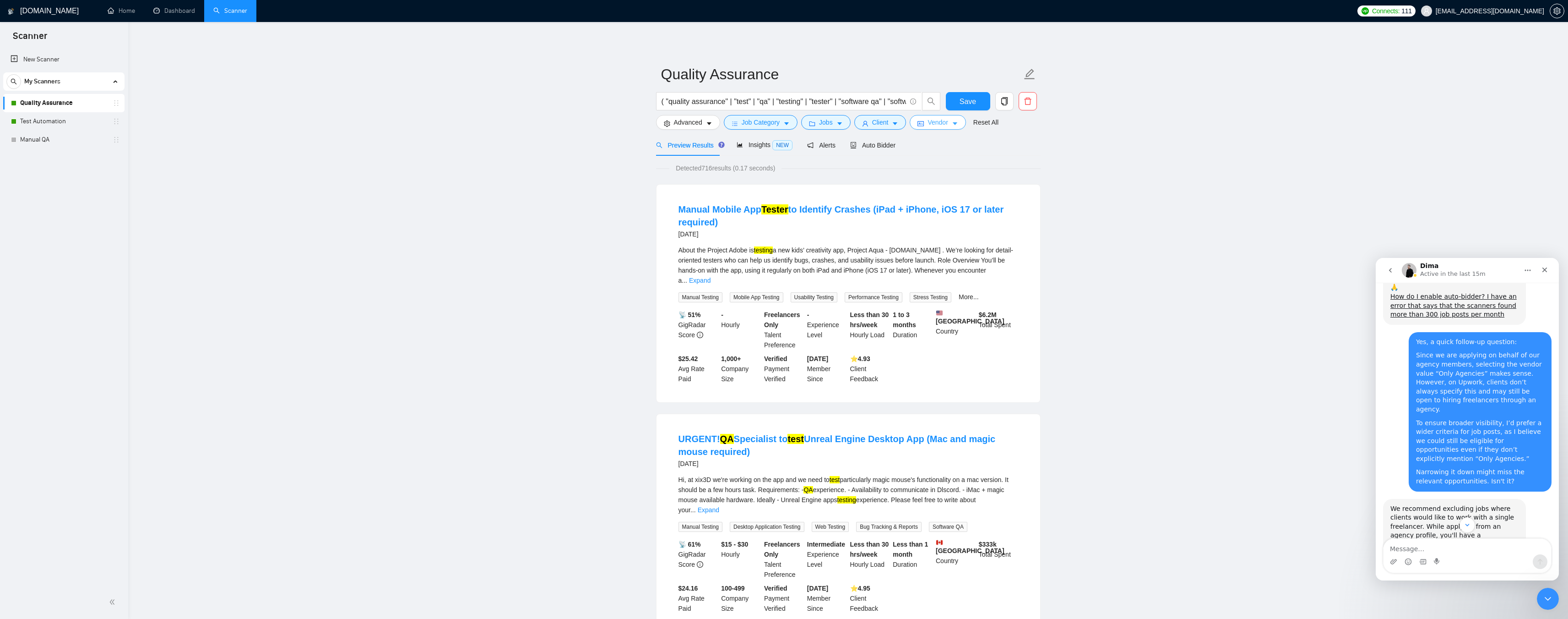
click at [940, 120] on span "Vendor" at bounding box center [937, 122] width 20 height 10
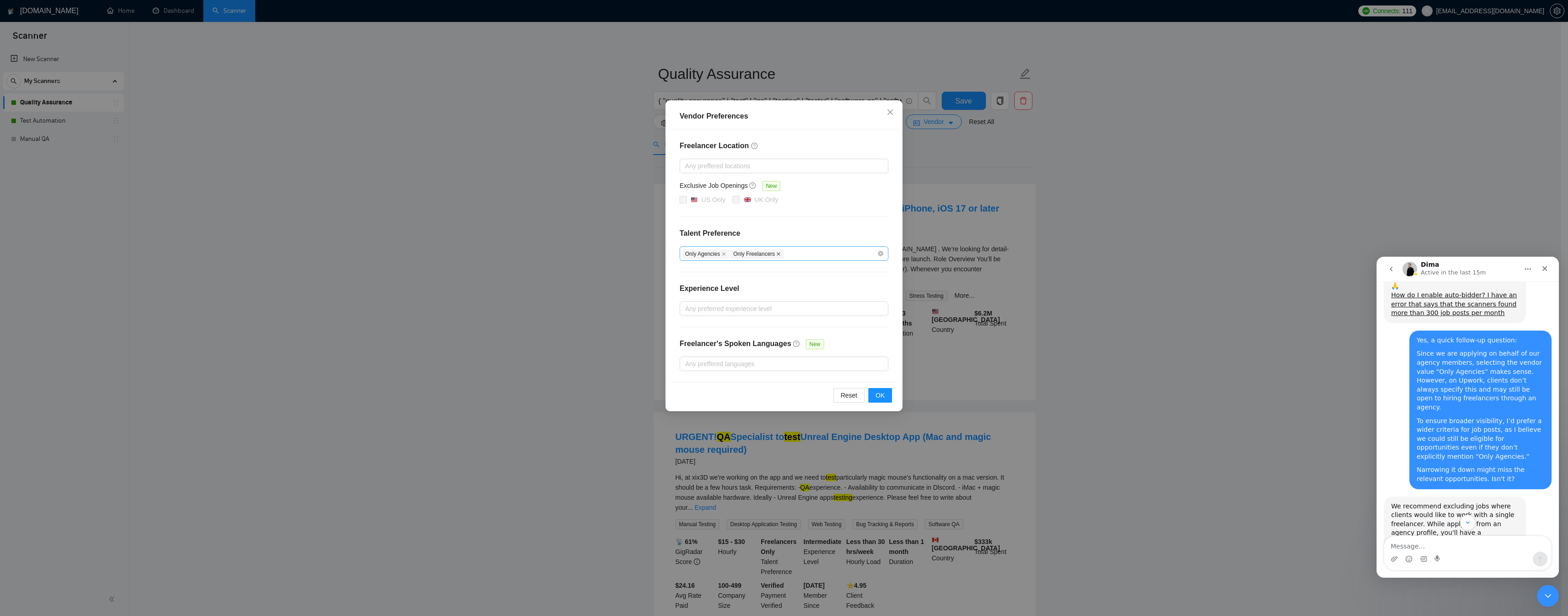
click at [777, 254] on icon "close" at bounding box center [779, 254] width 4 height 4
click at [786, 254] on div "Only Agencies" at bounding box center [779, 253] width 195 height 11
click at [719, 271] on span "Unspecified" at bounding box center [712, 271] width 33 height 7
click at [691, 271] on input "Unspecified" at bounding box center [688, 271] width 6 height 6
checkbox input "true"
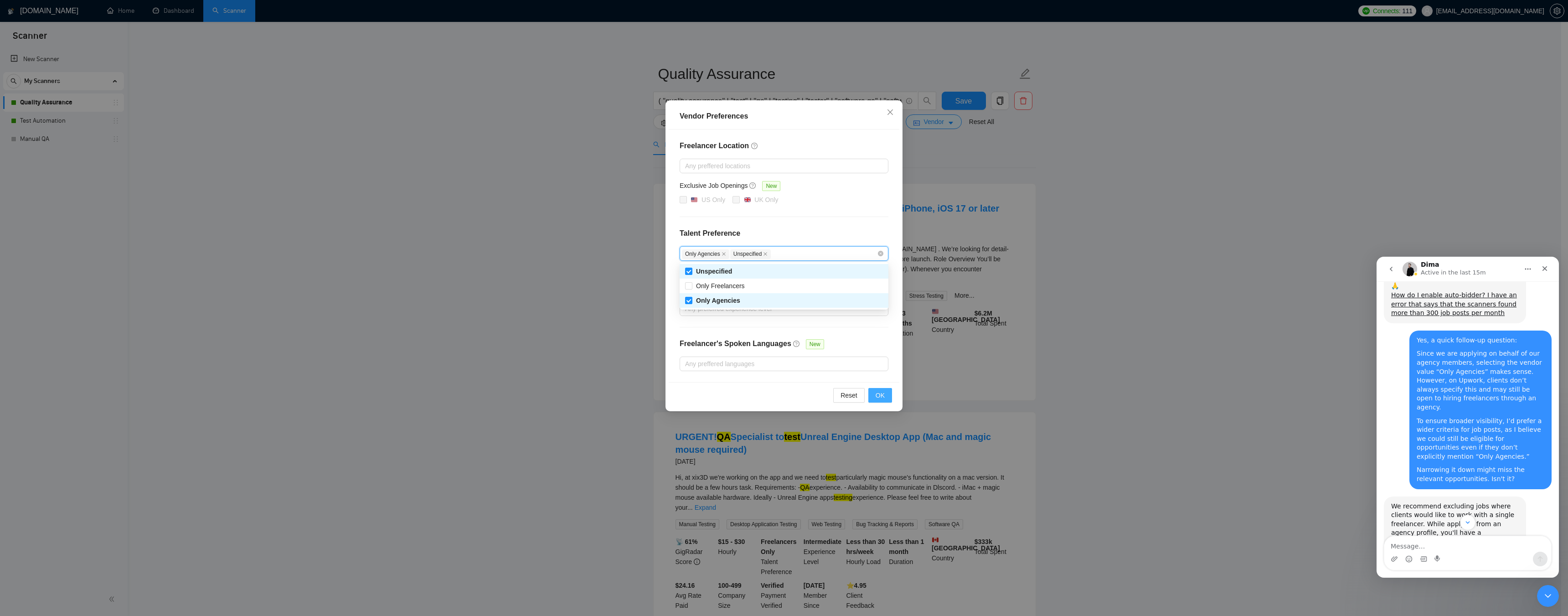
click at [883, 397] on span "OK" at bounding box center [880, 395] width 9 height 10
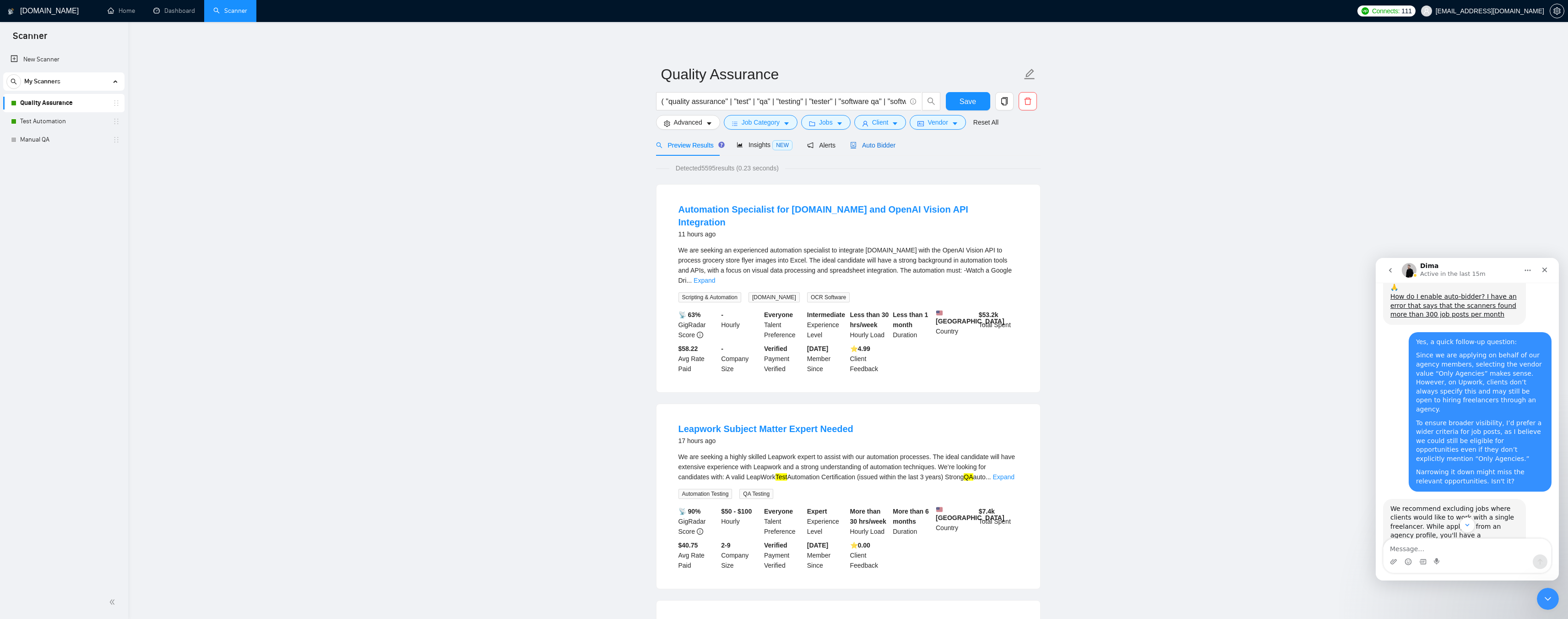
click at [879, 146] on span "Auto Bidder" at bounding box center [873, 145] width 45 height 7
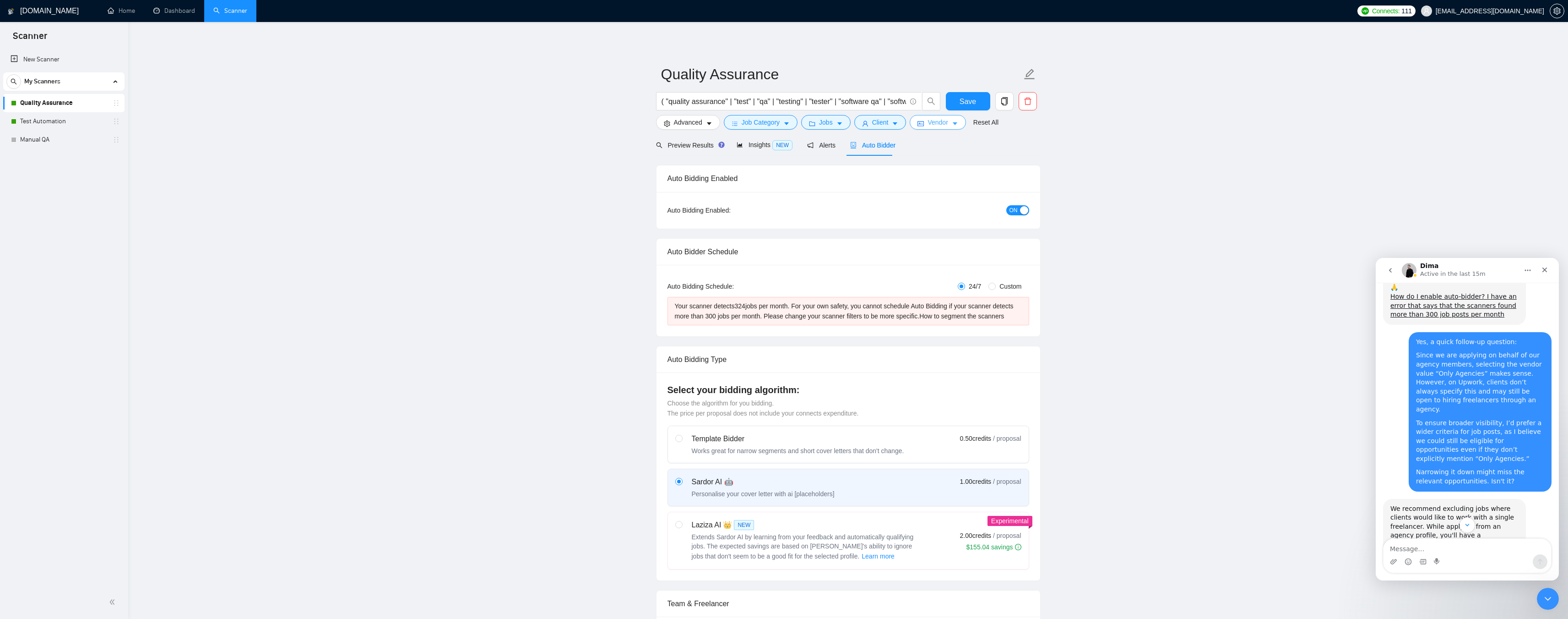
click at [938, 123] on span "Vendor" at bounding box center [937, 122] width 20 height 10
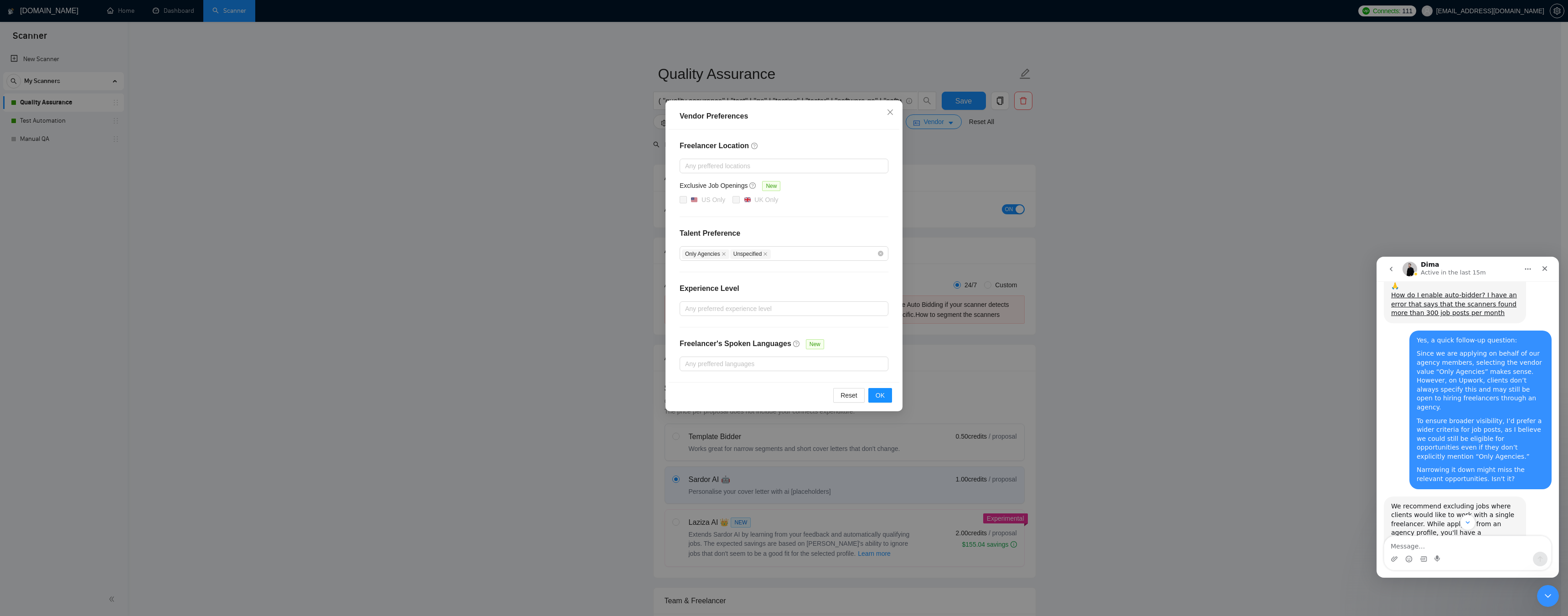
click at [1433, 582] on img "Dima says…" at bounding box center [1452, 596] width 122 height 29
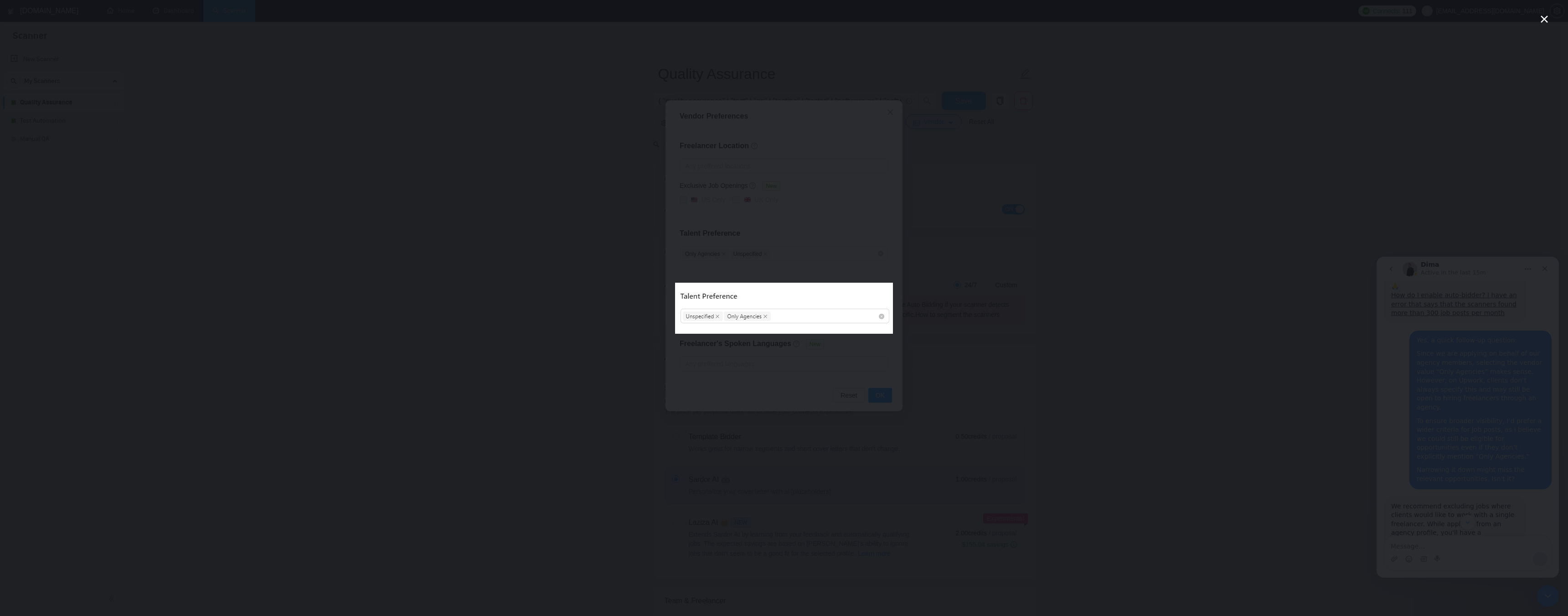
click at [1542, 17] on icon "Close" at bounding box center [1544, 19] width 7 height 7
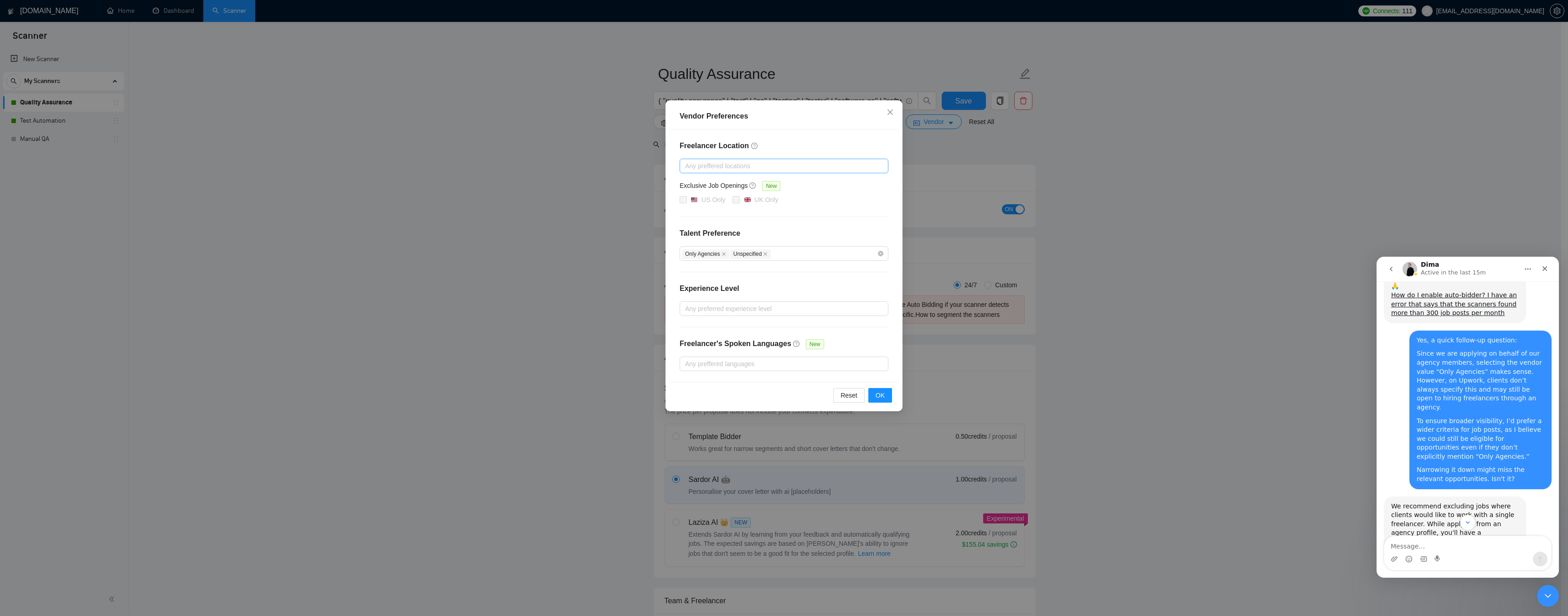
click at [732, 161] on div at bounding box center [779, 166] width 195 height 11
click at [794, 114] on div "Vendor Preferences" at bounding box center [784, 116] width 209 height 11
click at [765, 167] on div at bounding box center [779, 166] width 195 height 11
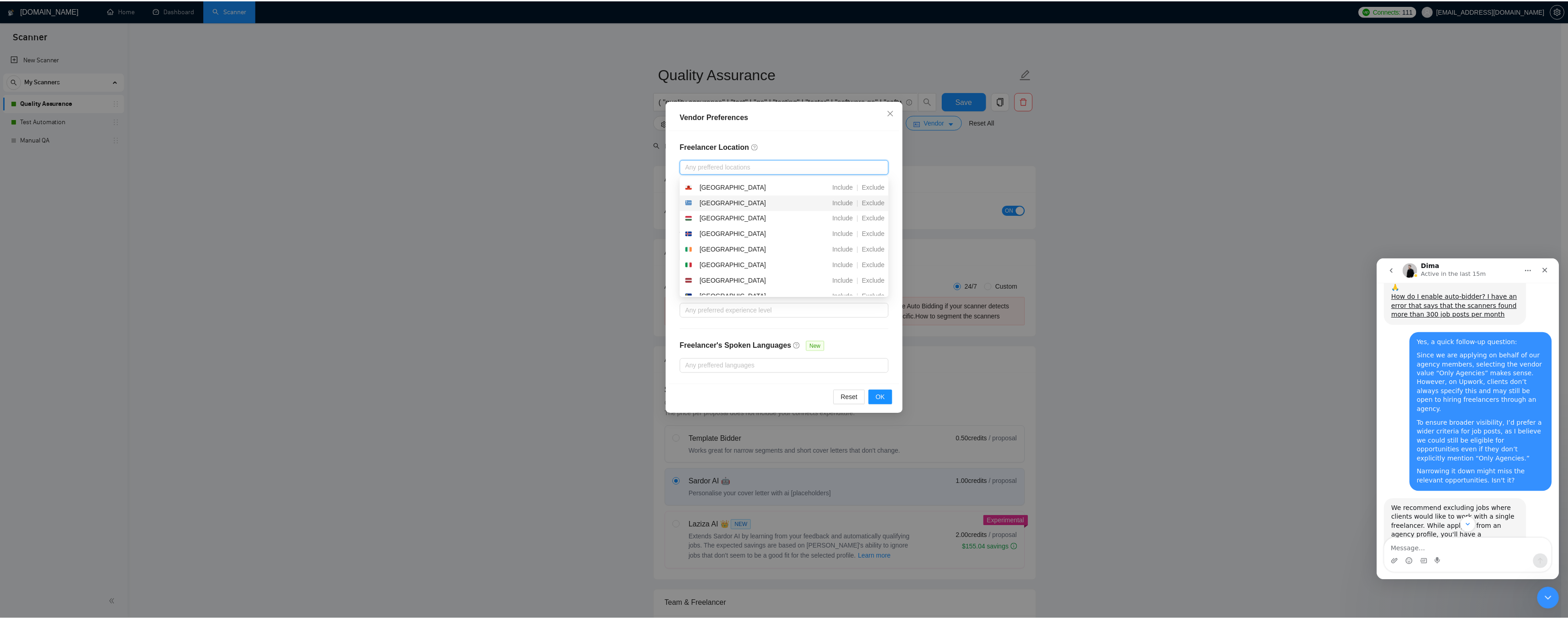
scroll to position [3282, 0]
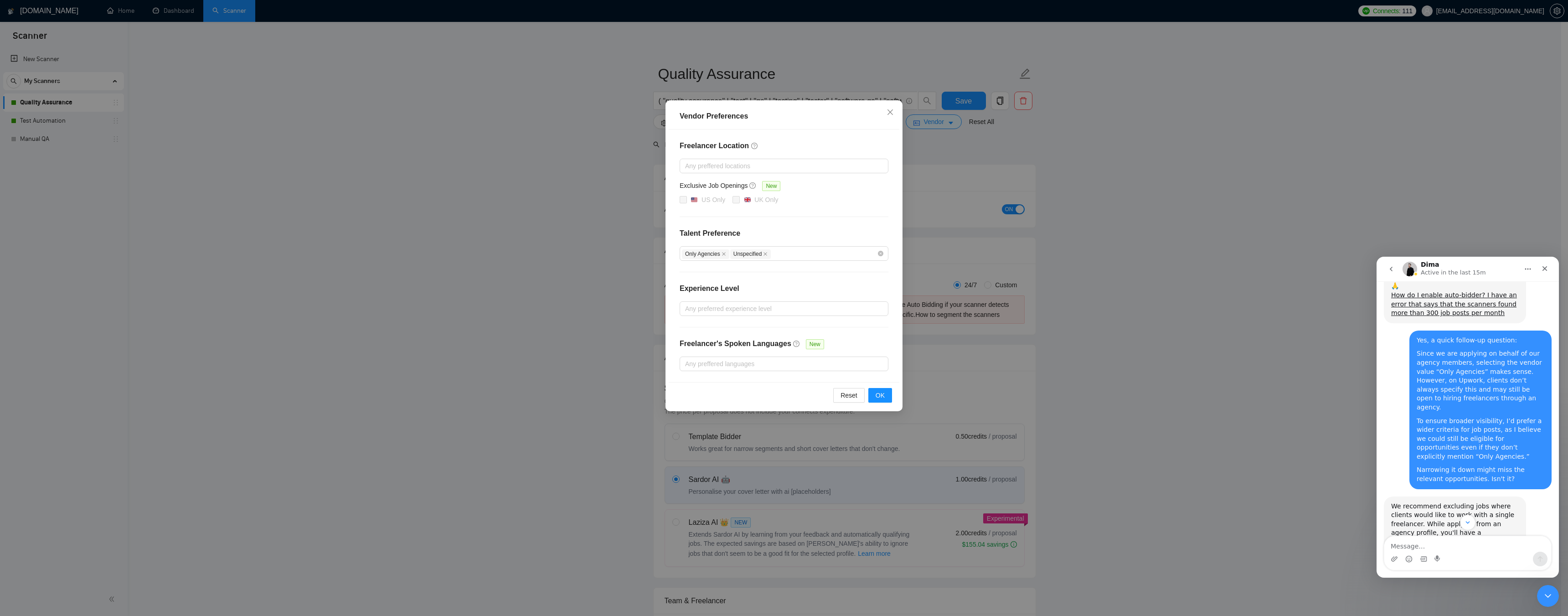
click at [827, 109] on div "Vendor Preferences" at bounding box center [784, 116] width 231 height 26
click at [749, 307] on div at bounding box center [779, 309] width 195 height 11
click at [755, 287] on div "Experience Level" at bounding box center [784, 292] width 209 height 18
click at [877, 393] on span "OK" at bounding box center [880, 395] width 9 height 10
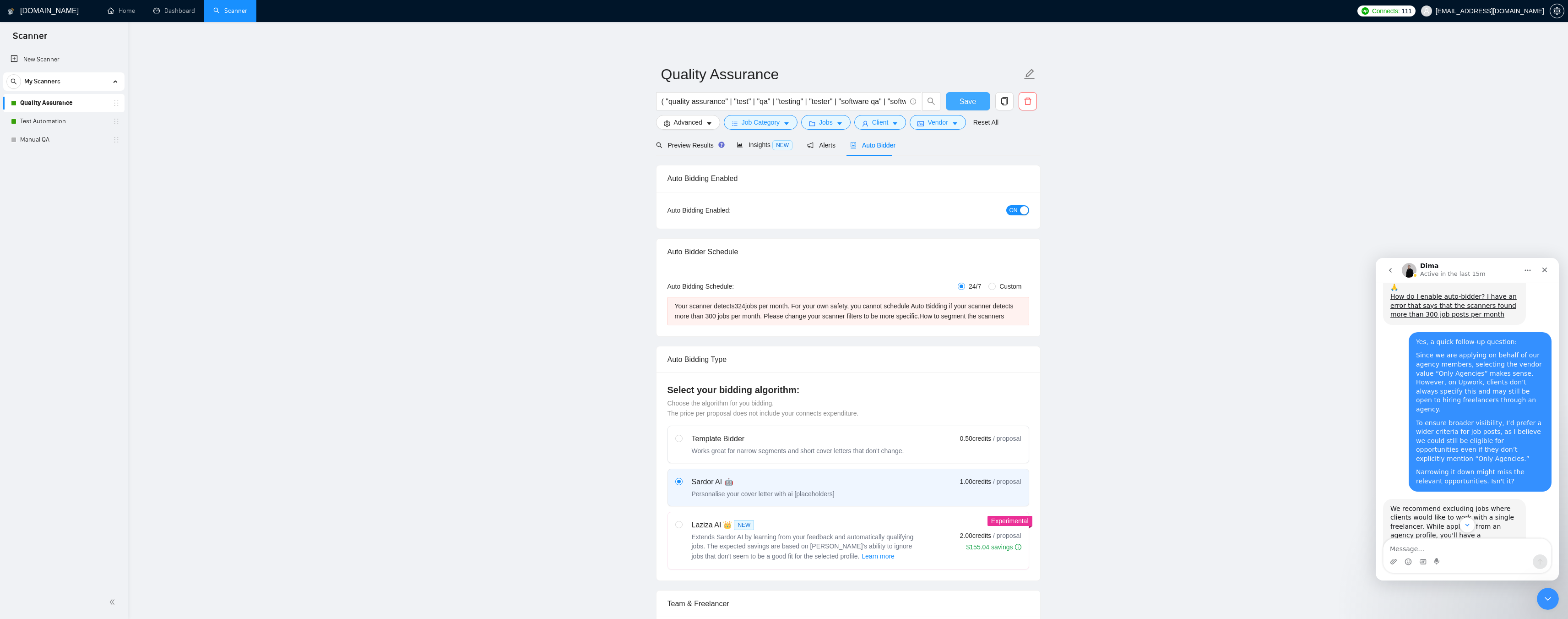
click at [970, 104] on span "Save" at bounding box center [968, 102] width 17 height 12
click at [37, 121] on link "Test Automation" at bounding box center [64, 121] width 87 height 18
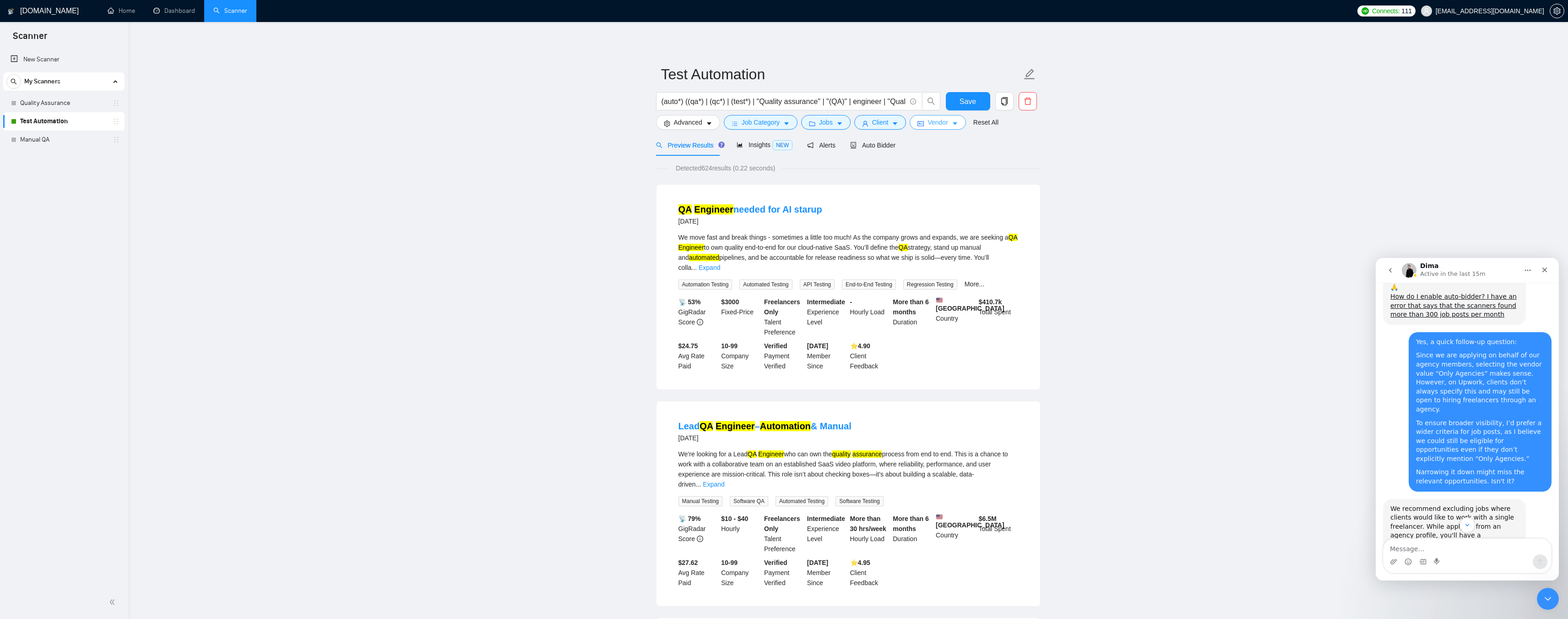
click at [938, 124] on span "Vendor" at bounding box center [937, 122] width 20 height 10
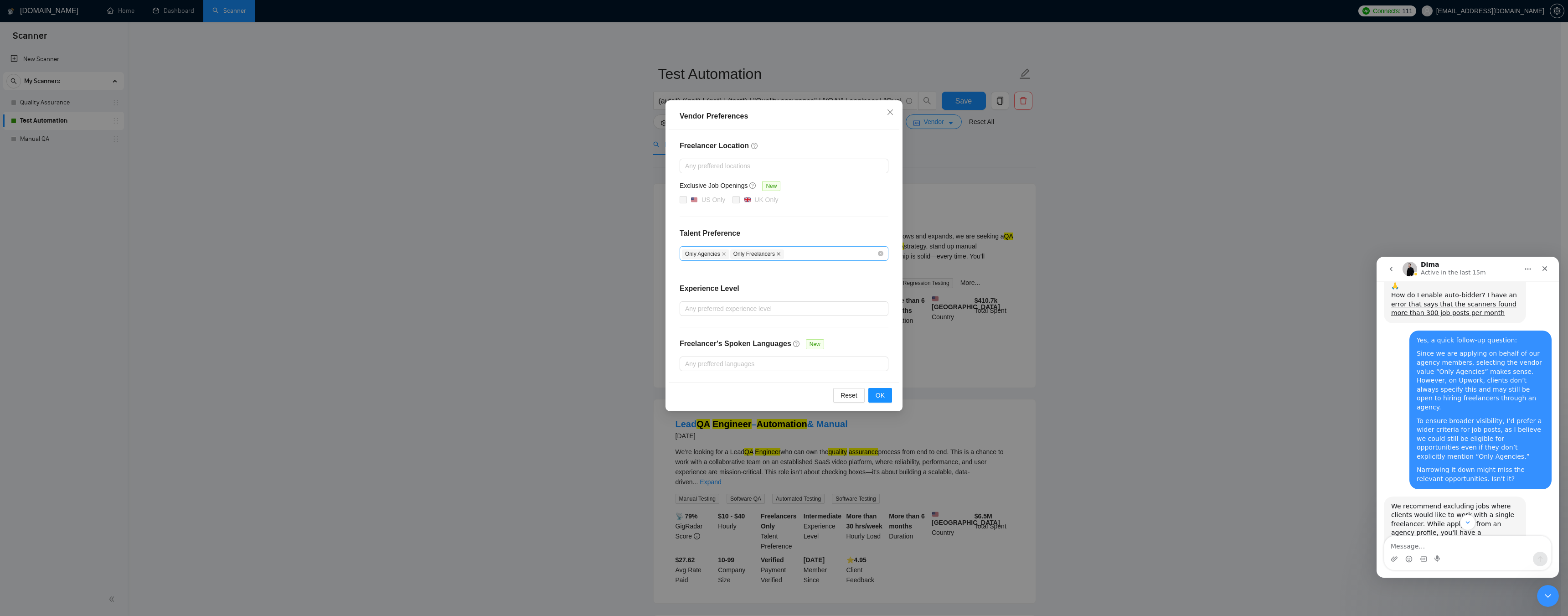
click at [776, 252] on icon "close" at bounding box center [778, 253] width 4 height 4
click at [794, 252] on div "Only Agencies" at bounding box center [779, 253] width 195 height 11
click at [733, 273] on div "Unspecified" at bounding box center [784, 271] width 198 height 10
checkbox input "true"
click at [875, 334] on div "Freelancer Location Any preffered locations Exclusive Job Openings New US Only …" at bounding box center [784, 256] width 231 height 253
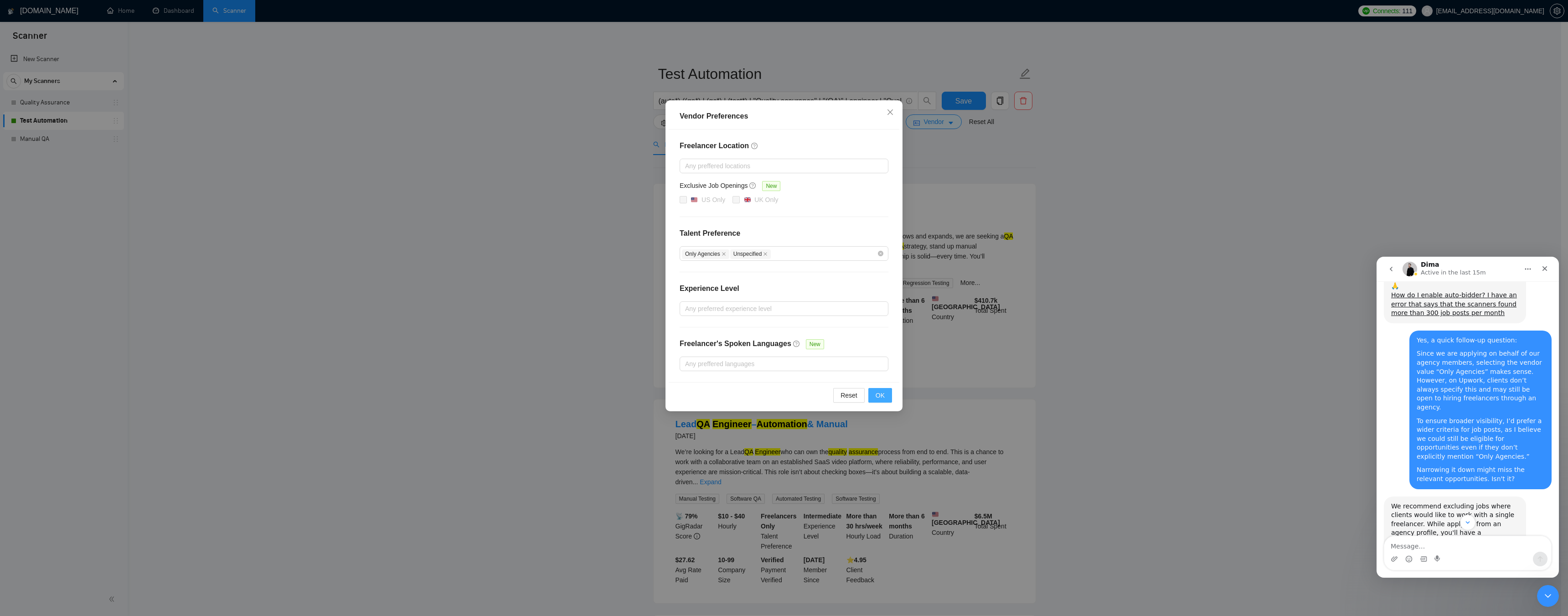
click at [882, 396] on span "OK" at bounding box center [880, 395] width 9 height 10
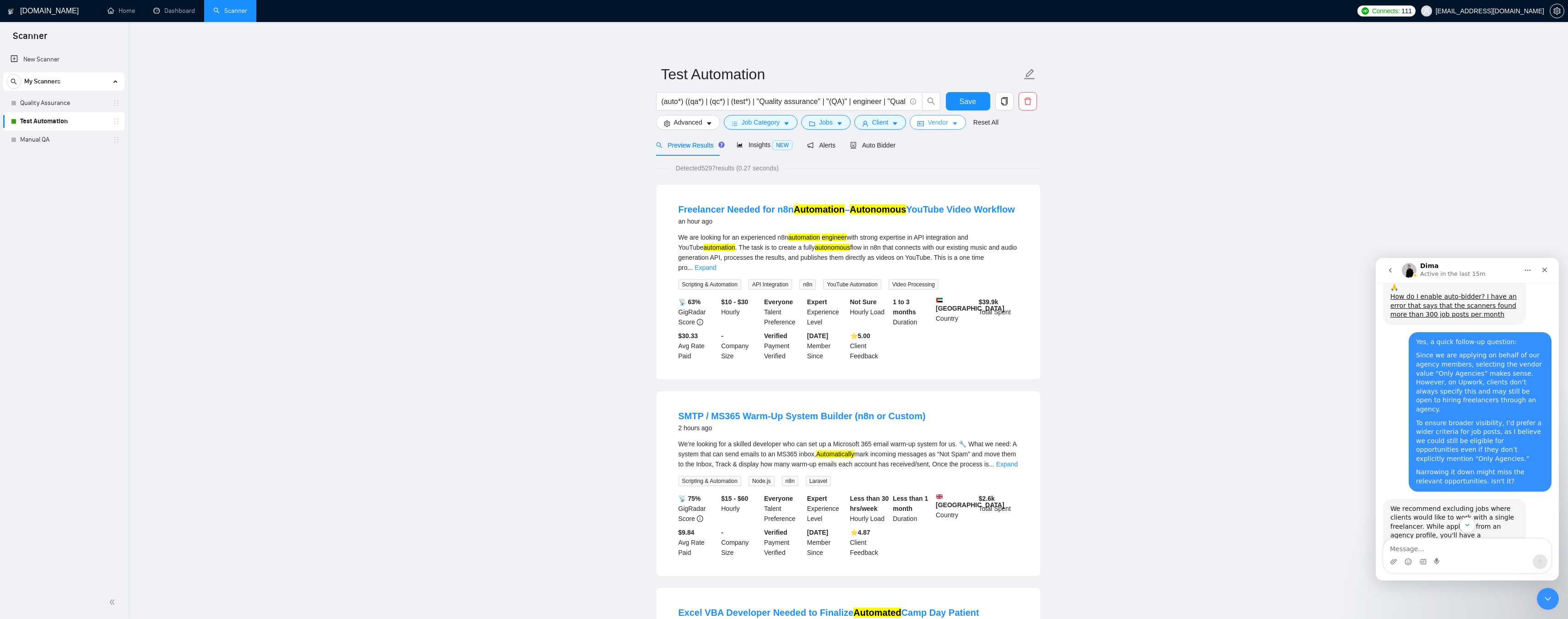
click at [941, 120] on span "Vendor" at bounding box center [937, 122] width 20 height 10
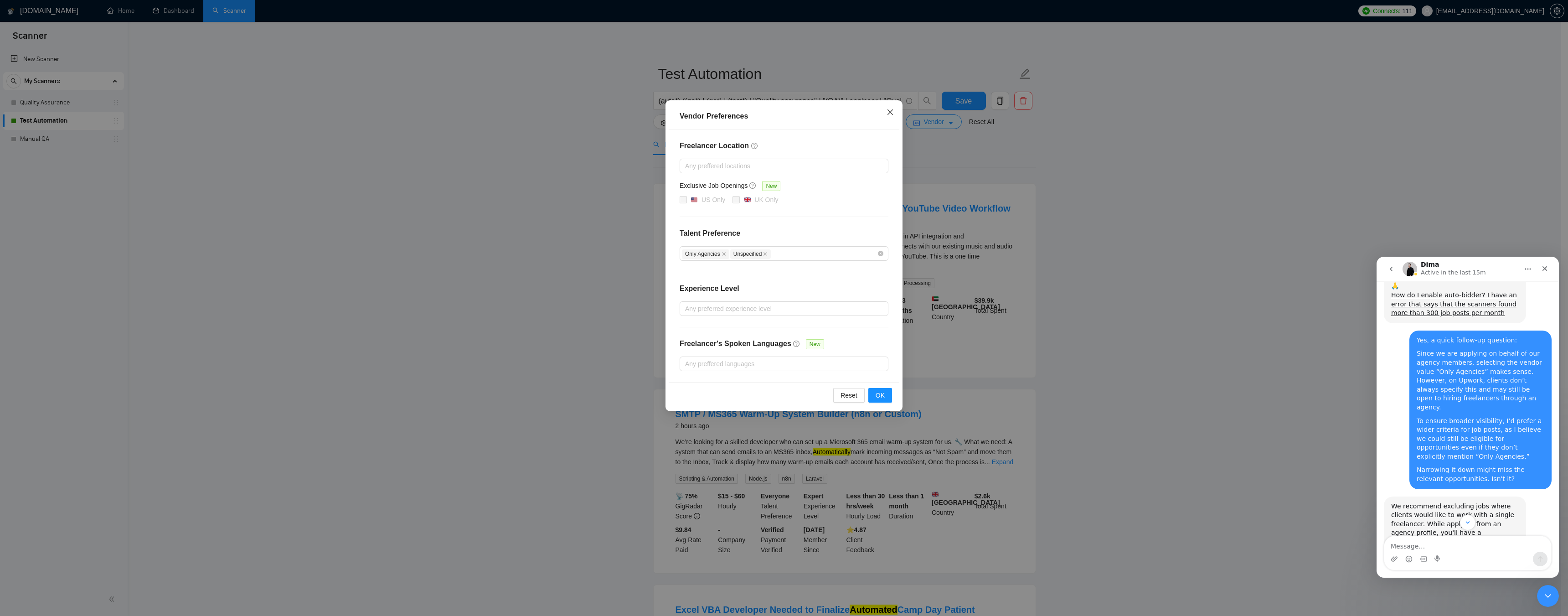
click at [889, 113] on icon "close" at bounding box center [890, 112] width 5 height 5
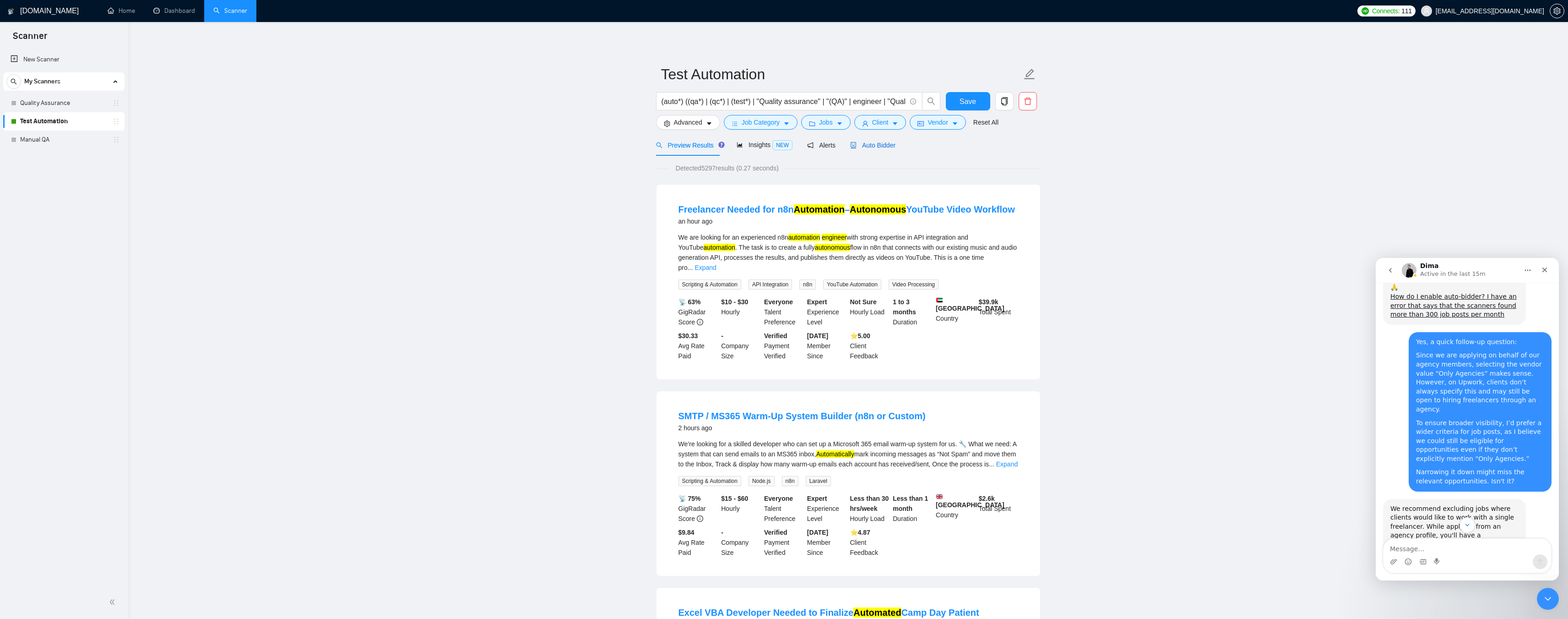
click at [863, 145] on span "Auto Bidder" at bounding box center [873, 145] width 45 height 7
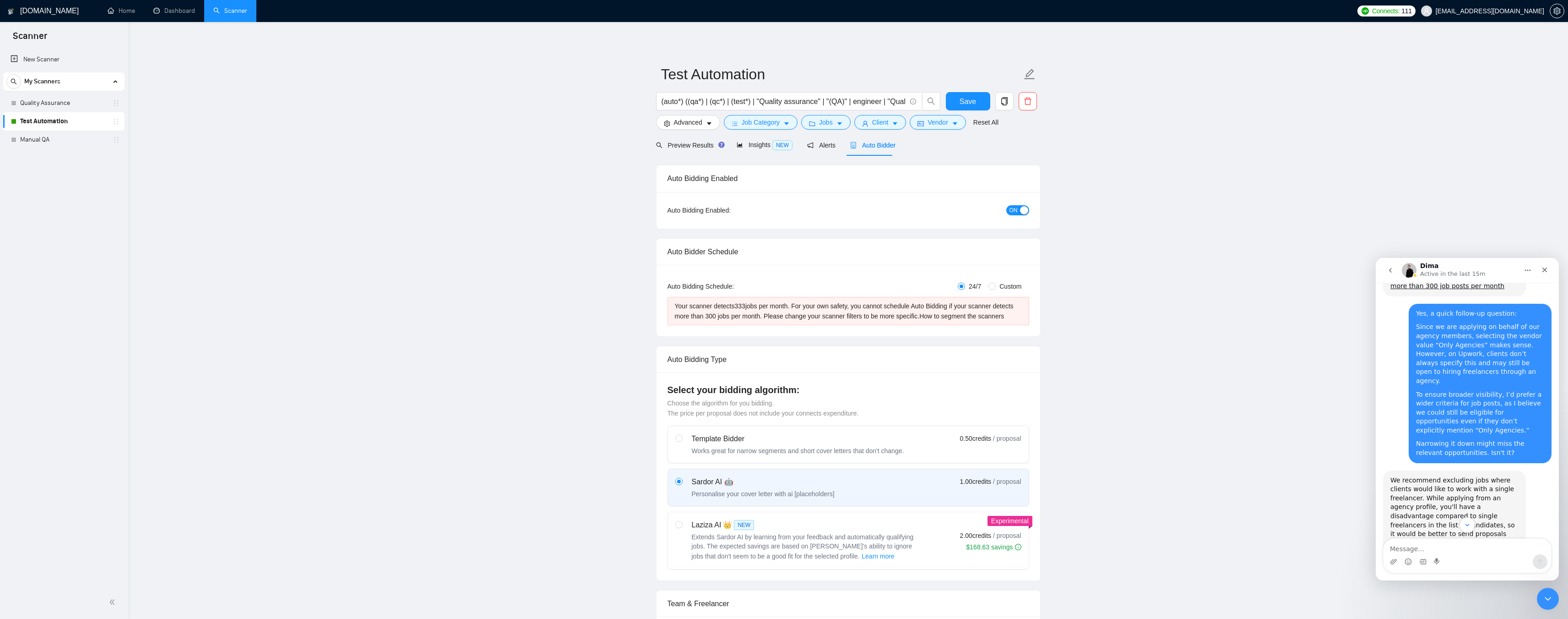
scroll to position [1963, 0]
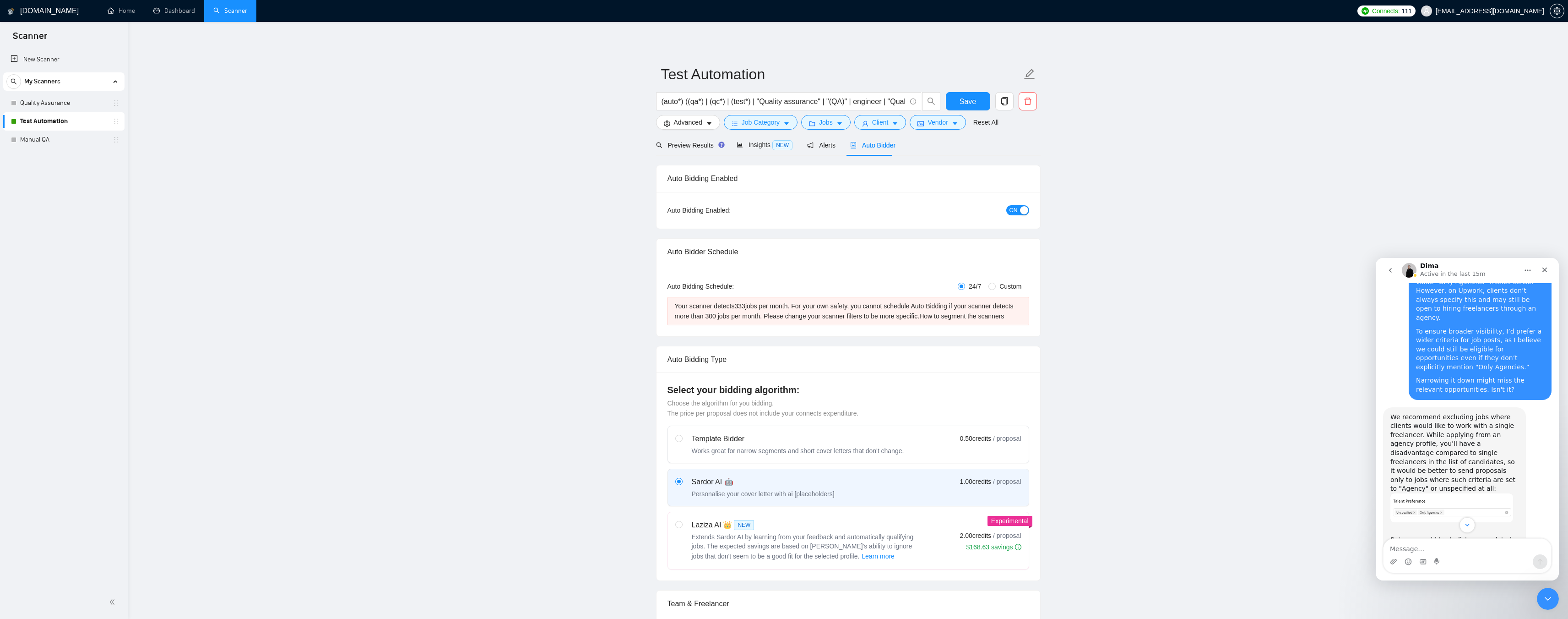
drag, startPoint x: 1399, startPoint y: 387, endPoint x: 1463, endPoint y: 385, distance: 64.0
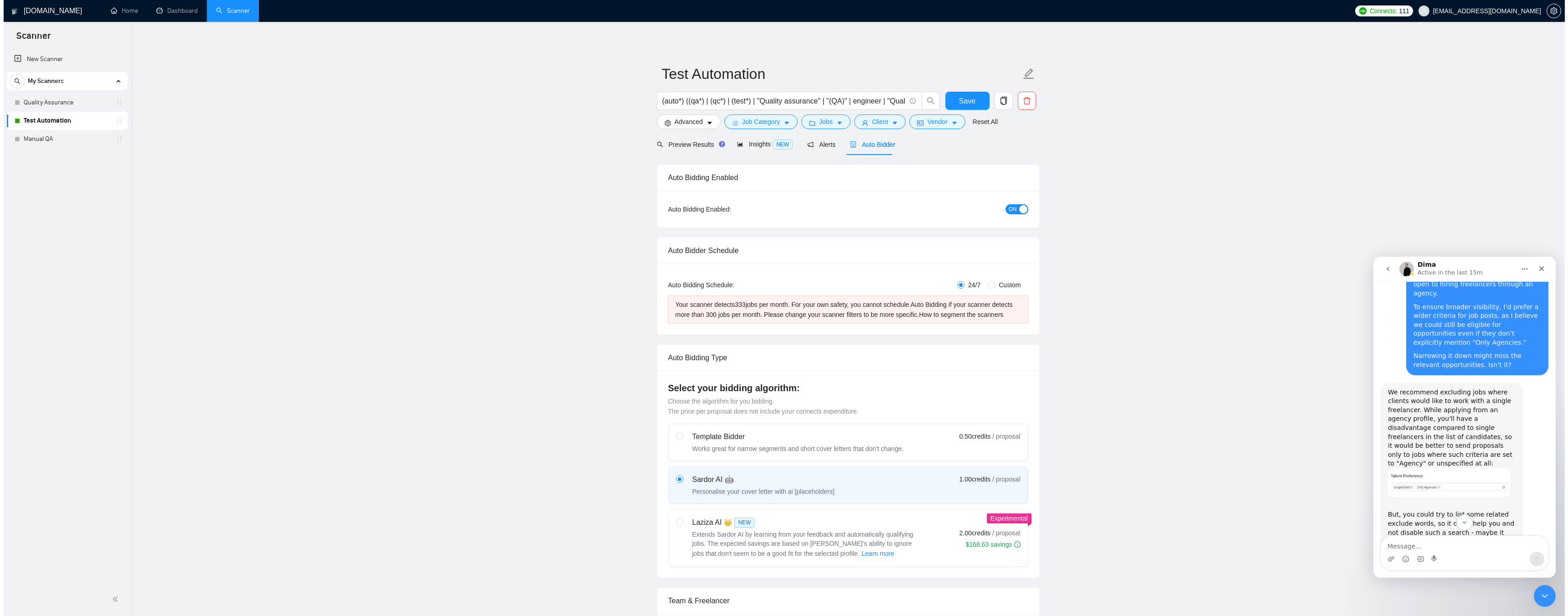
scroll to position [2000, 0]
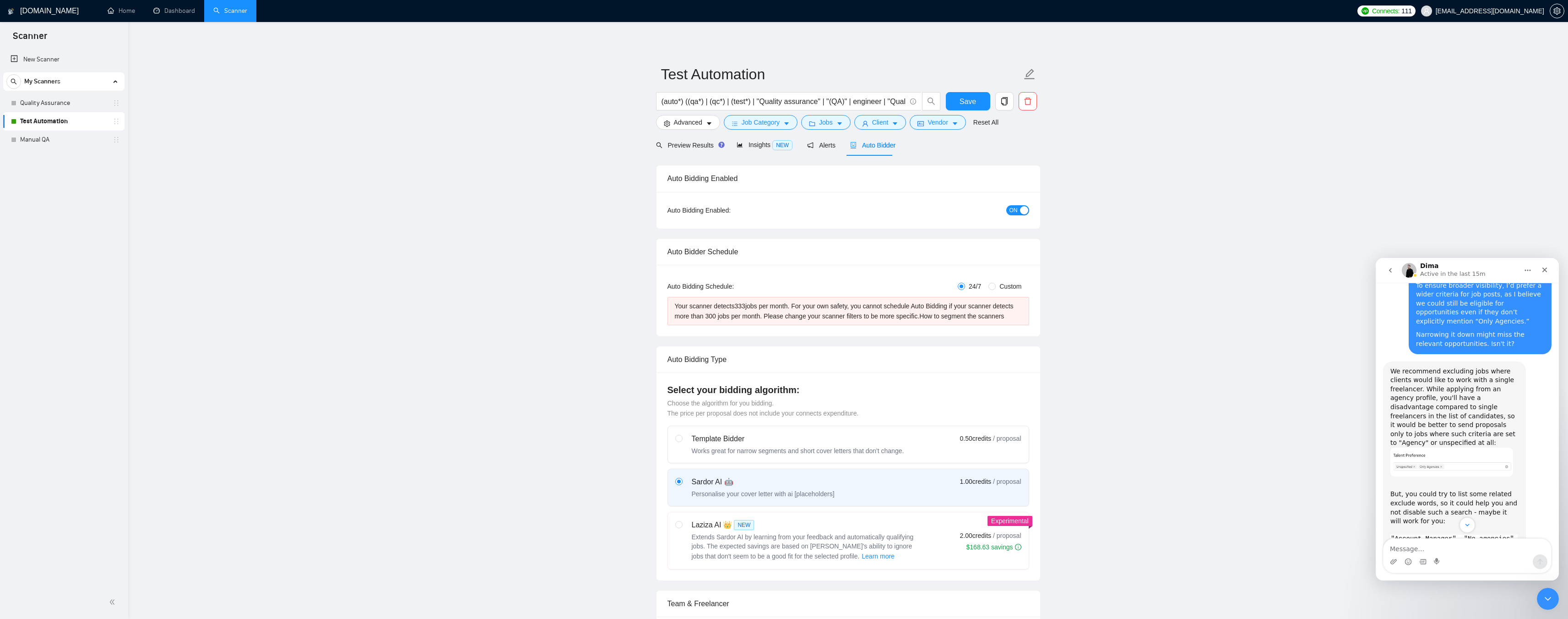
drag, startPoint x: 1445, startPoint y: 402, endPoint x: 1468, endPoint y: 413, distance: 25.5
copy code ""won't be recruiting agencies""
click at [933, 117] on span "Vendor" at bounding box center [937, 122] width 20 height 10
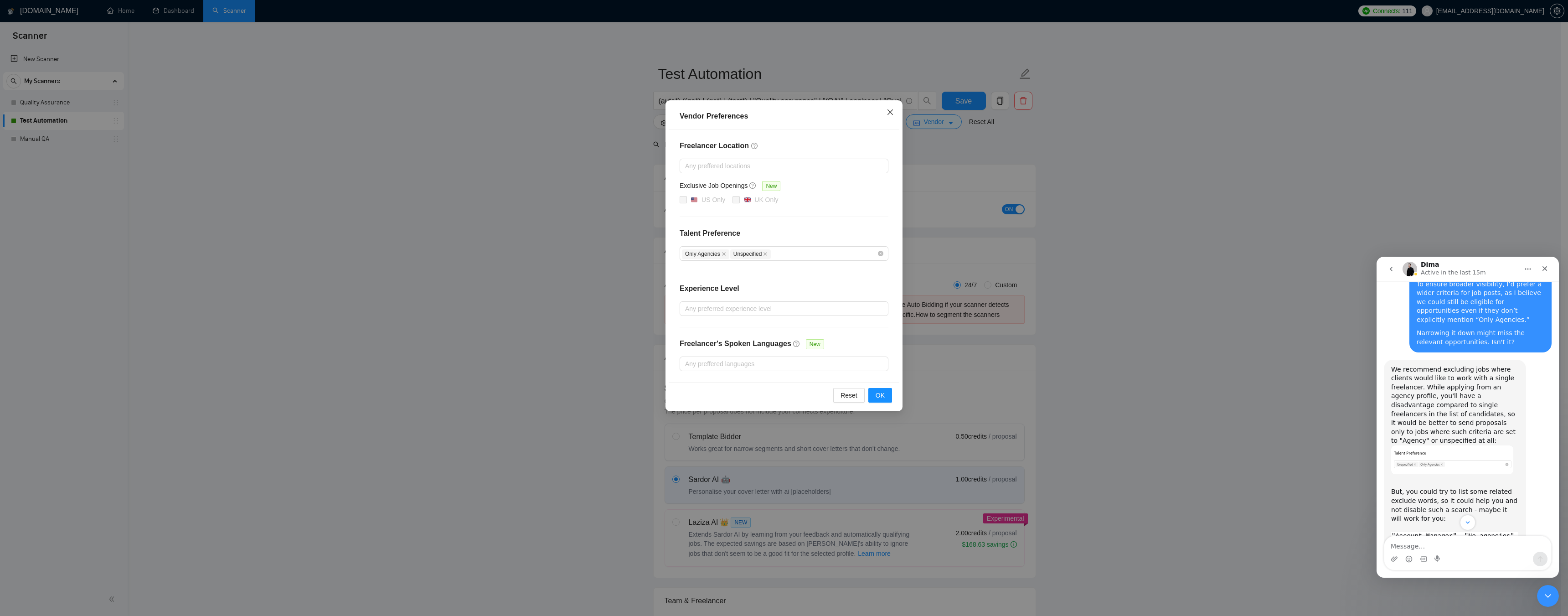
click at [889, 114] on icon "close" at bounding box center [890, 112] width 5 height 5
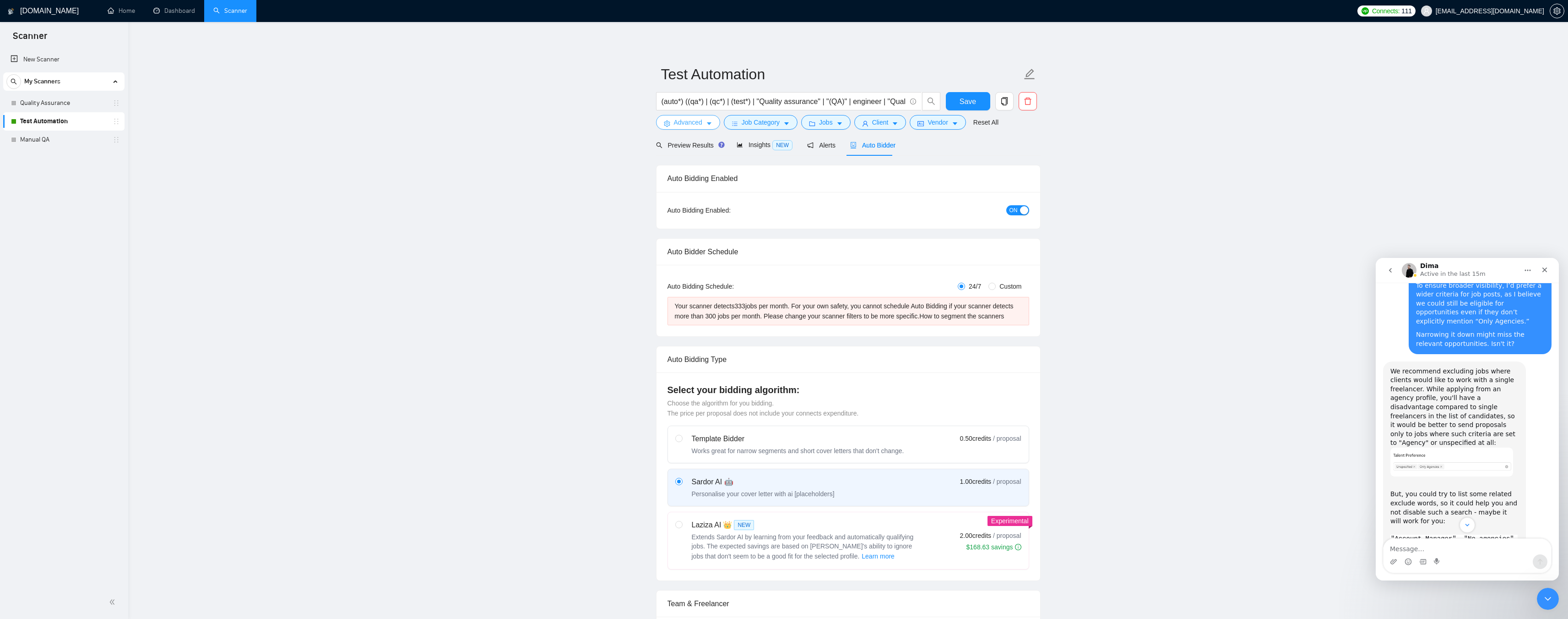
click at [697, 121] on span "Advanced" at bounding box center [688, 122] width 28 height 10
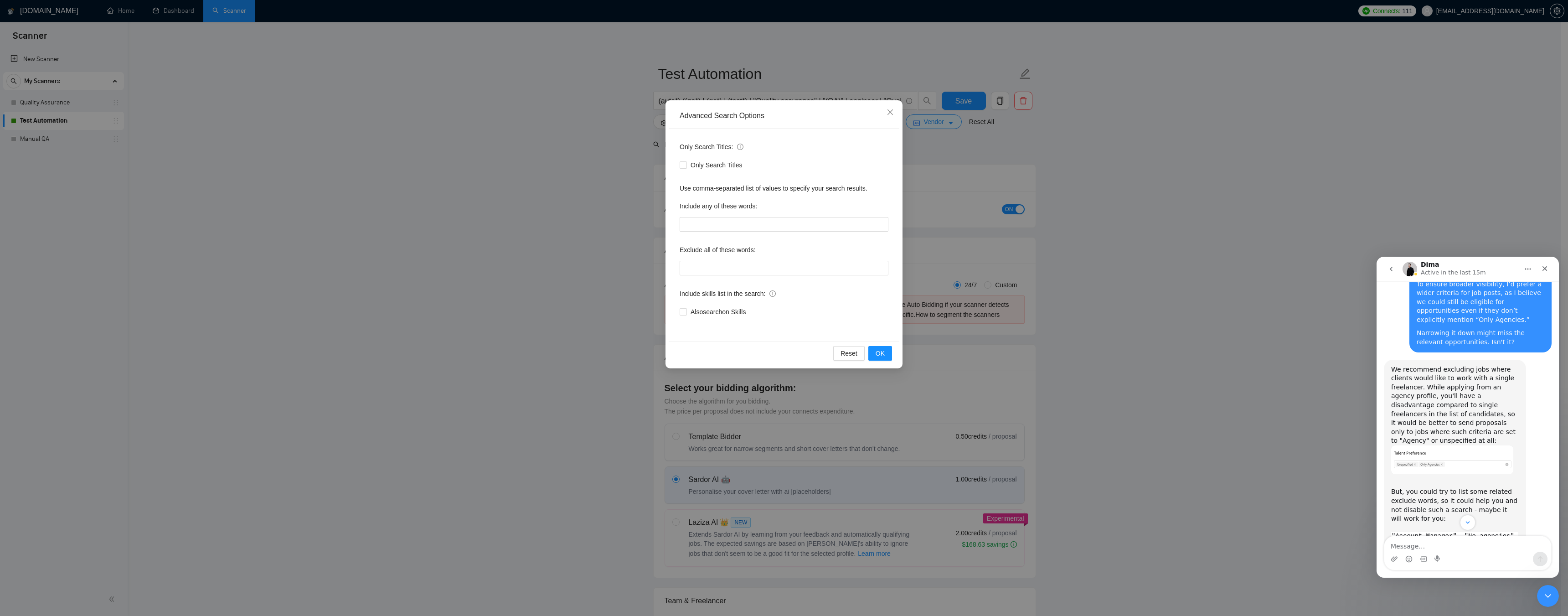
drag, startPoint x: 1430, startPoint y: 386, endPoint x: 1423, endPoint y: 385, distance: 7.1
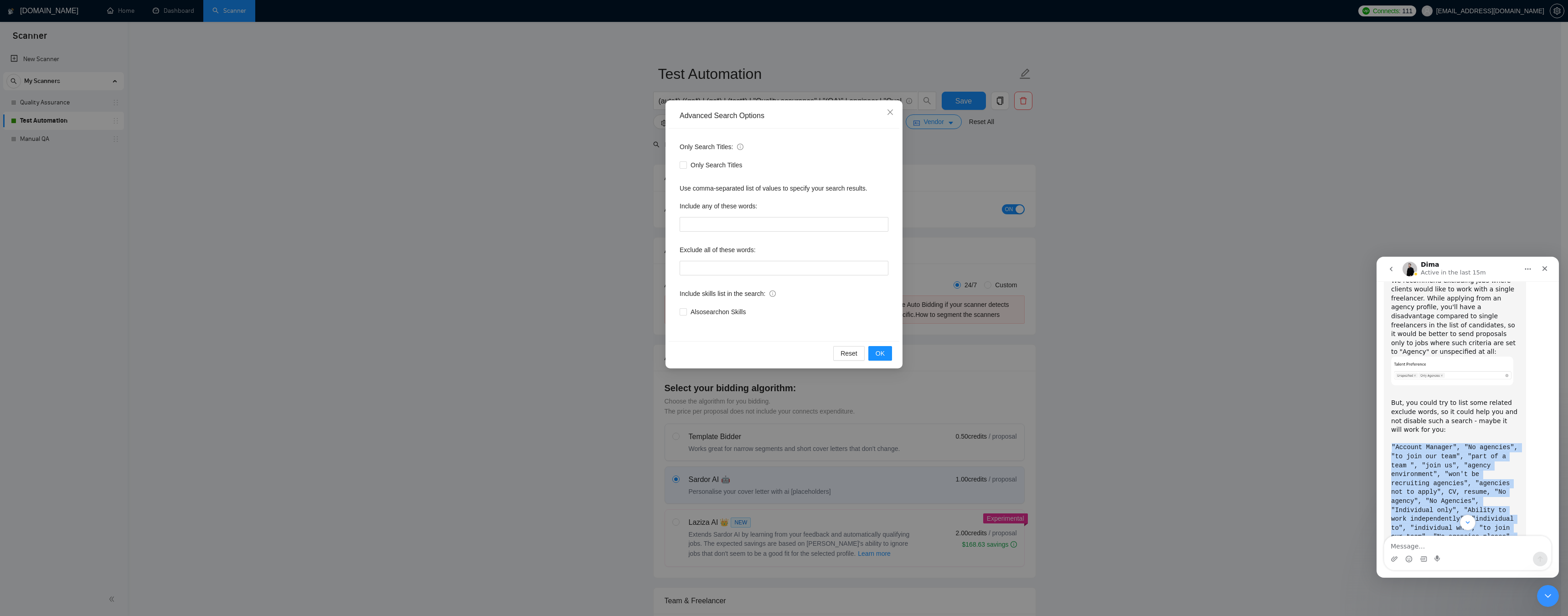
scroll to position [2137, 0]
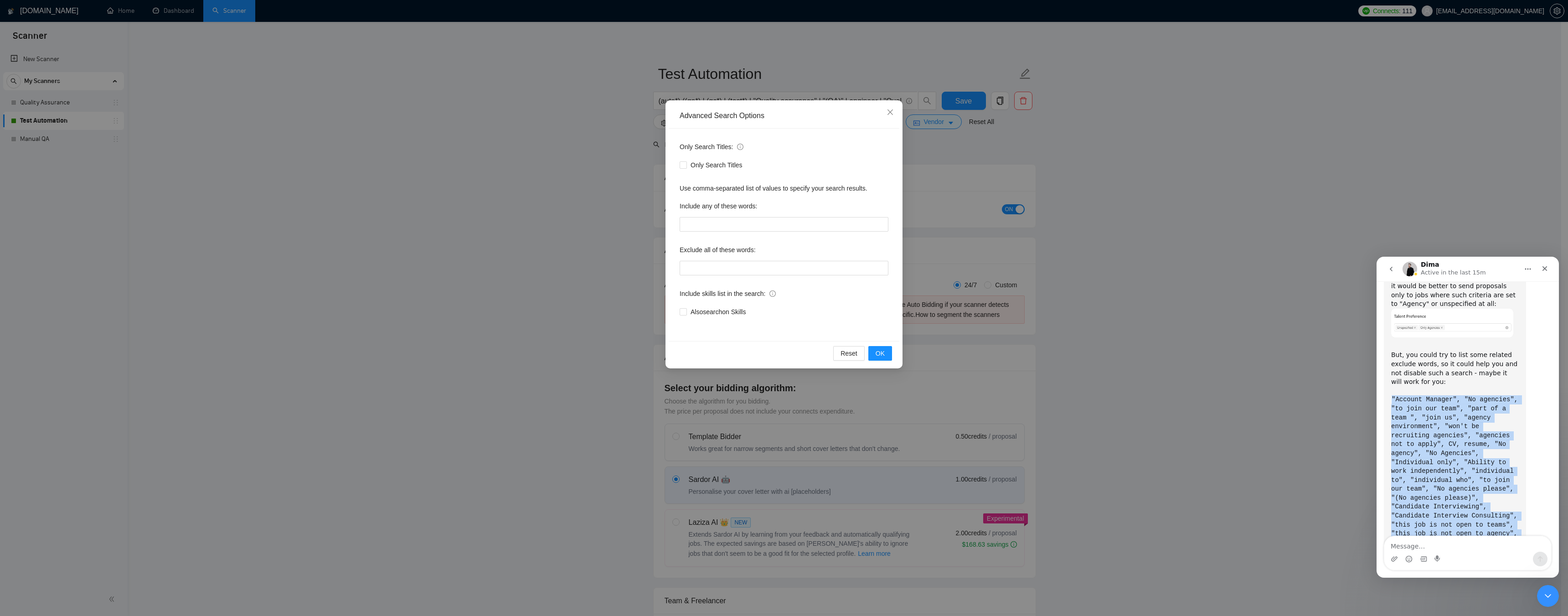
drag, startPoint x: 1392, startPoint y: 373, endPoint x: 1470, endPoint y: 472, distance: 126.0
click at [1470, 472] on div "But, you could try to list some related exclude words, so it could help you and…" at bounding box center [1455, 507] width 128 height 331
copy code ""Account Manager", "No agencies", "to join our team", "part of a team ", "join …"
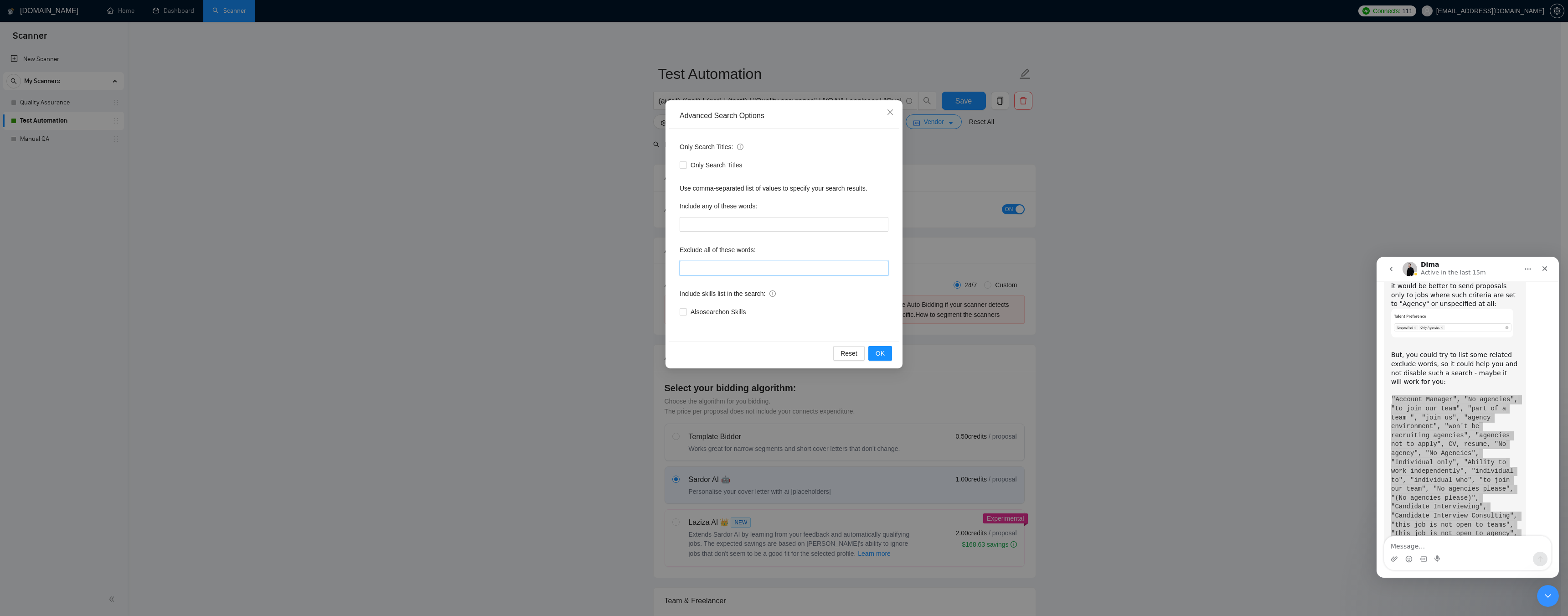
click at [759, 270] on input "text" at bounding box center [784, 268] width 209 height 15
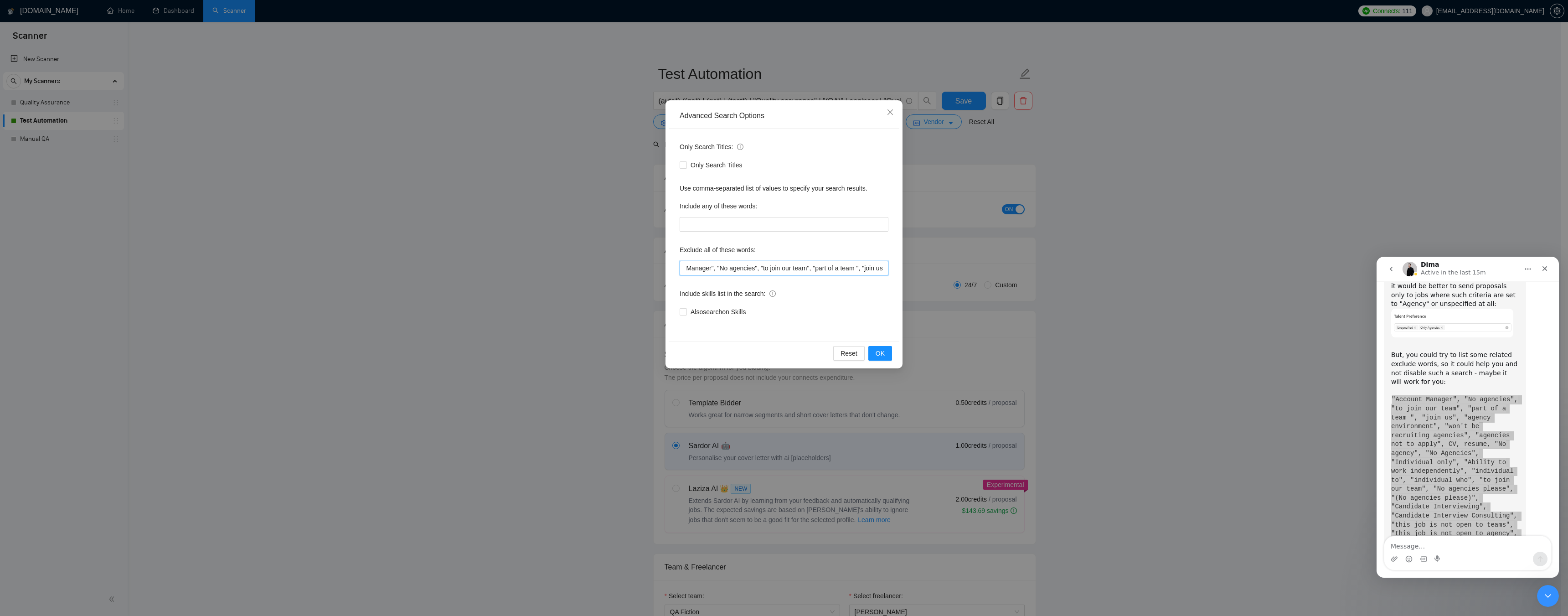
scroll to position [0, 0]
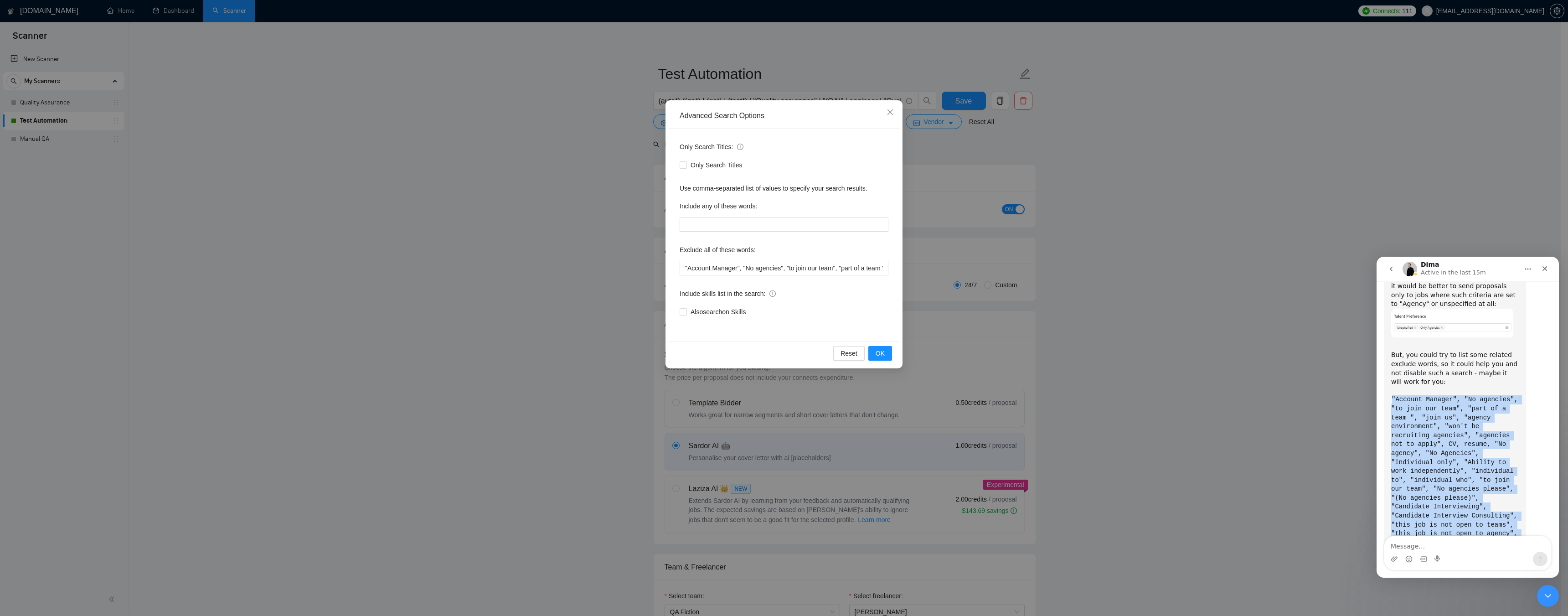
click at [1446, 413] on div "But, you could try to list some related exclude words, so it could help you and…" at bounding box center [1455, 507] width 128 height 331
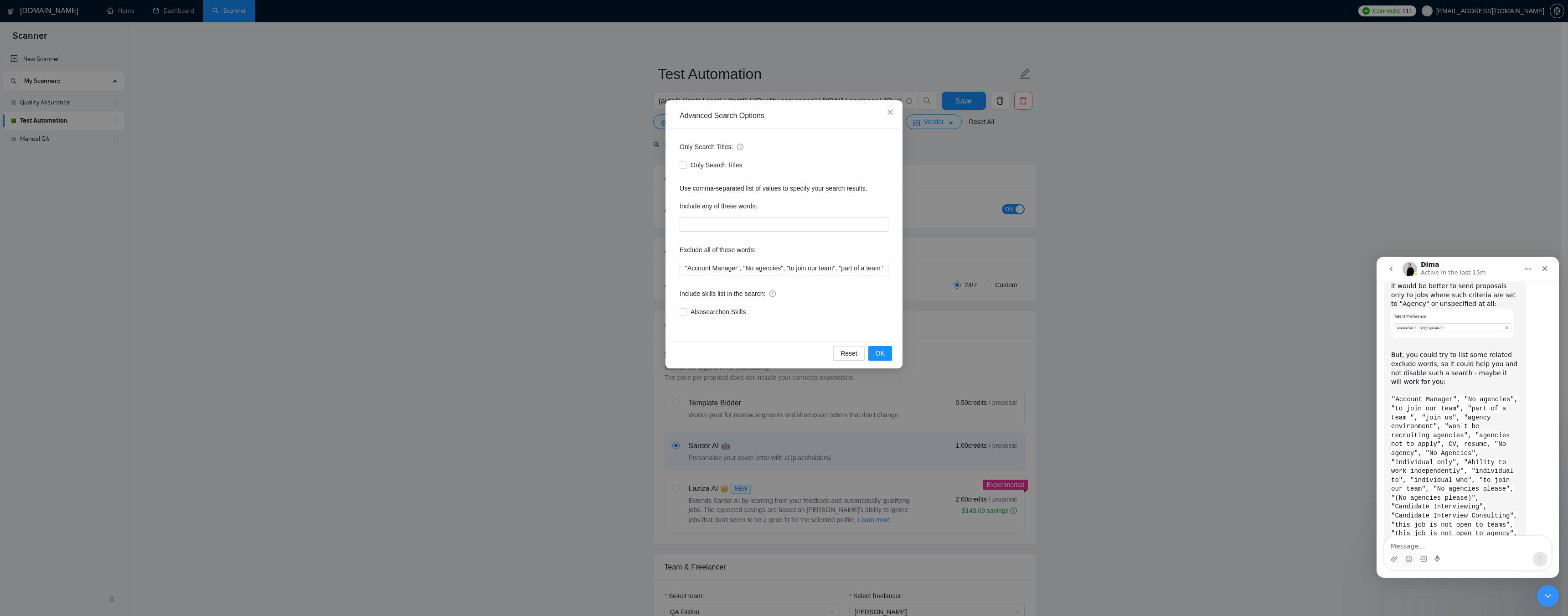
drag, startPoint x: 1418, startPoint y: 437, endPoint x: 1485, endPoint y: 436, distance: 67.0
click at [1485, 436] on code ""Account Manager", "No agencies", "to join our team", "part of a team ", "join …" at bounding box center [1454, 515] width 127 height 240
drag, startPoint x: 1410, startPoint y: 417, endPoint x: 1449, endPoint y: 416, distance: 39.0
click at [1449, 416] on code ""Account Manager", "No agencies", "to join our team", "part of a team ", "join …" at bounding box center [1454, 515] width 127 height 240
drag, startPoint x: 1480, startPoint y: 415, endPoint x: 1488, endPoint y: 418, distance: 8.5
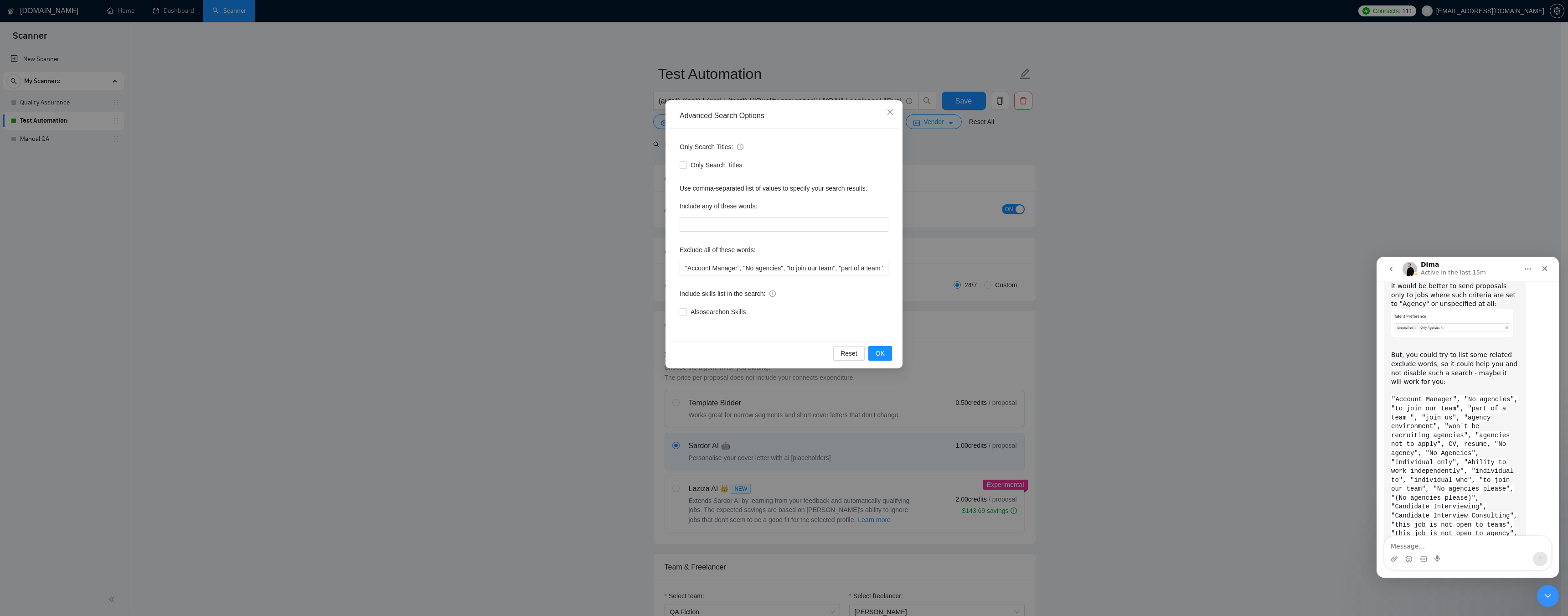
click at [1507, 416] on code ""Account Manager", "No agencies", "to join our team", "part of a team ", "join …" at bounding box center [1454, 515] width 127 height 240
drag, startPoint x: 1443, startPoint y: 408, endPoint x: 1474, endPoint y: 408, distance: 31.0
click at [1474, 408] on code ""Account Manager", "No agencies", "to join our team", "part of a team ", "join …" at bounding box center [1454, 515] width 127 height 240
click at [1482, 409] on code ""Account Manager", "No agencies", "to join our team", "part of a team ", "join …" at bounding box center [1454, 515] width 127 height 240
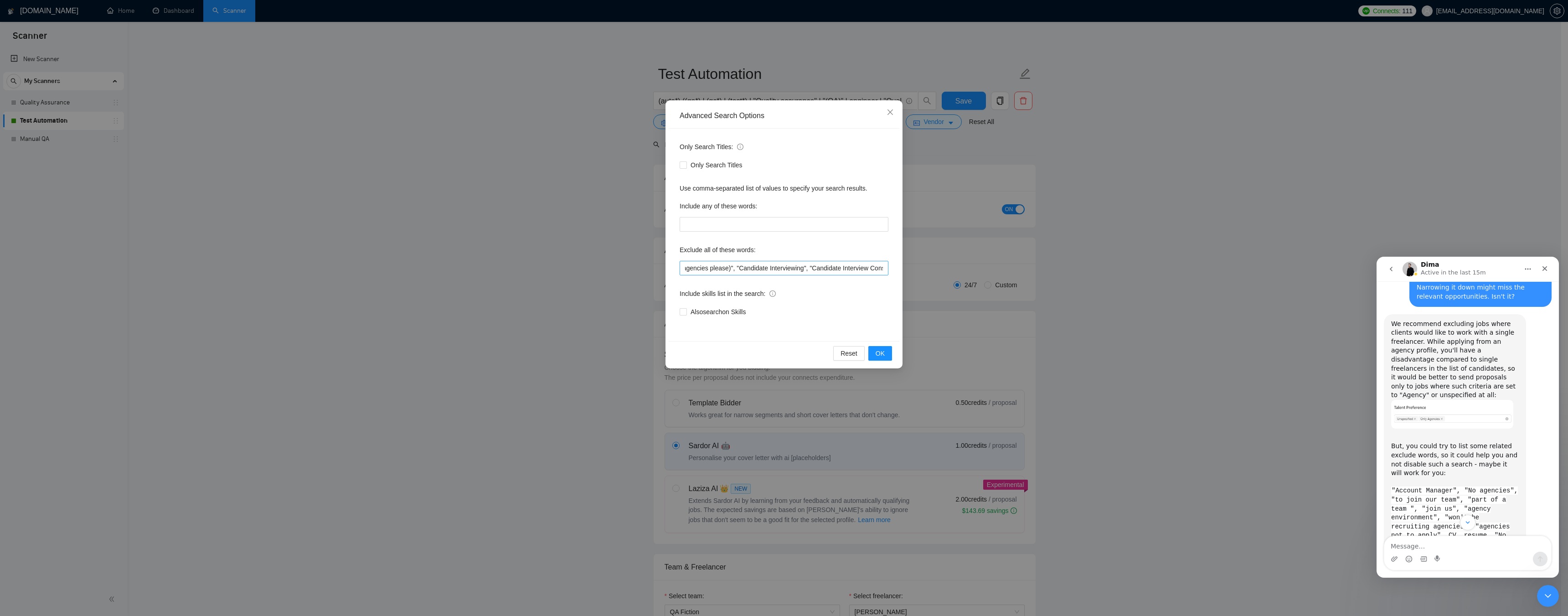
scroll to position [0, 880]
click at [790, 268] on input ""Account Manager", "No agencies", "to join our team", "part of a team ", "join …" at bounding box center [784, 268] width 209 height 15
click at [823, 268] on input ""Account Manager", "No agencies", "to join our team", "part of a team ", "join …" at bounding box center [784, 268] width 209 height 15
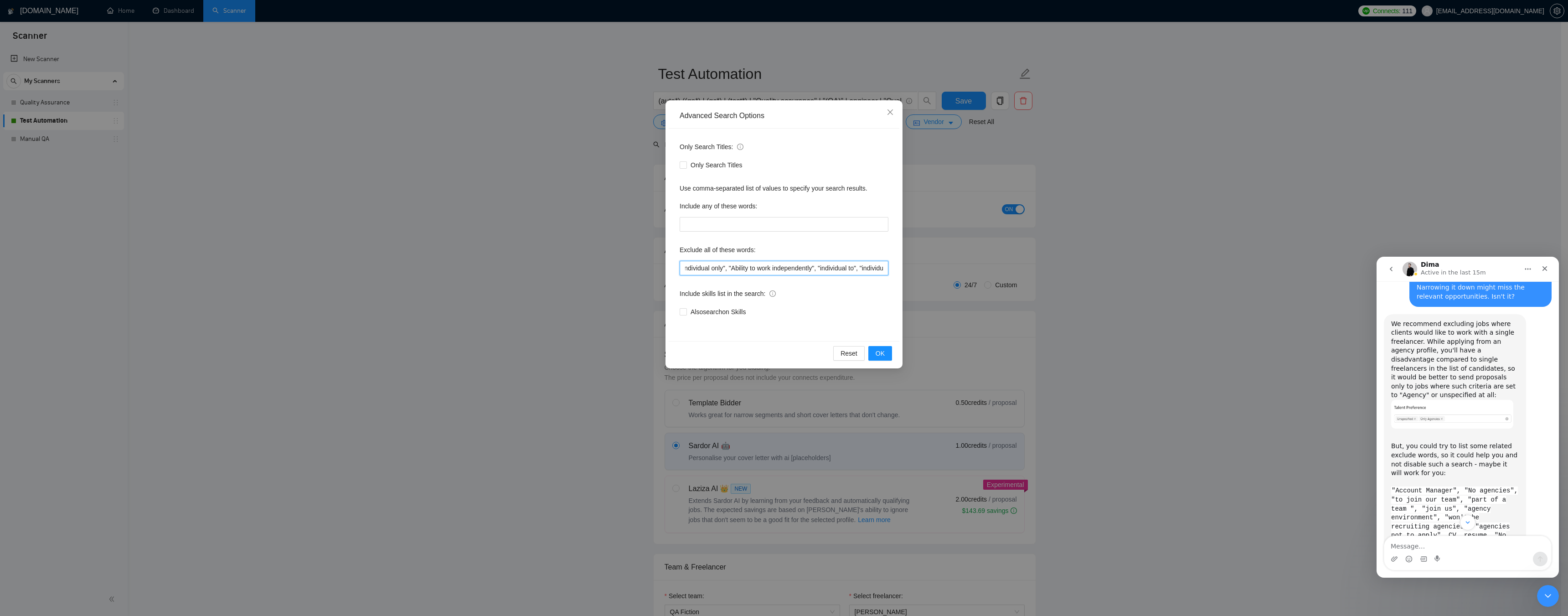
click at [731, 268] on input ""Account Manager", "No agencies", "to join our team", "part of a team ", "join …" at bounding box center [784, 268] width 209 height 15
click at [730, 268] on input ""Account Manager", "No agencies", "to join our team", "part of a team ", "join …" at bounding box center [784, 268] width 209 height 15
click at [817, 267] on input ""Account Manager", "No agencies", "to join our team", "part of a team ", "join …" at bounding box center [784, 268] width 209 height 15
drag, startPoint x: 792, startPoint y: 267, endPoint x: 827, endPoint y: 266, distance: 35.0
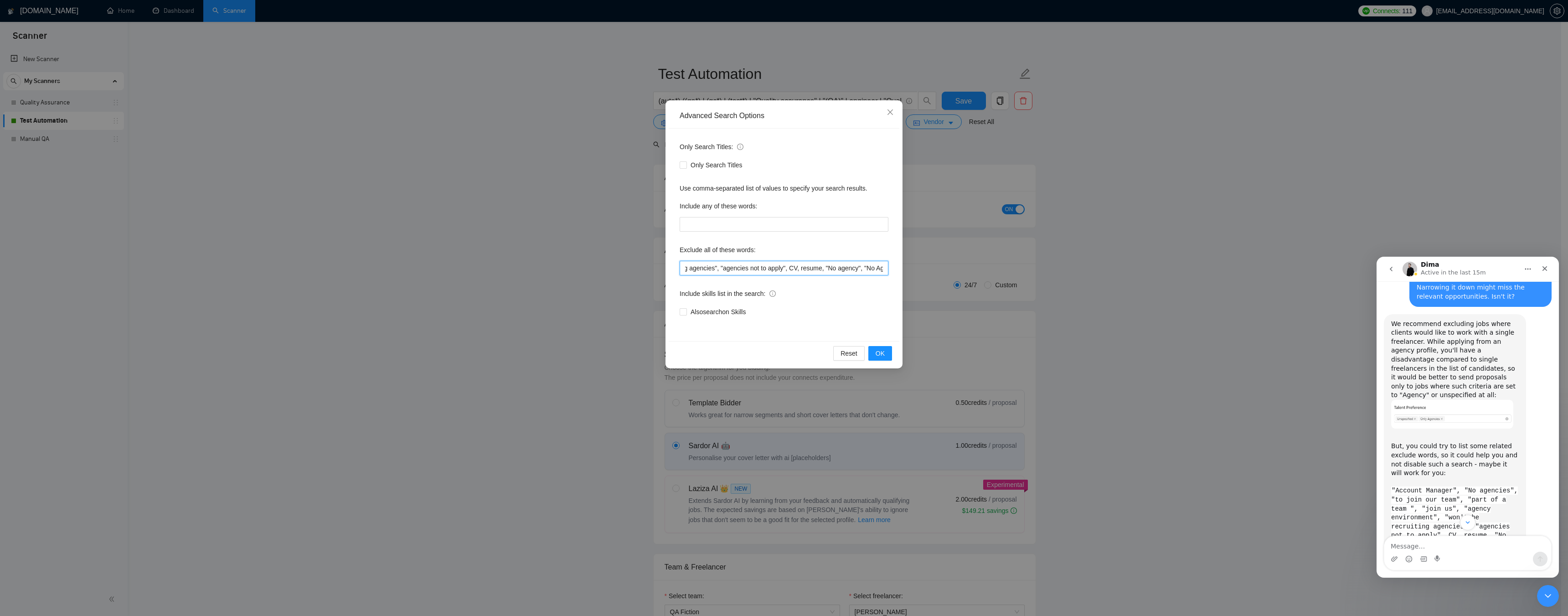
click at [827, 266] on input ""Account Manager", "No agencies", "to join our team", "part of a team ", "join …" at bounding box center [784, 268] width 209 height 15
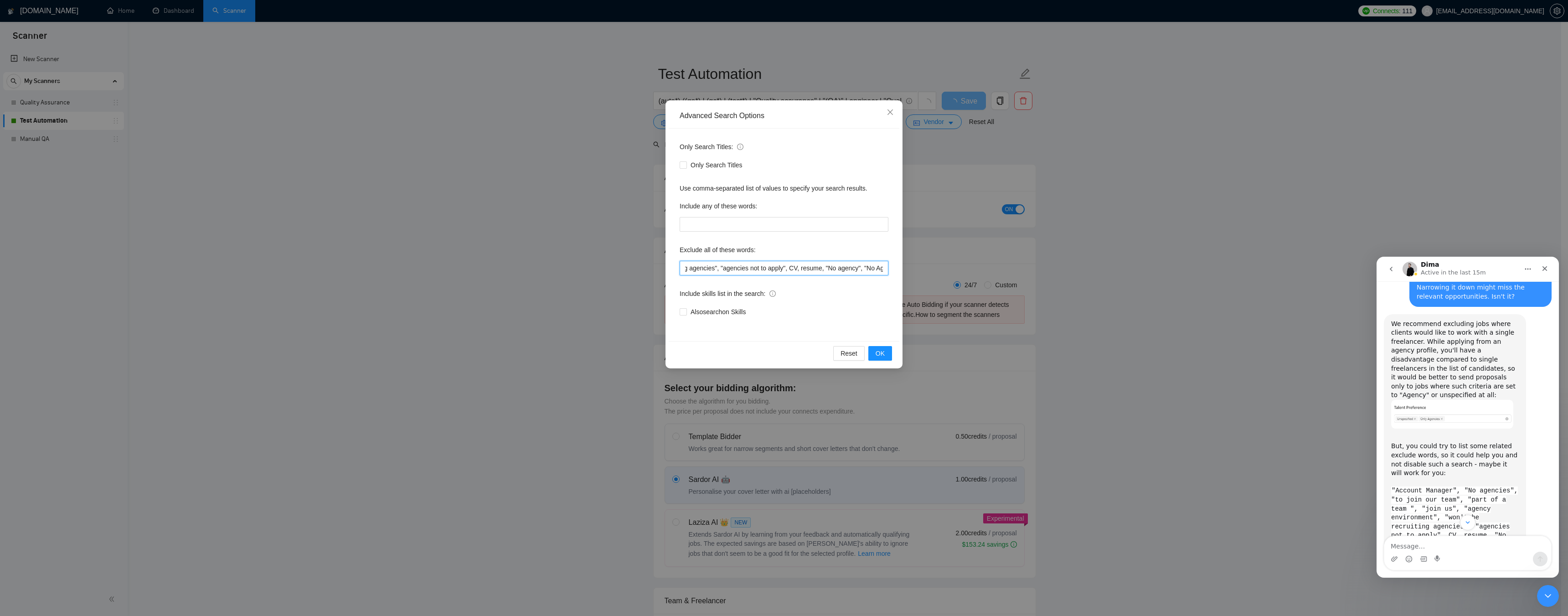
click at [790, 269] on input ""Account Manager", "No agencies", "to join our team", "part of a team ", "join …" at bounding box center [784, 268] width 209 height 15
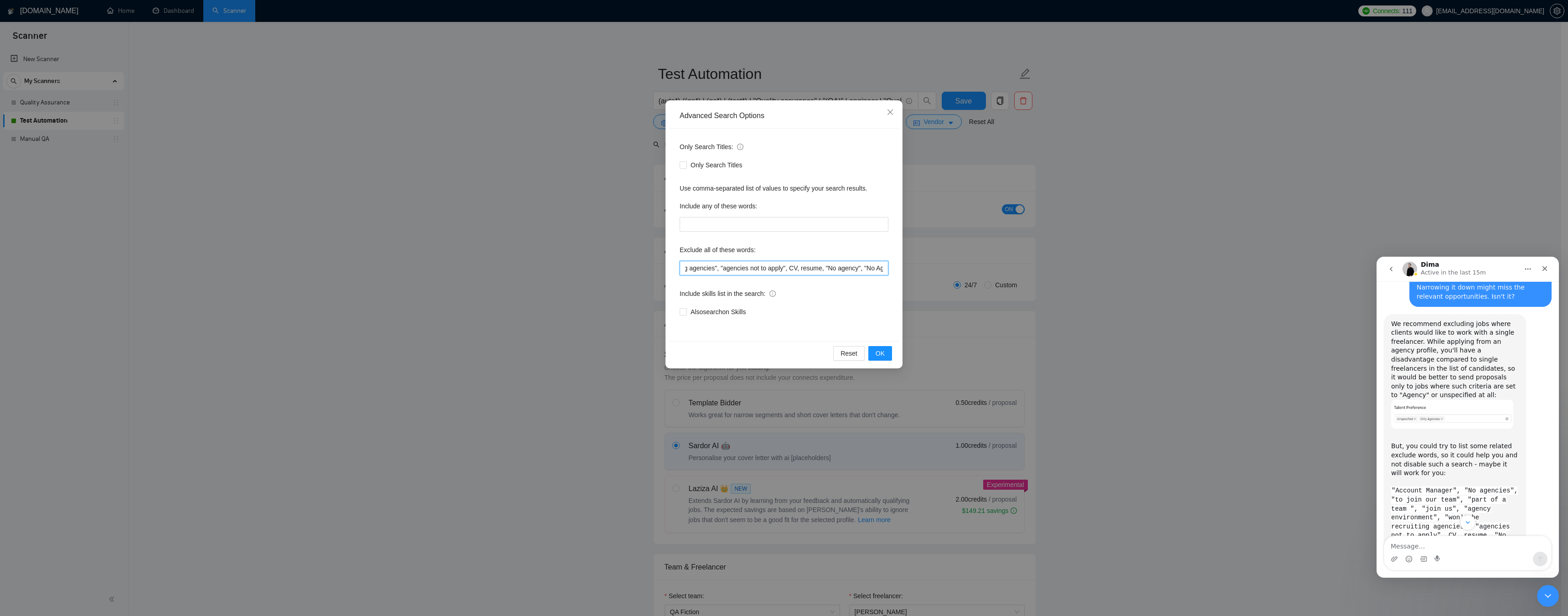
click at [827, 267] on input ""Account Manager", "No agencies", "to join our team", "part of a team ", "join …" at bounding box center [784, 268] width 209 height 15
click at [790, 268] on input ""Account Manager", "No agencies", "to join our team", "part of a team ", "join …" at bounding box center [784, 268] width 209 height 15
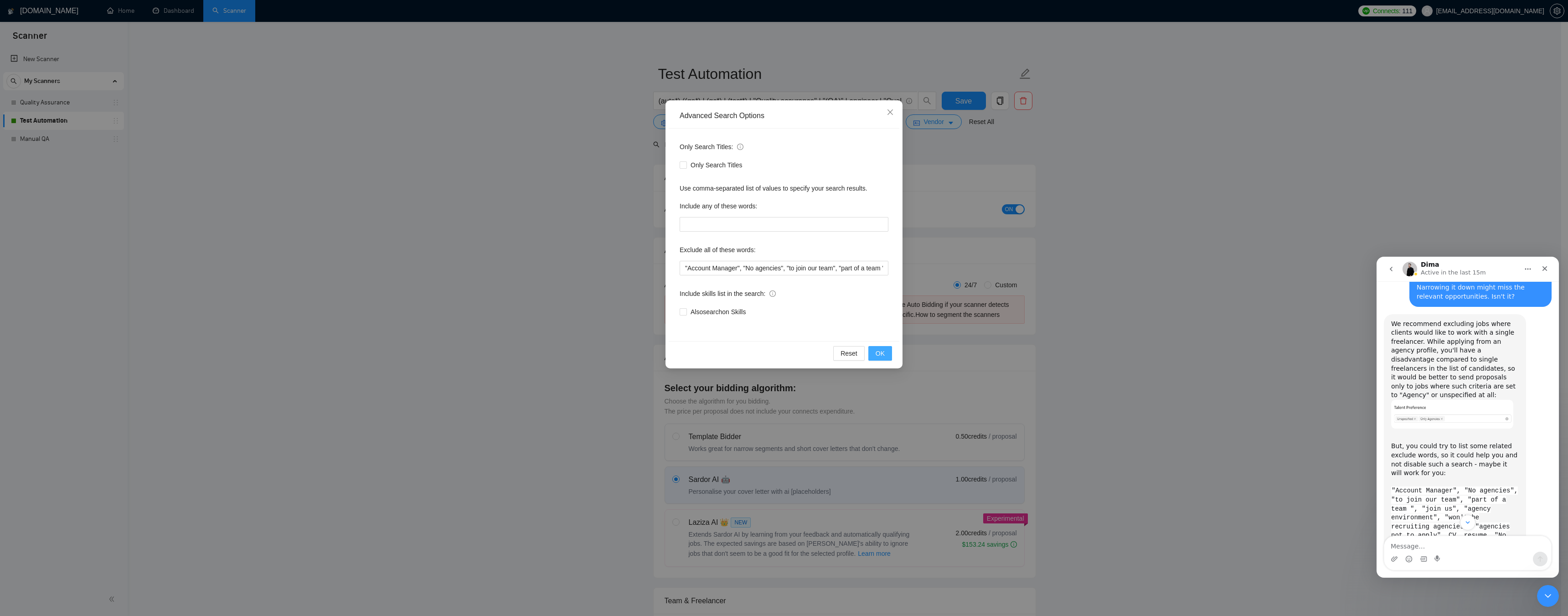
click at [875, 349] on button "OK" at bounding box center [880, 353] width 24 height 15
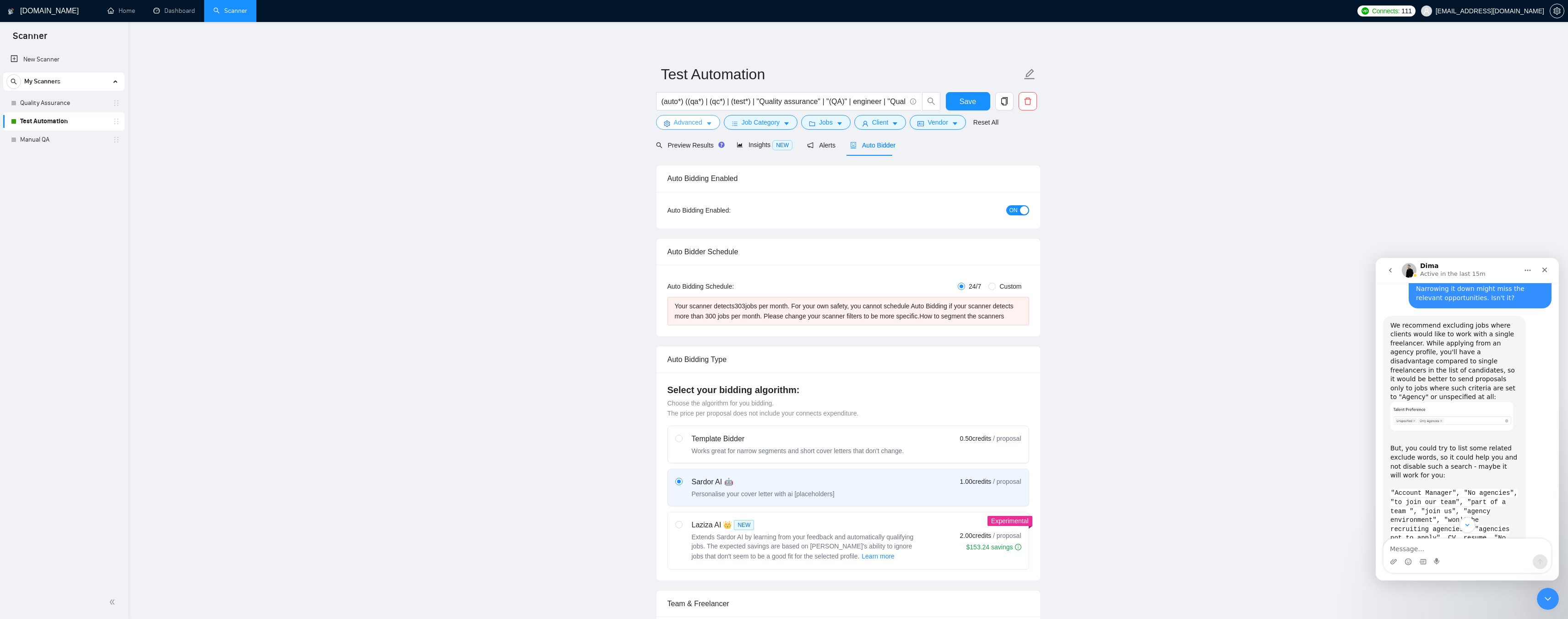
click at [702, 120] on button "Advanced" at bounding box center [688, 122] width 64 height 15
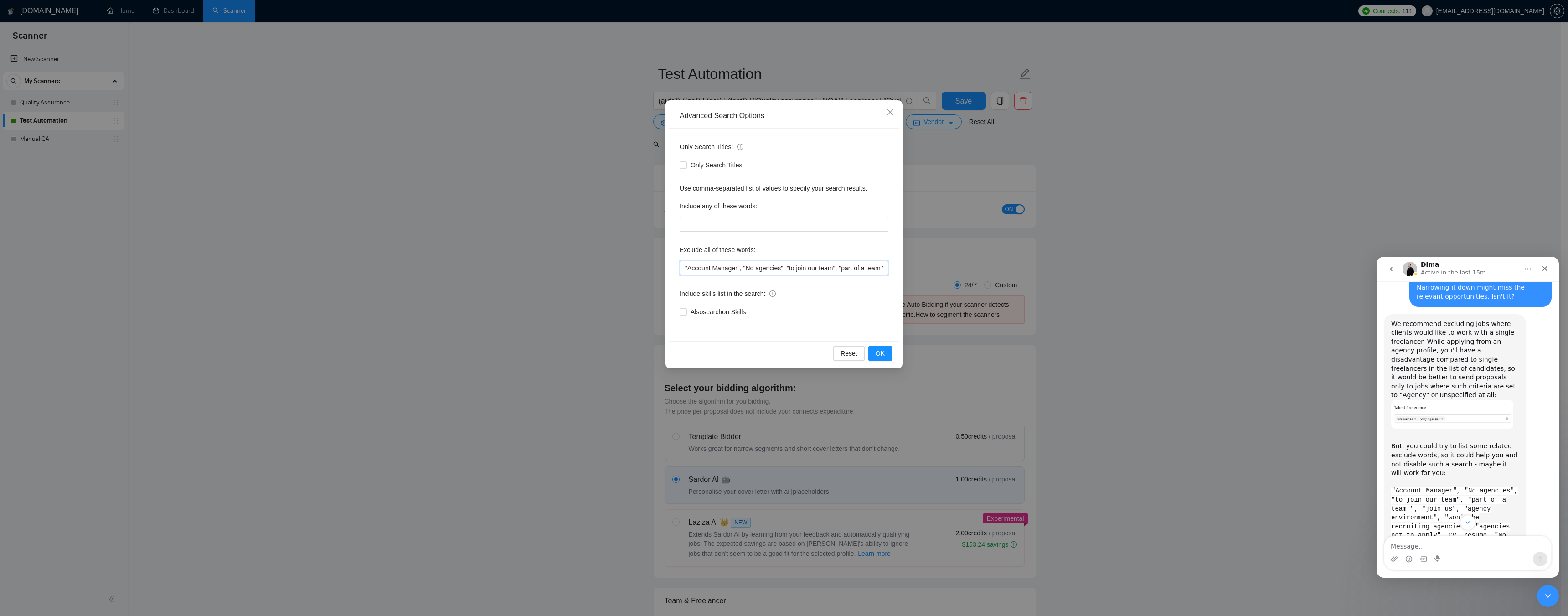
click at [839, 268] on input ""Account Manager", "No agencies", "to join our team", "part of a team ", "join …" at bounding box center [784, 268] width 209 height 15
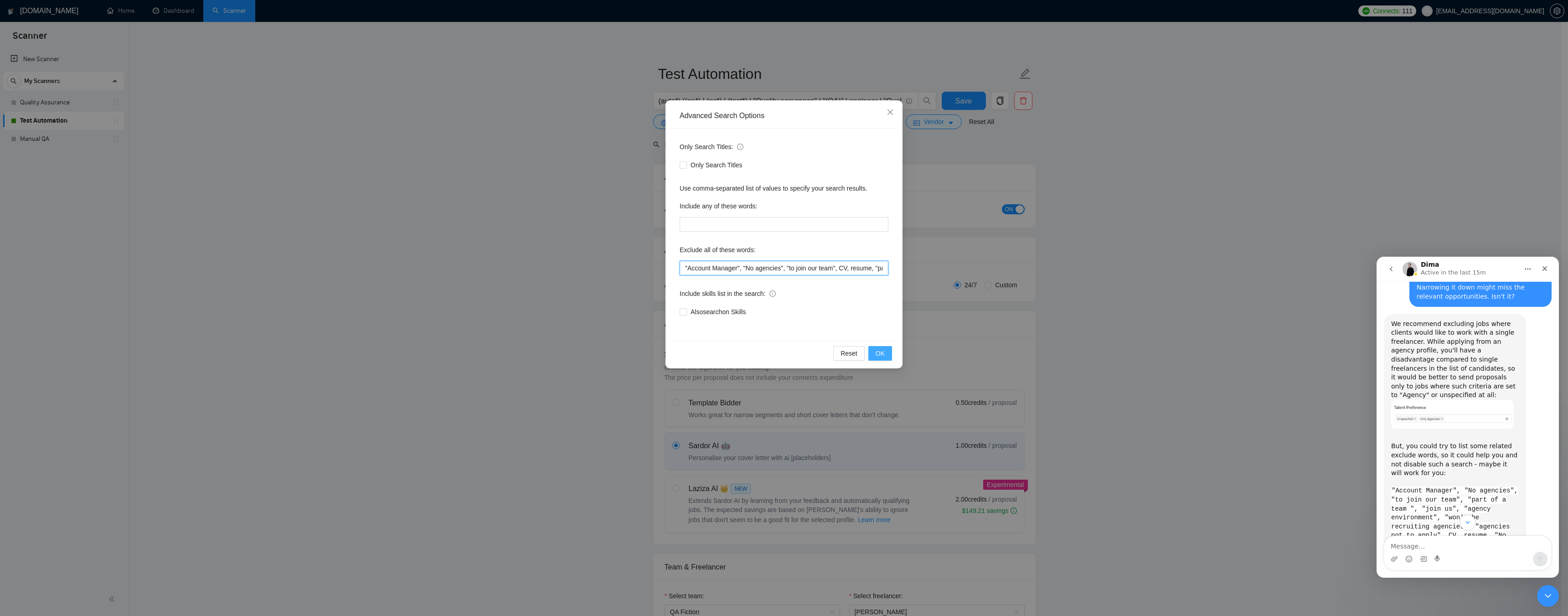
type input ""Account Manager", "No agencies", "to join our team", CV, resume, "part of a te…"
click at [886, 351] on button "OK" at bounding box center [880, 353] width 24 height 15
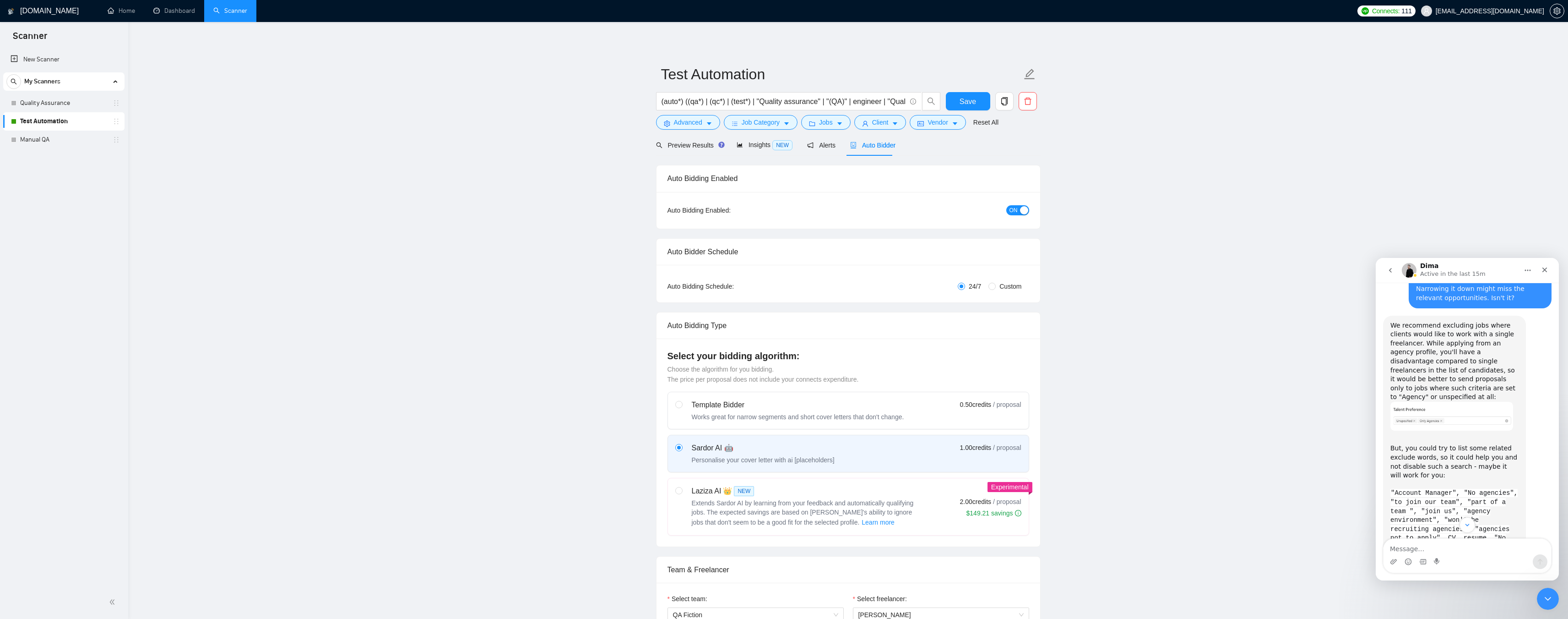
click at [871, 147] on span "Auto Bidder" at bounding box center [873, 145] width 45 height 7
click at [938, 124] on span "Vendor" at bounding box center [937, 122] width 20 height 10
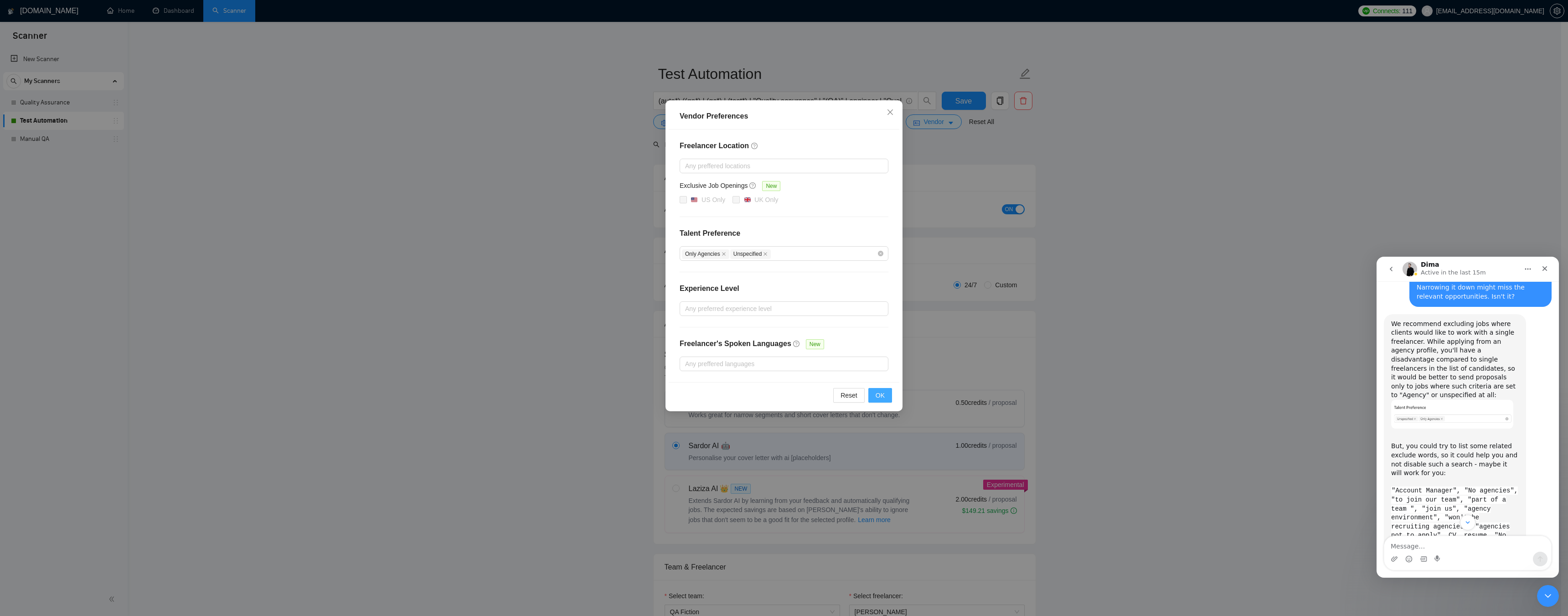
click at [880, 397] on span "OK" at bounding box center [880, 395] width 9 height 10
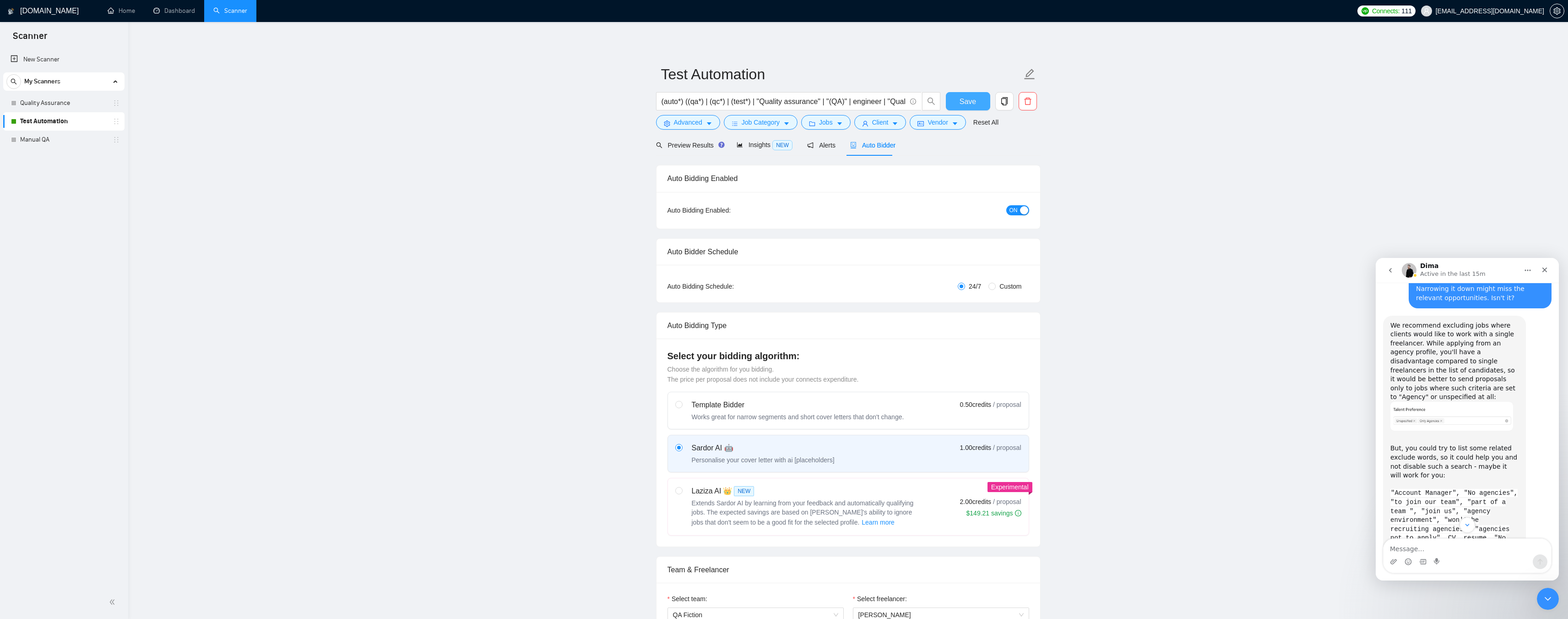
click at [971, 100] on span "Save" at bounding box center [968, 102] width 17 height 12
click at [70, 102] on link "Quality Assurance" at bounding box center [64, 103] width 87 height 18
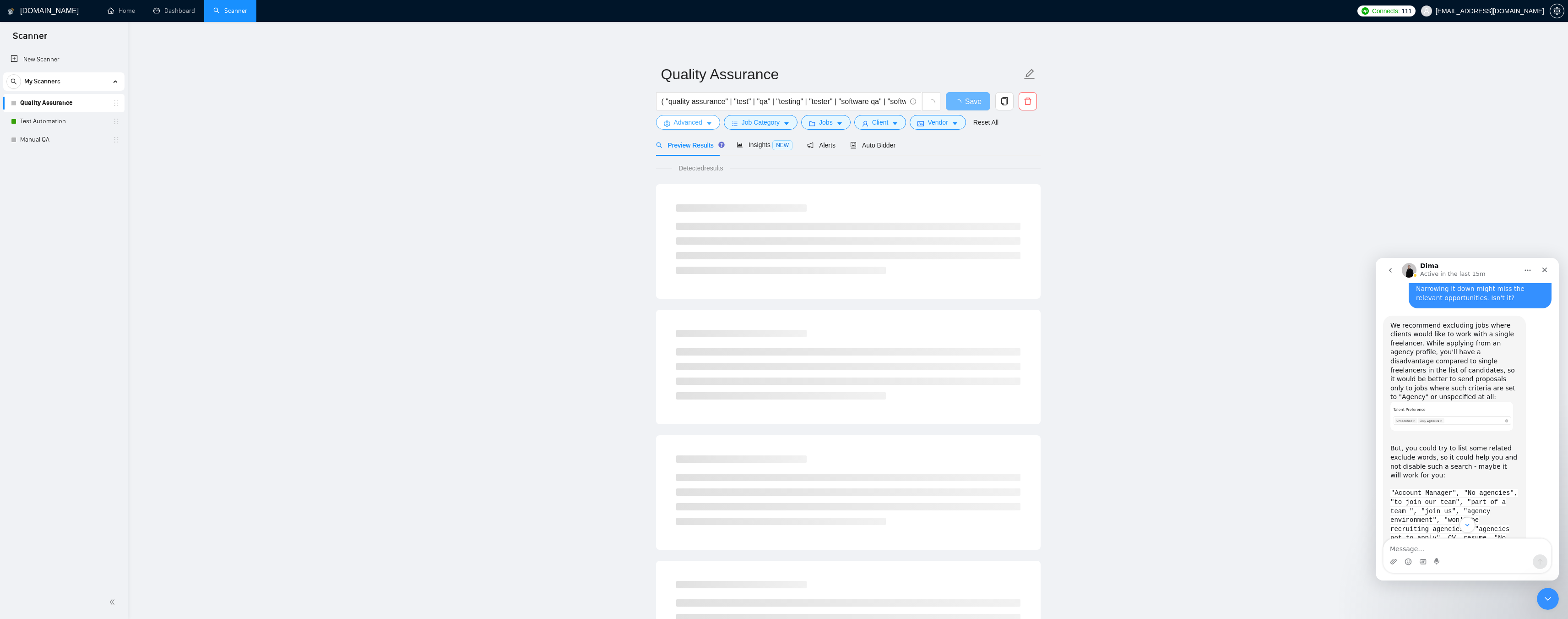
click at [697, 121] on span "Advanced" at bounding box center [688, 122] width 28 height 10
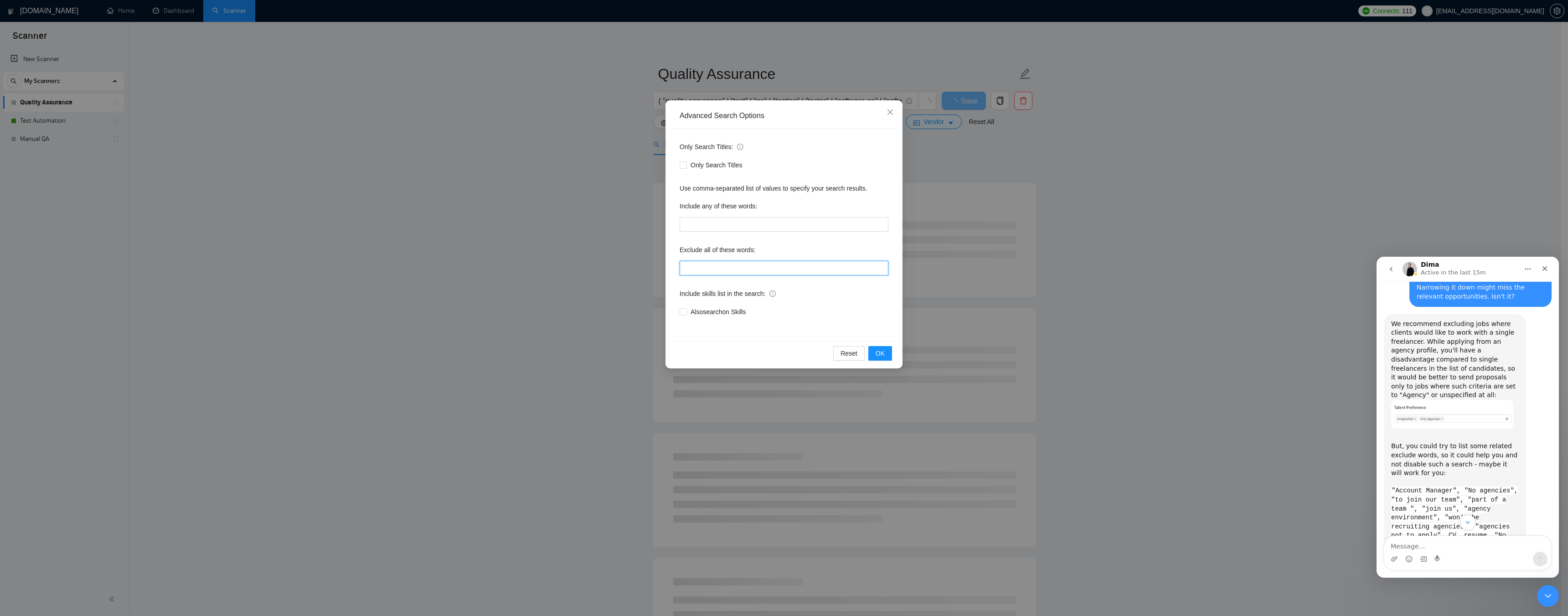
click at [751, 268] on input "text" at bounding box center [784, 268] width 209 height 15
paste input ""Account Manager", "No agencies", "to join our team", "part of a team ", "join …"
type input ""Account Manager", "No agencies", "to join our team", "part of a team ", "join …"
click at [886, 349] on button "OK" at bounding box center [880, 353] width 24 height 15
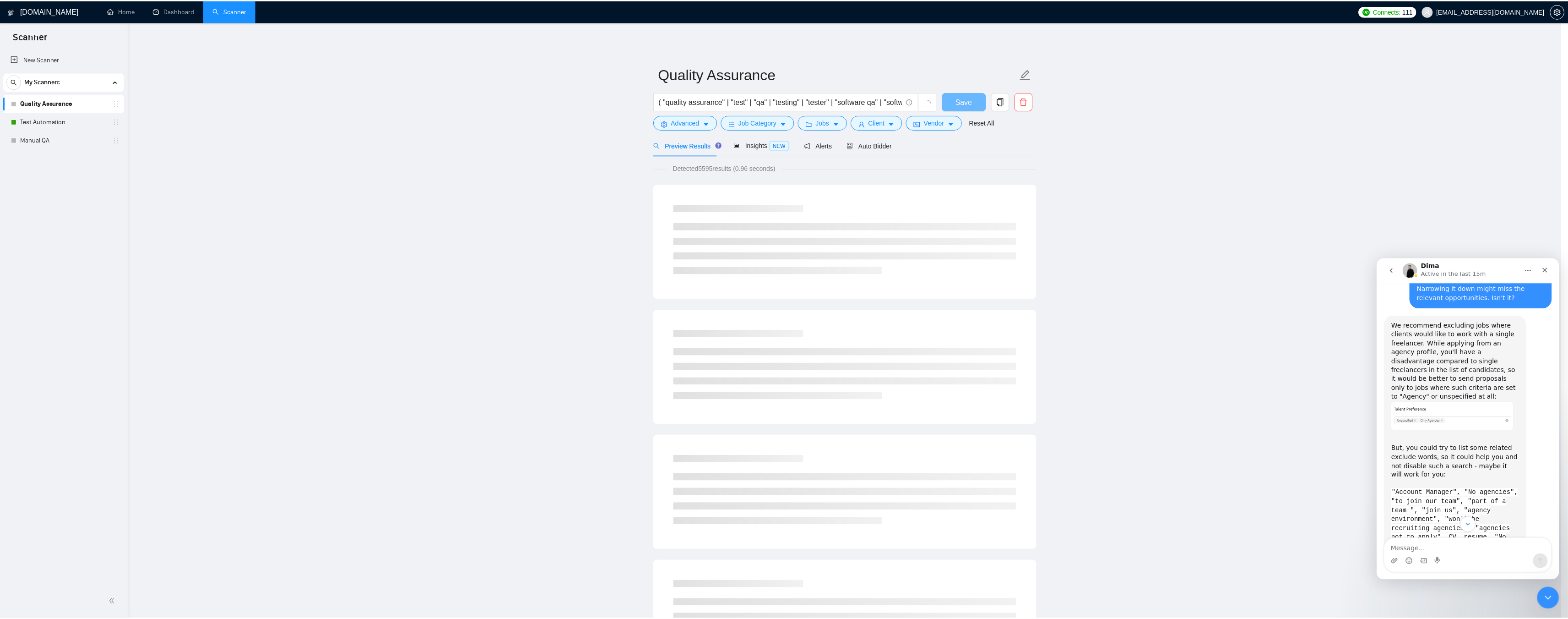
scroll to position [0, 0]
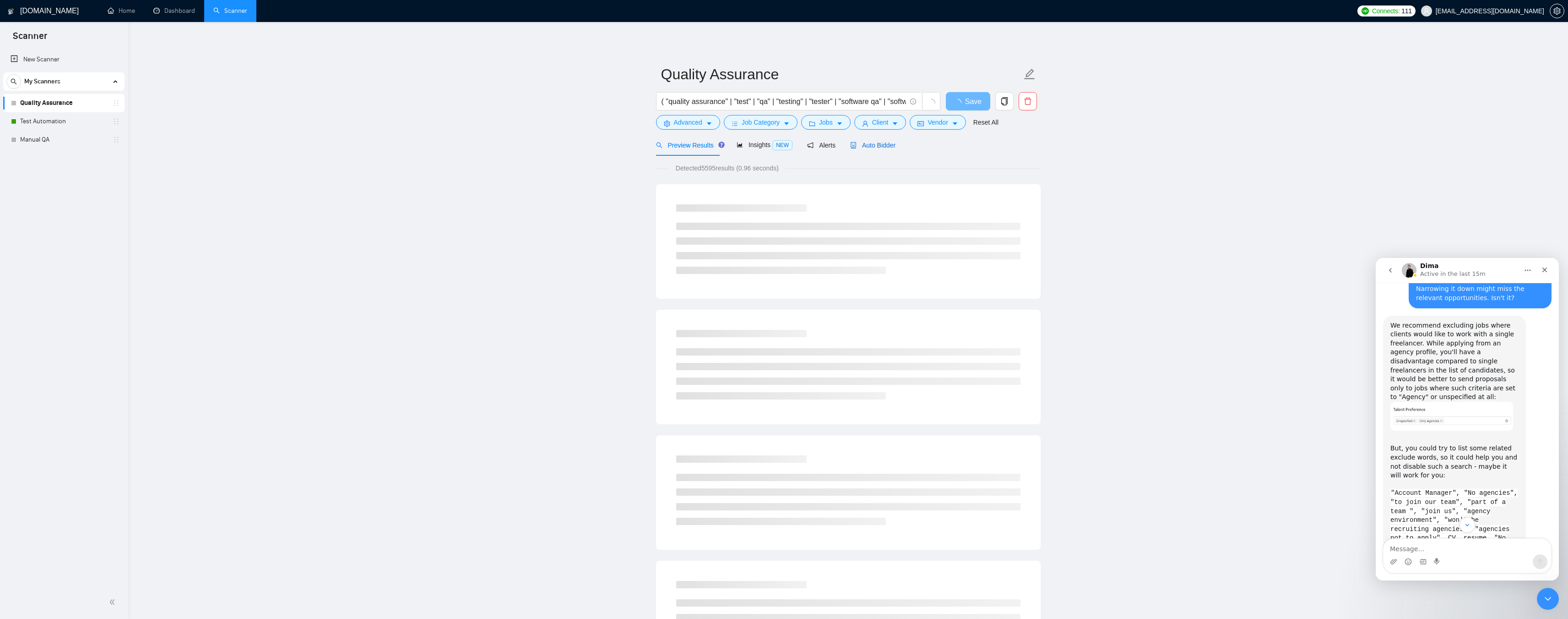
click at [873, 143] on span "Auto Bidder" at bounding box center [873, 145] width 45 height 7
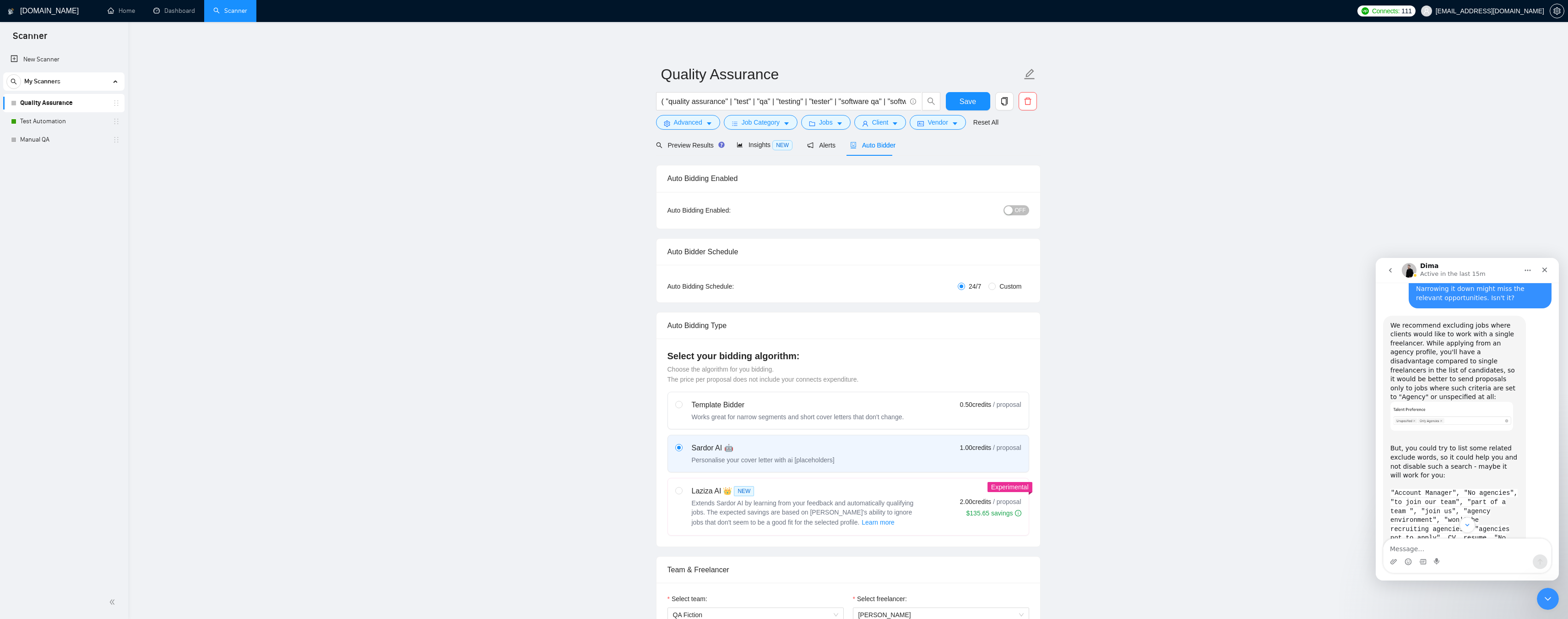
click at [1026, 211] on button "OFF" at bounding box center [1016, 210] width 26 height 10
click at [974, 96] on span "Save" at bounding box center [968, 102] width 17 height 12
click at [1456, 550] on textarea "Message…" at bounding box center [1467, 546] width 167 height 15
type textarea "That makes sense"
type textarea "That makes sense, thank you."
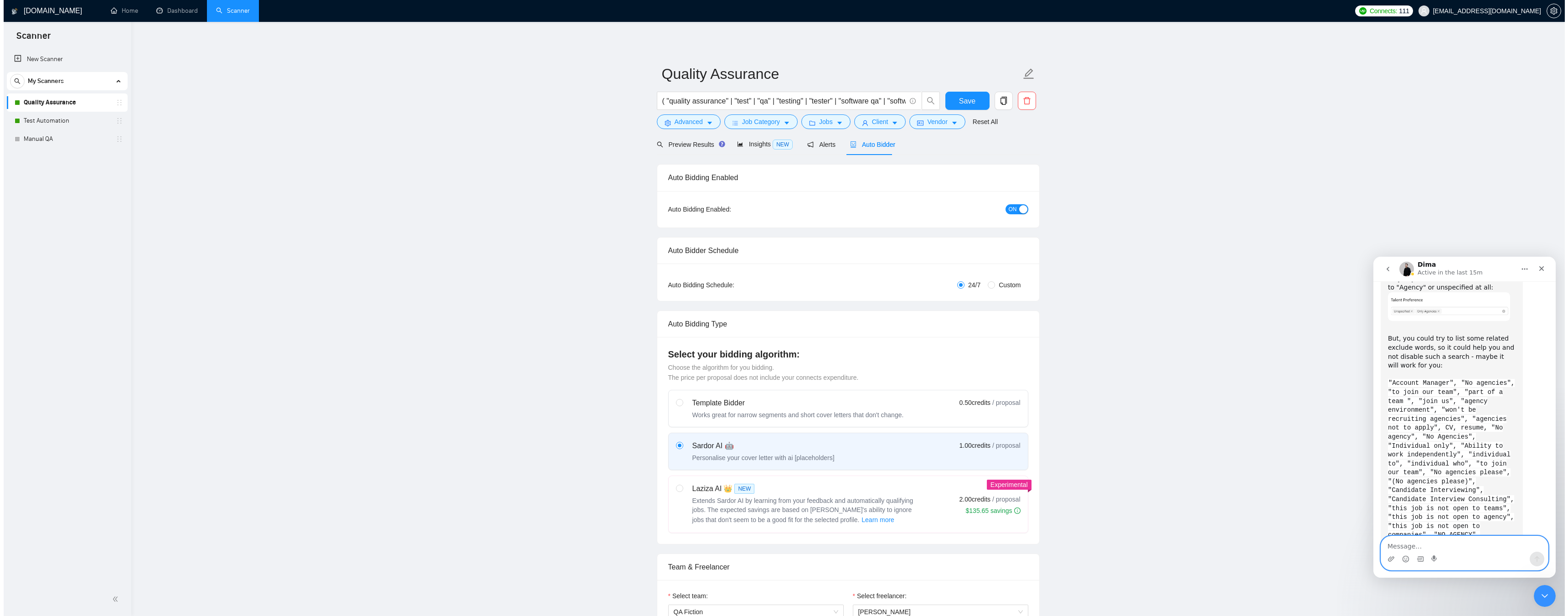
scroll to position [2164, 0]
drag, startPoint x: 1491, startPoint y: 517, endPoint x: 1509, endPoint y: 516, distance: 18.0
click at [62, 137] on link "Manual QA" at bounding box center [63, 139] width 86 height 18
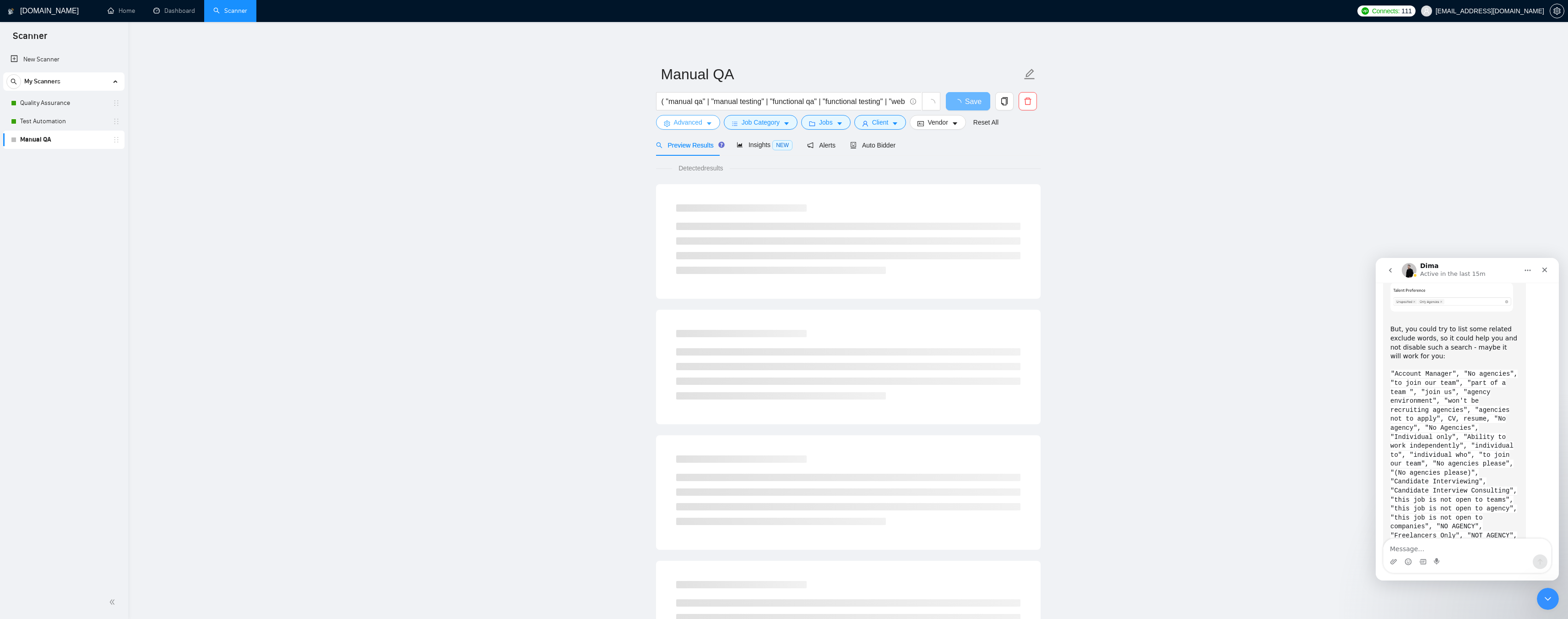
click at [702, 125] on button "Advanced" at bounding box center [688, 122] width 64 height 15
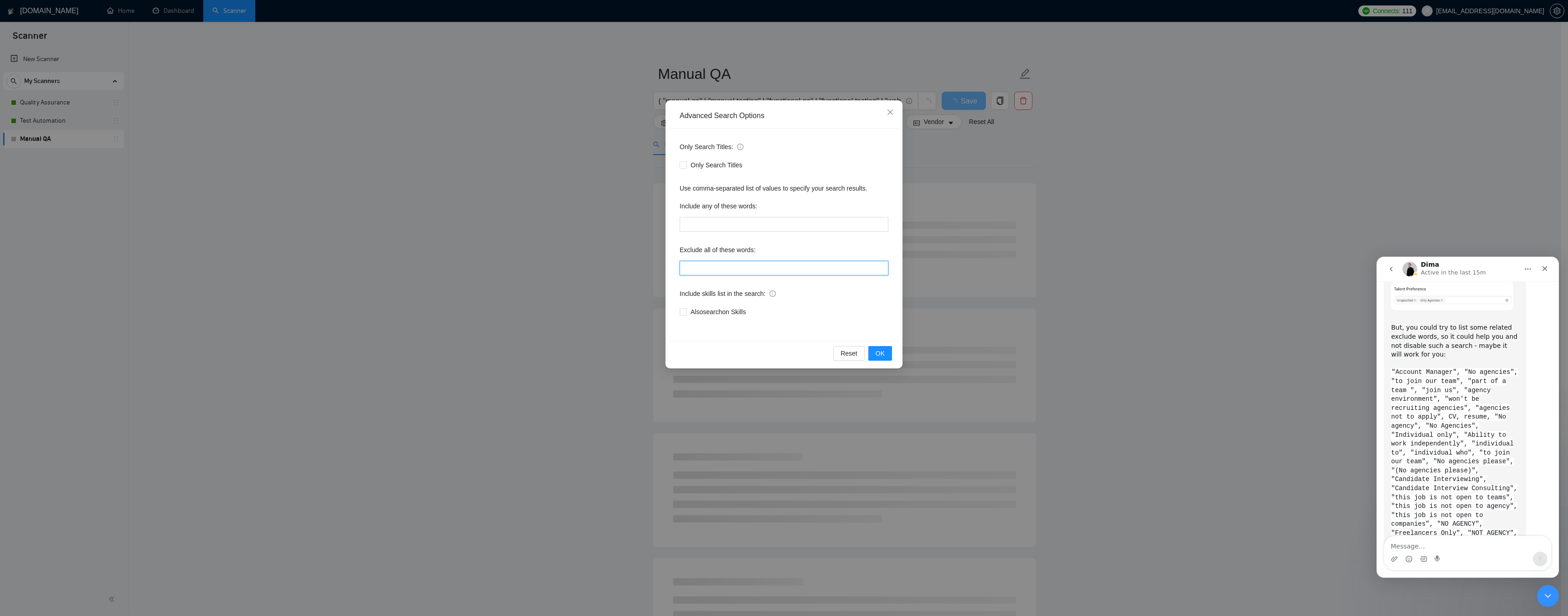
click at [730, 267] on input "text" at bounding box center [784, 268] width 209 height 15
paste input ""Account Manager", "No agencies", "to join our team", "part of a team ", "join …"
type input ""Account Manager", "No agencies", "to join our team", "part of a team ", "join …"
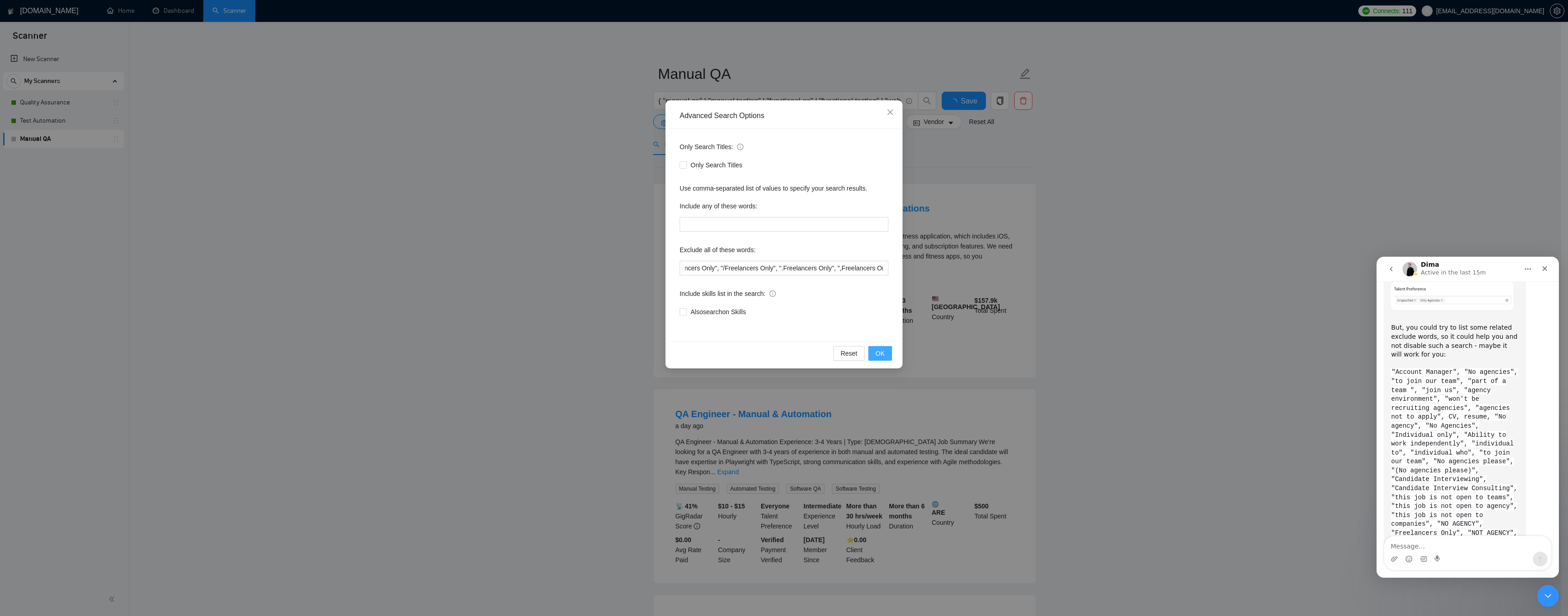
click at [876, 355] on button "OK" at bounding box center [880, 353] width 24 height 15
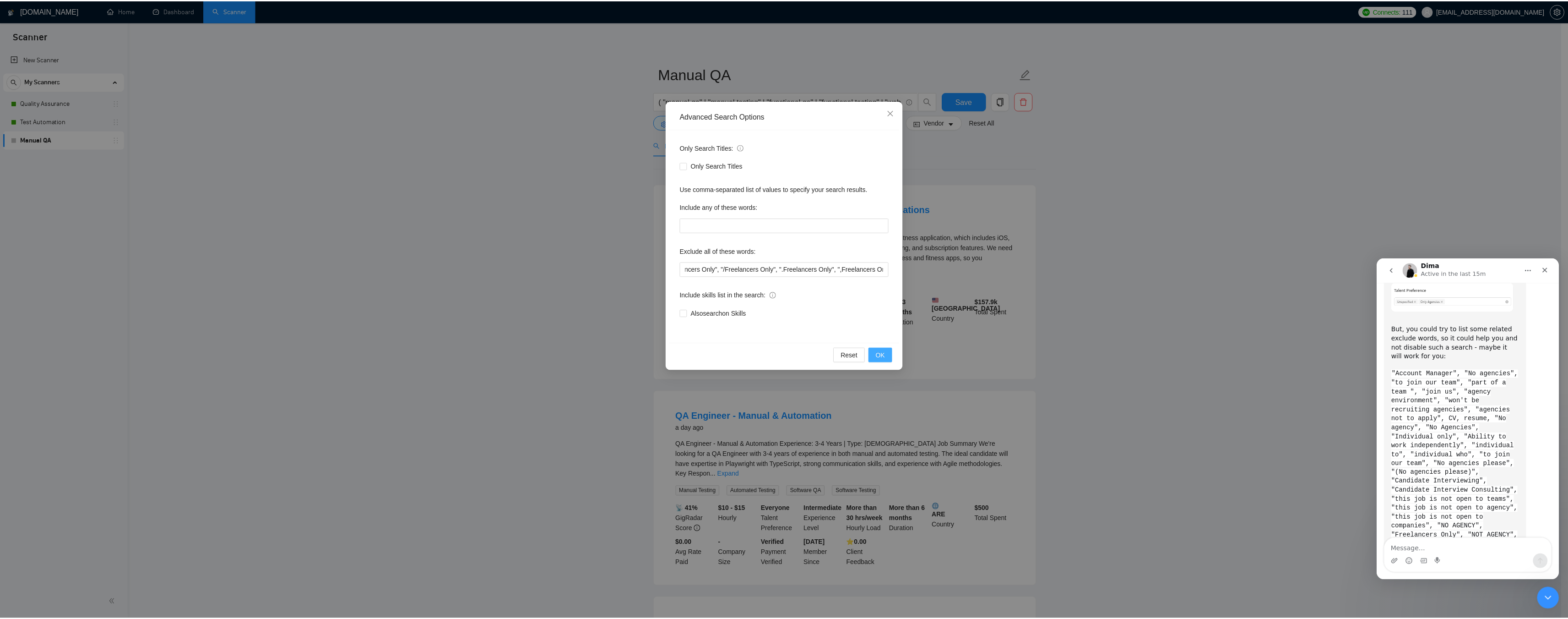
scroll to position [0, 0]
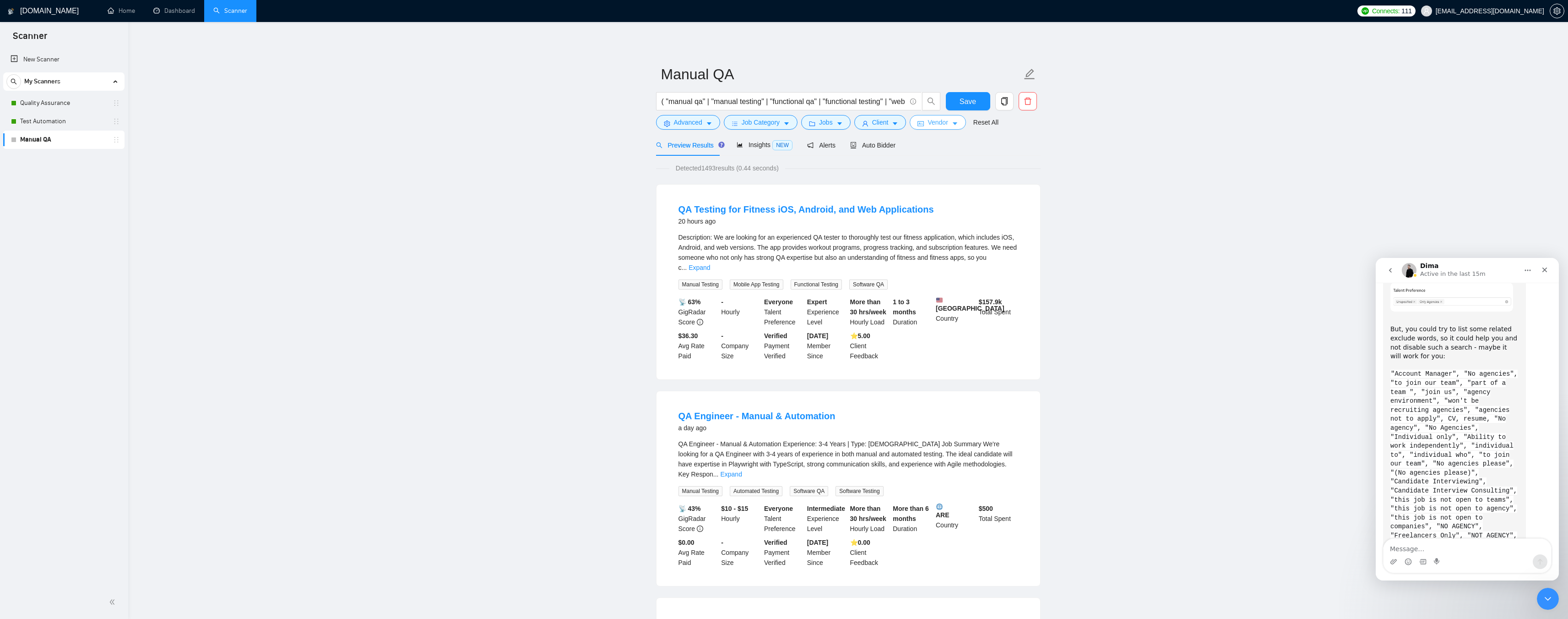
click at [939, 123] on span "Vendor" at bounding box center [937, 122] width 20 height 10
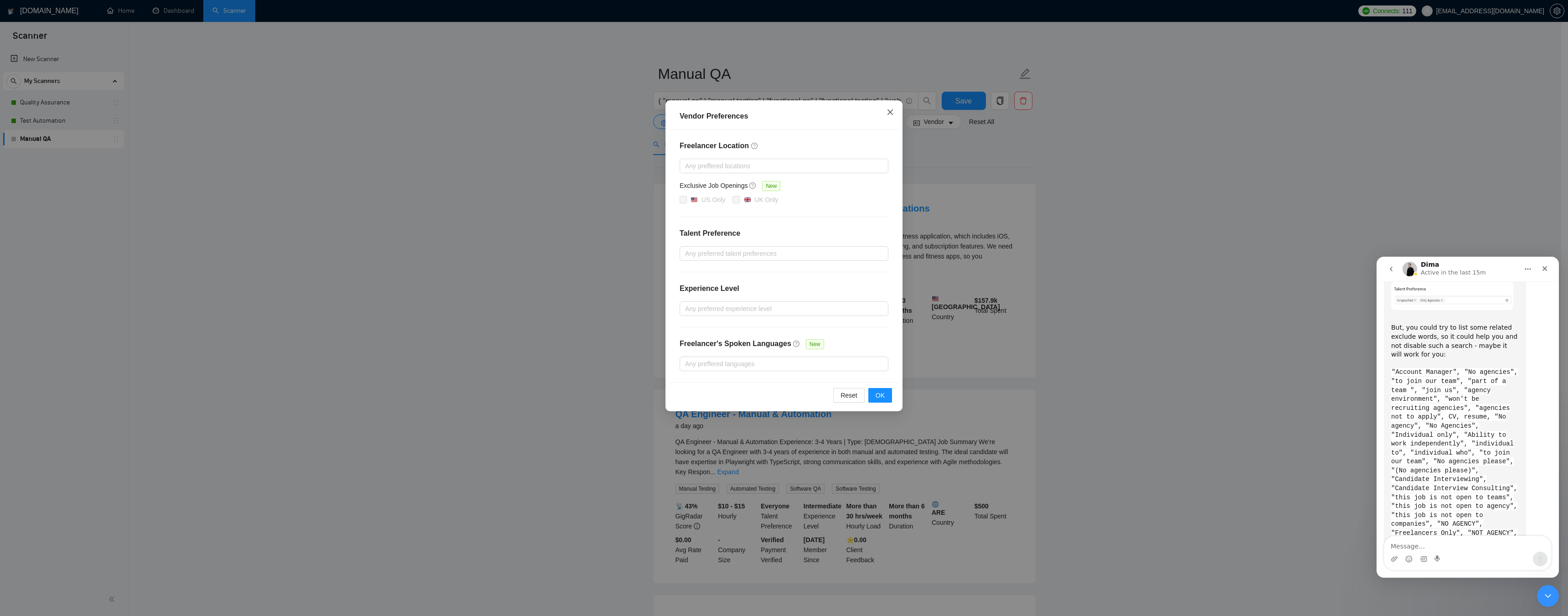
click at [893, 113] on icon "close" at bounding box center [890, 112] width 7 height 7
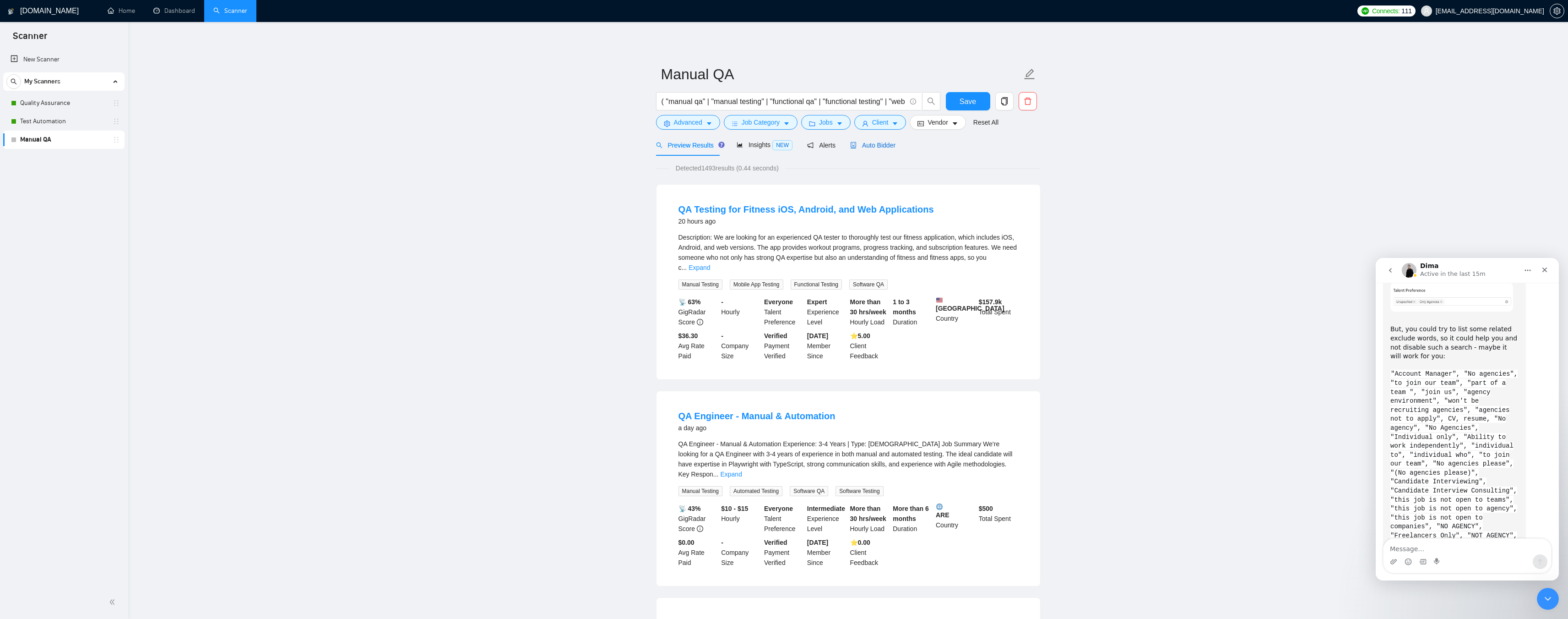
click at [875, 144] on span "Auto Bidder" at bounding box center [873, 145] width 45 height 7
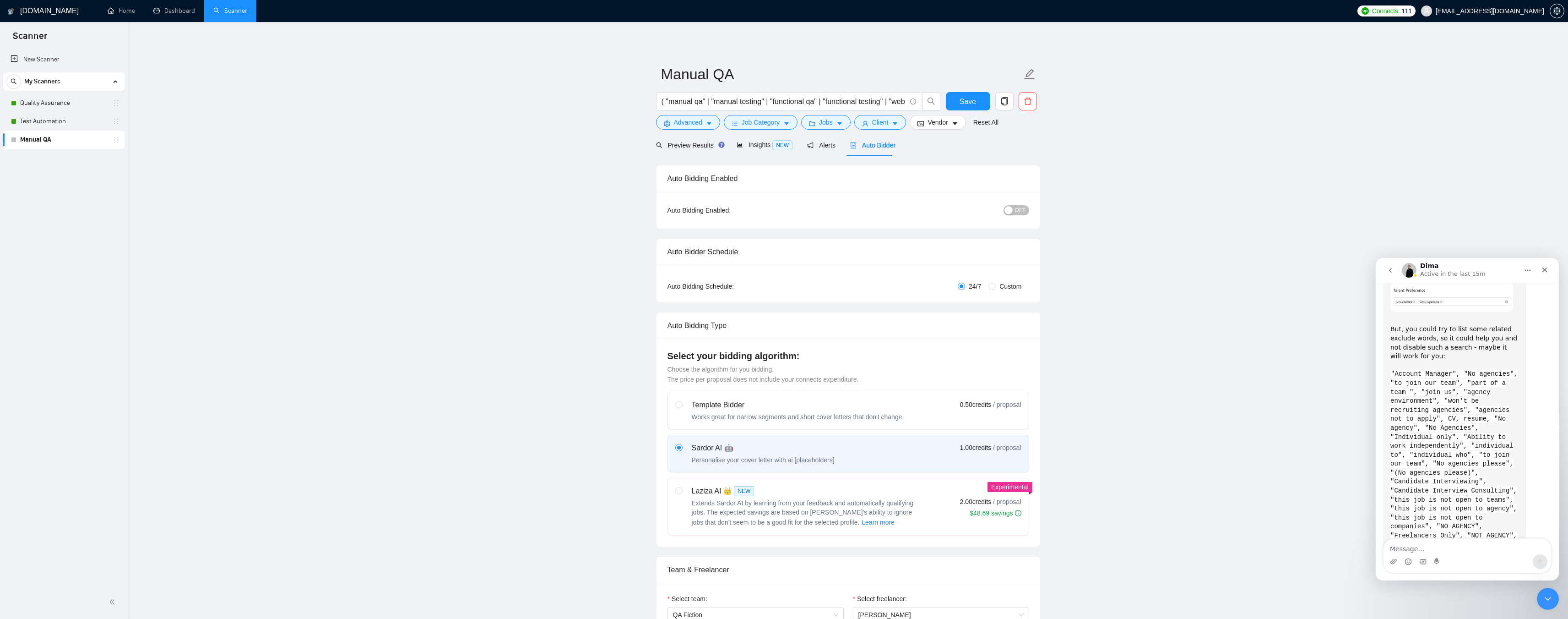
click at [1018, 209] on span "OFF" at bounding box center [1020, 210] width 11 height 10
click at [936, 124] on span "Vendor" at bounding box center [937, 122] width 20 height 10
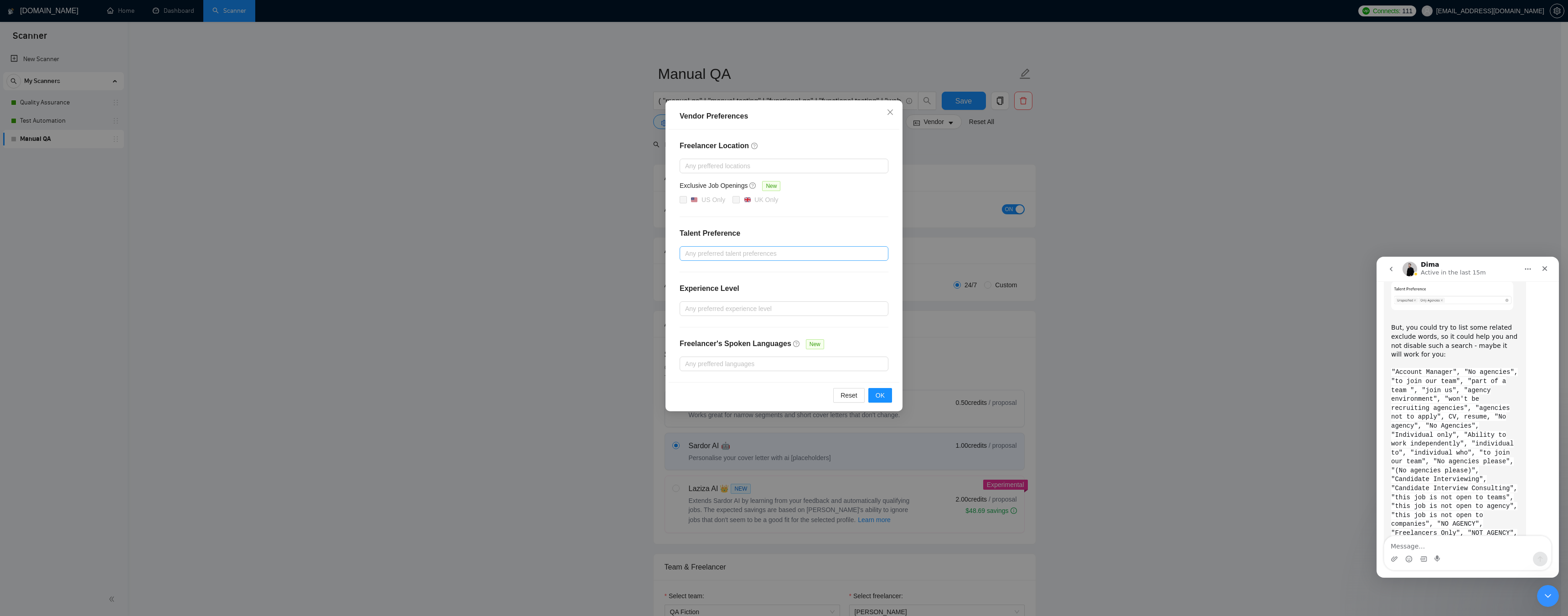
click at [730, 252] on div at bounding box center [779, 253] width 195 height 11
click at [714, 302] on span "Only Agencies" at bounding box center [716, 300] width 41 height 7
click at [691, 302] on input "Only Agencies" at bounding box center [688, 299] width 6 height 6
checkbox input "true"
click at [718, 270] on span "Unspecified" at bounding box center [712, 271] width 33 height 7
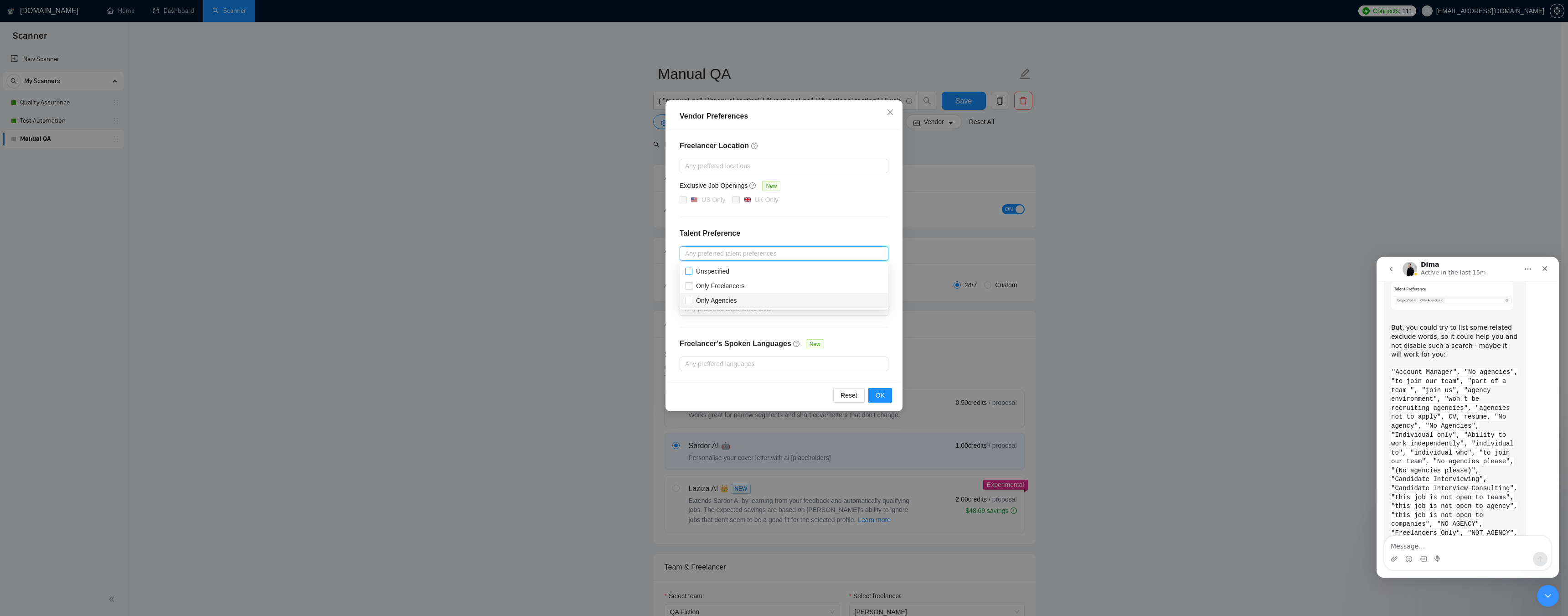
click at [691, 270] on input "Unspecified" at bounding box center [688, 271] width 6 height 6
checkbox input "true"
click at [884, 394] on span "OK" at bounding box center [880, 395] width 9 height 10
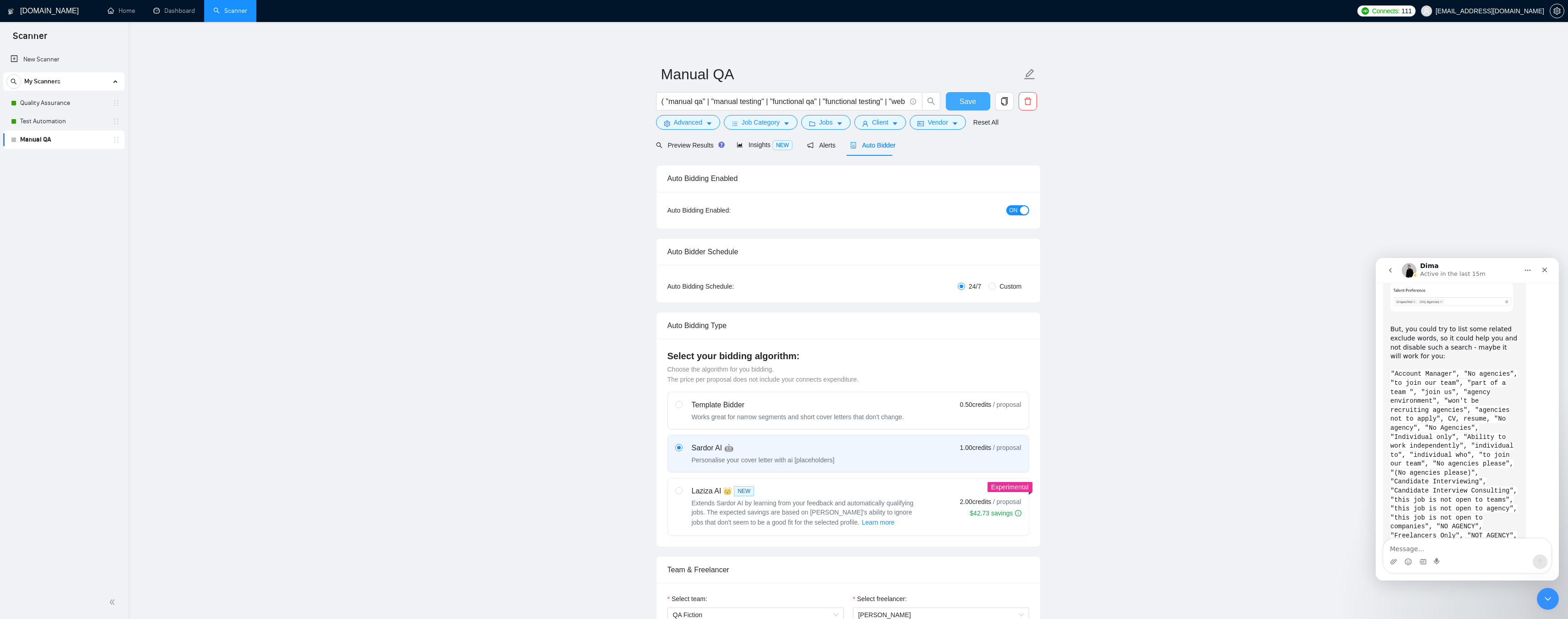
click at [971, 100] on span "Save" at bounding box center [968, 102] width 17 height 12
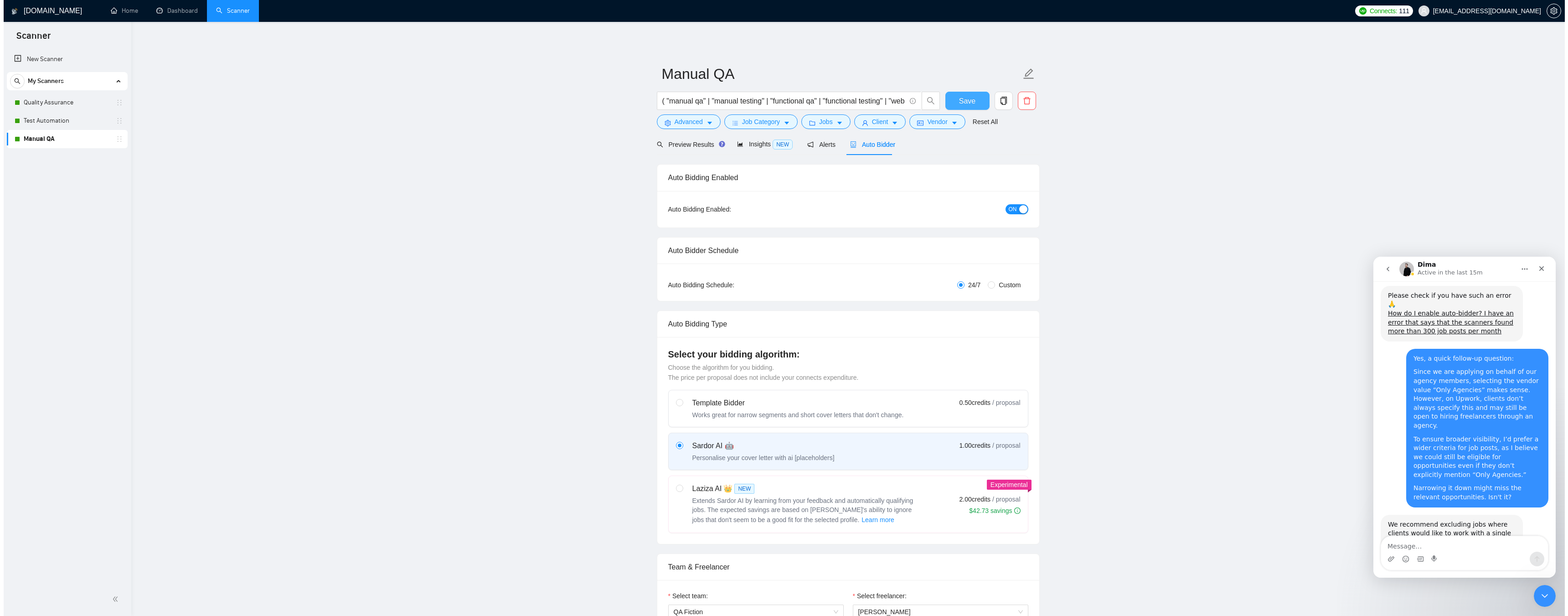
scroll to position [2164, 0]
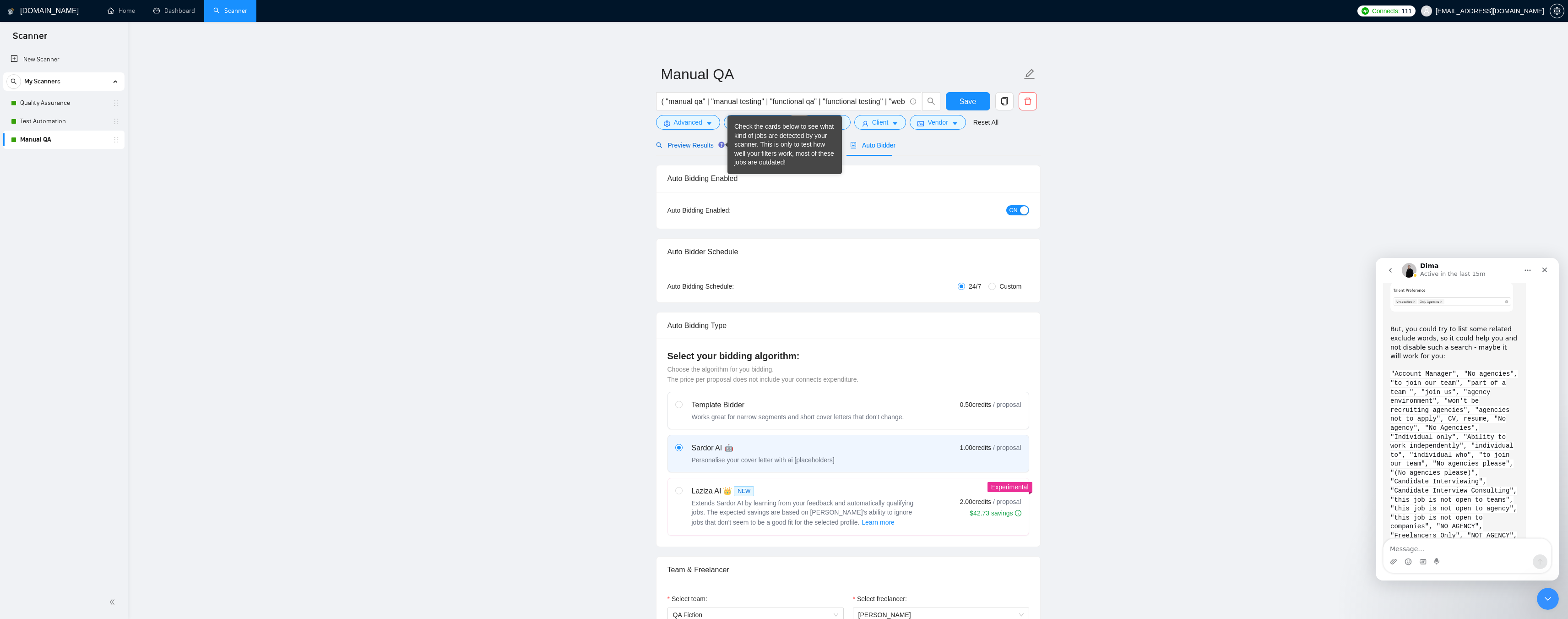
click at [689, 147] on span "Preview Results" at bounding box center [689, 145] width 66 height 7
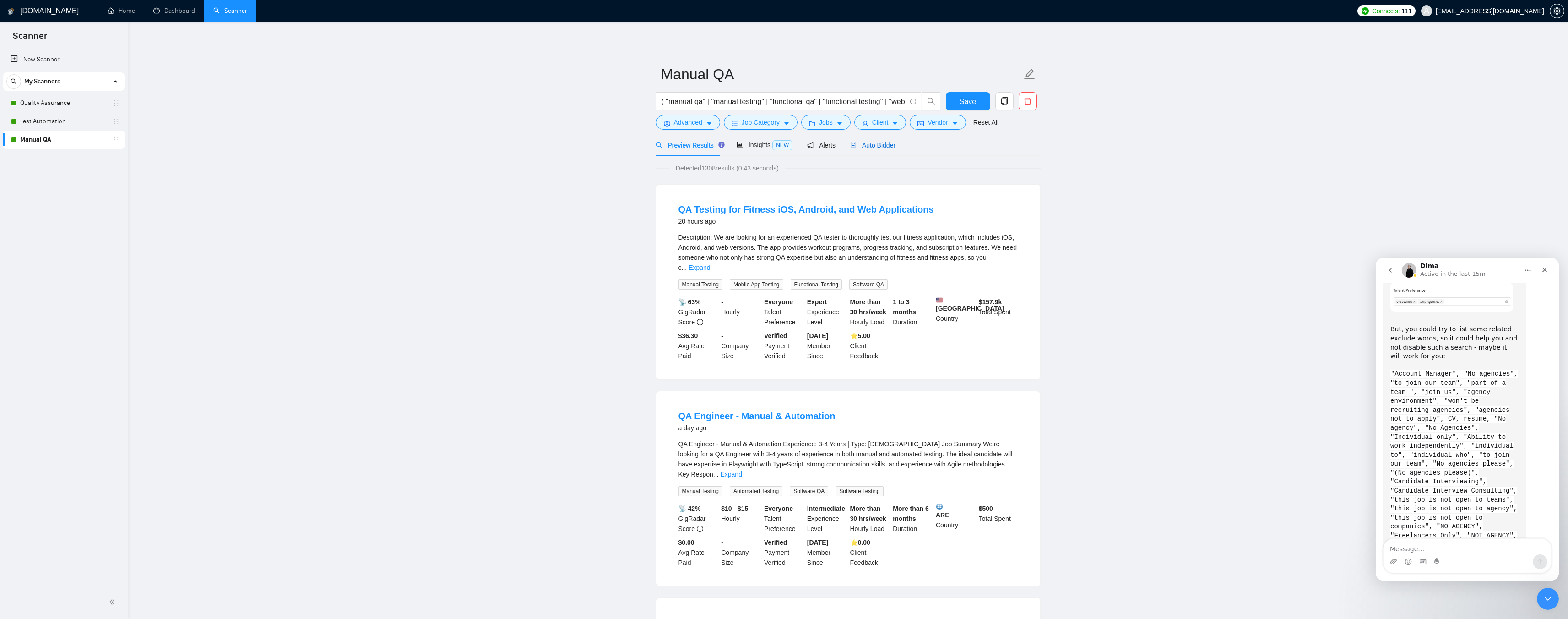
click at [878, 147] on span "Auto Bidder" at bounding box center [873, 145] width 45 height 7
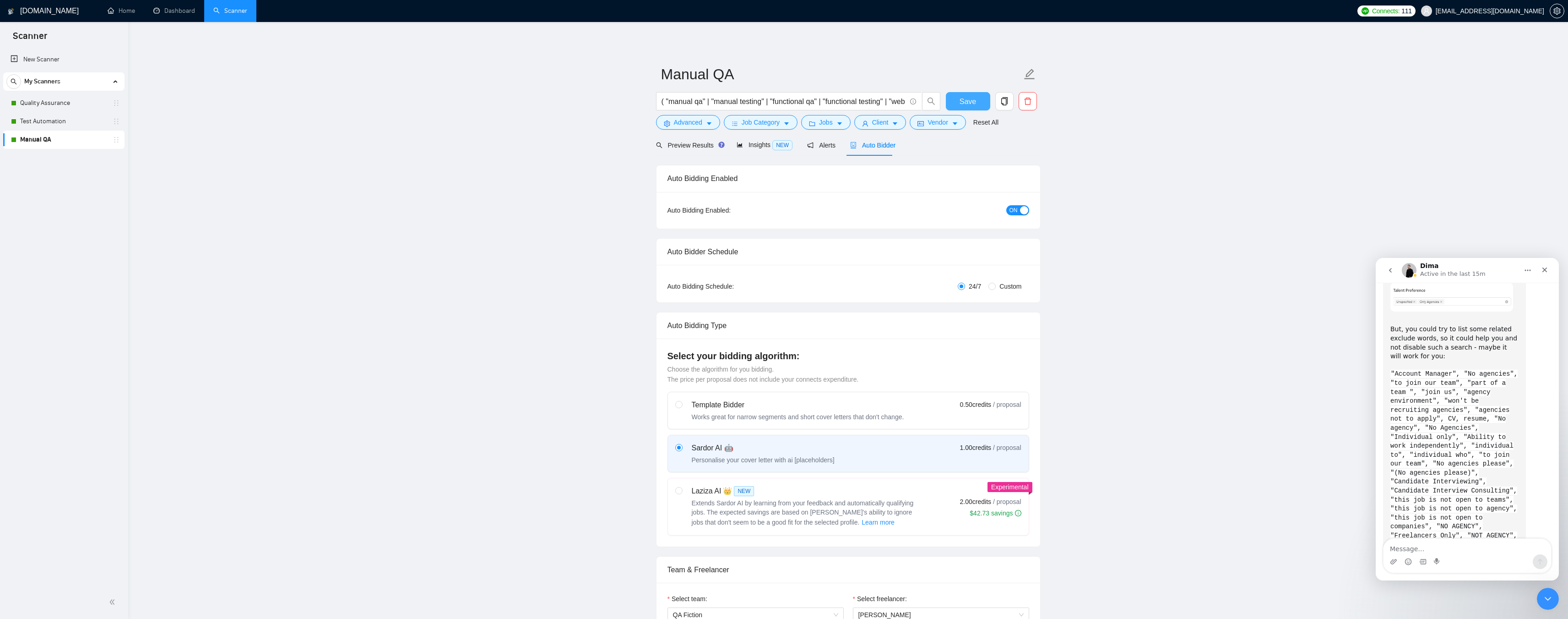
click at [965, 98] on span "Save" at bounding box center [968, 102] width 17 height 12
click at [180, 13] on link "Dashboard" at bounding box center [174, 10] width 42 height 8
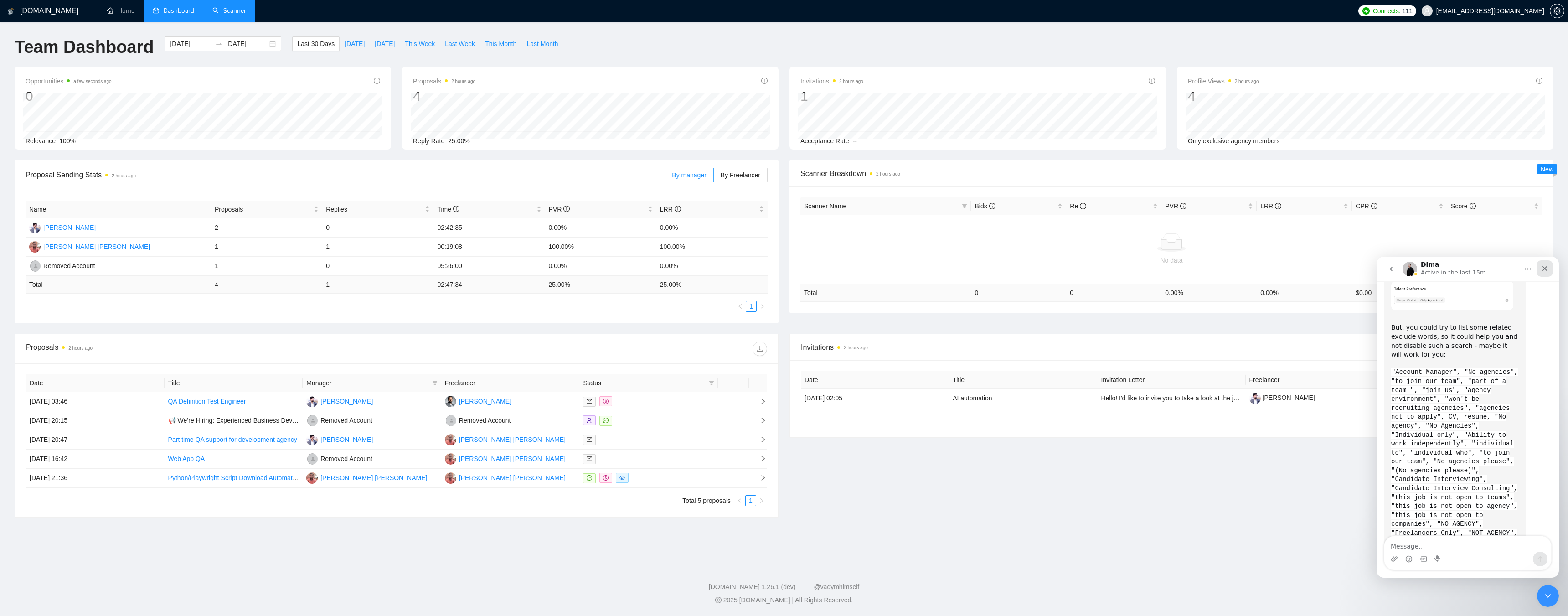
click at [1549, 267] on div "Close" at bounding box center [1544, 268] width 16 height 16
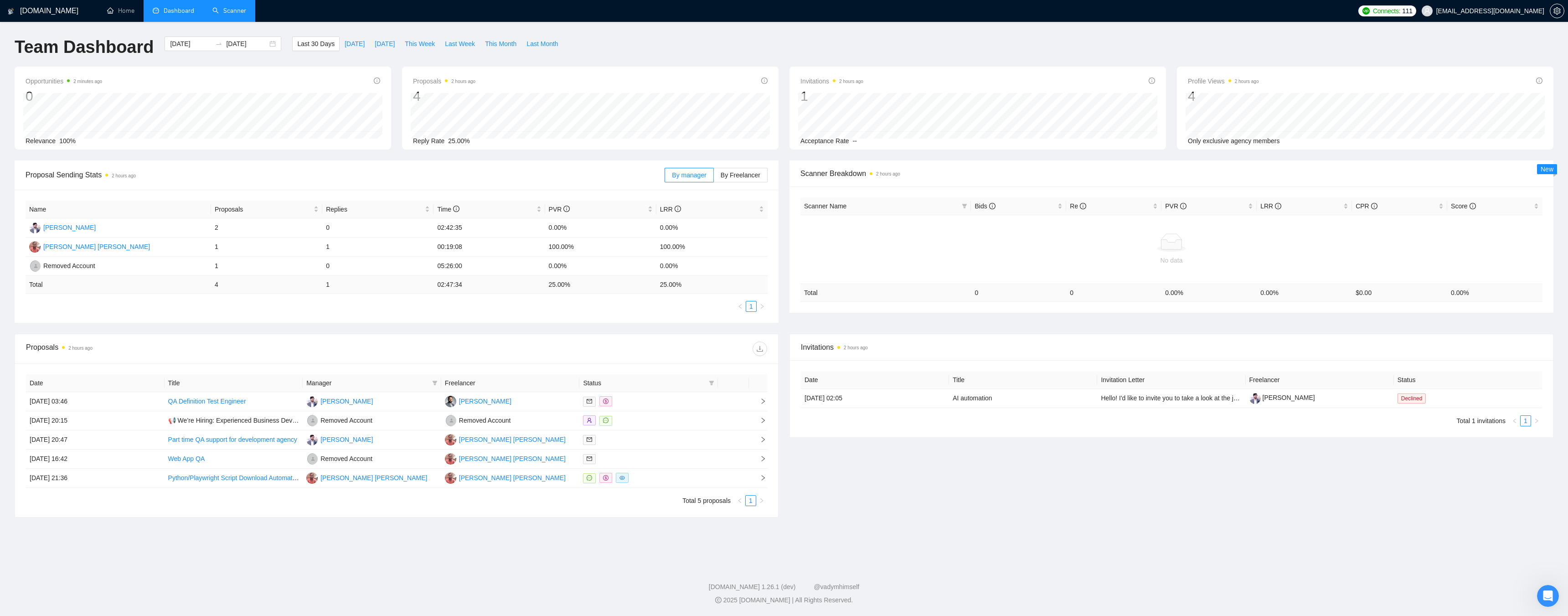
scroll to position [2164, 0]
